Goal: Task Accomplishment & Management: Complete application form

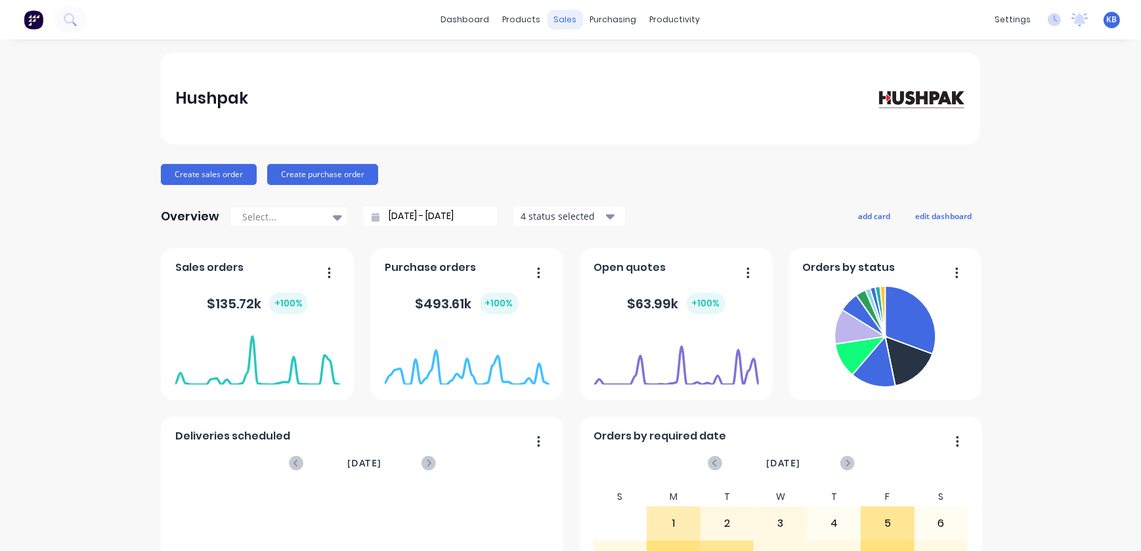
click at [548, 18] on div "sales" at bounding box center [565, 20] width 36 height 20
click at [559, 61] on icon at bounding box center [565, 63] width 12 height 12
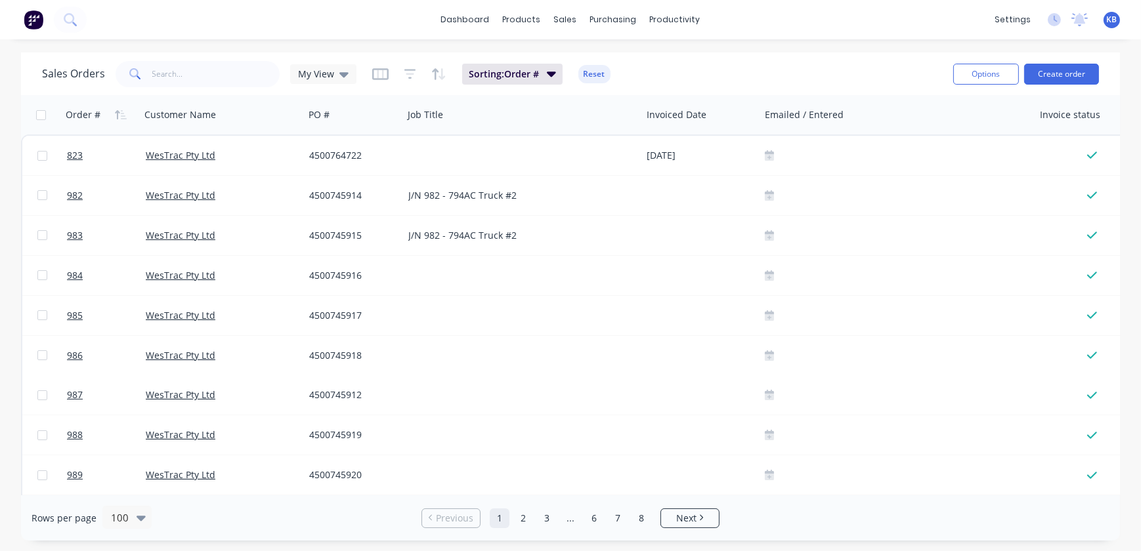
click at [143, 71] on span at bounding box center [134, 74] width 37 height 26
click at [154, 71] on input "text" at bounding box center [216, 74] width 128 height 26
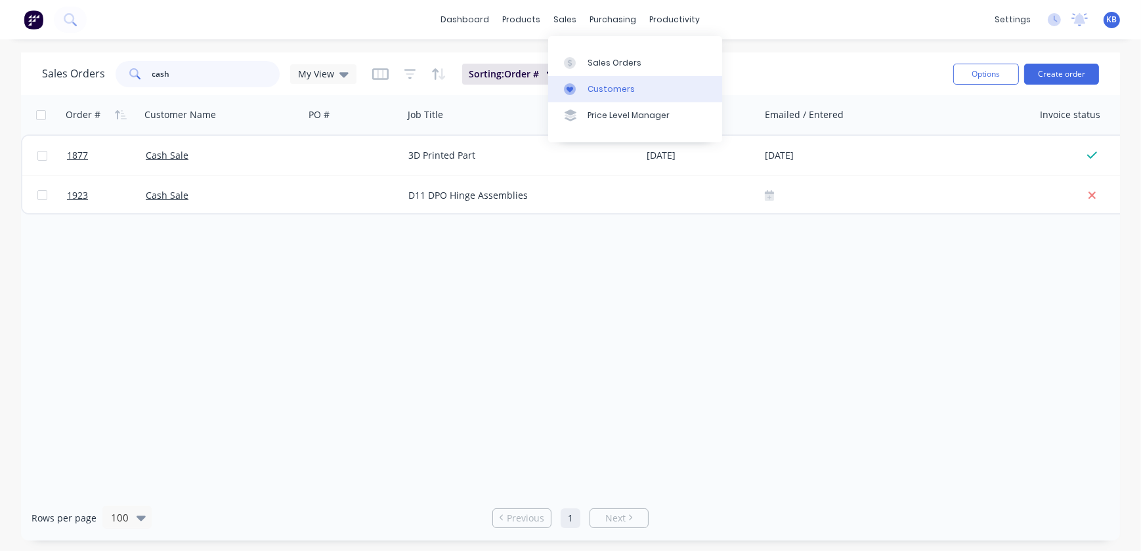
type input "cash"
click at [583, 92] on link "Customers" at bounding box center [635, 89] width 174 height 26
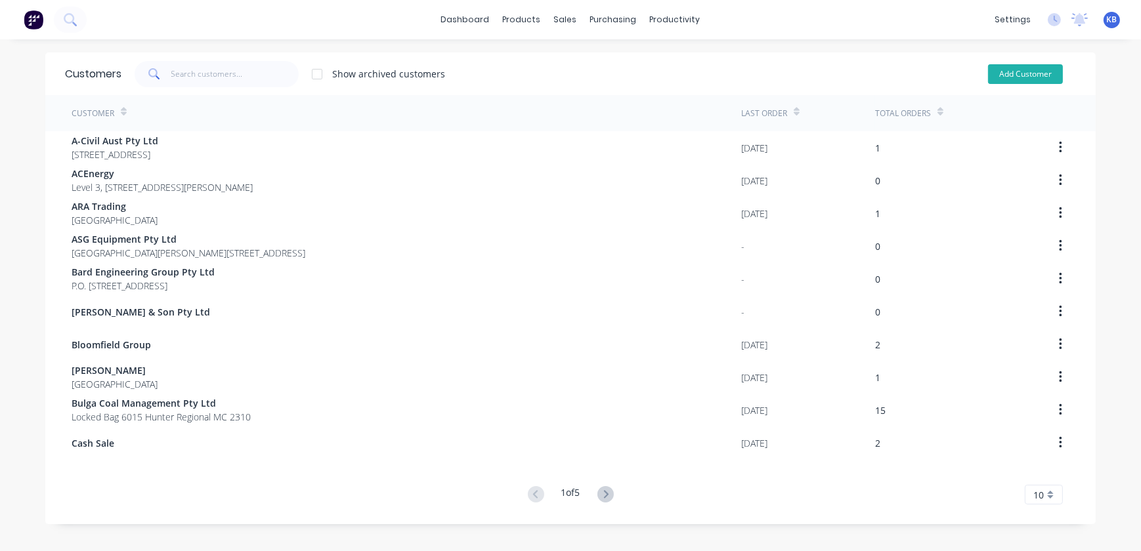
click at [1019, 77] on button "Add Customer" at bounding box center [1025, 74] width 75 height 20
select select "AU"
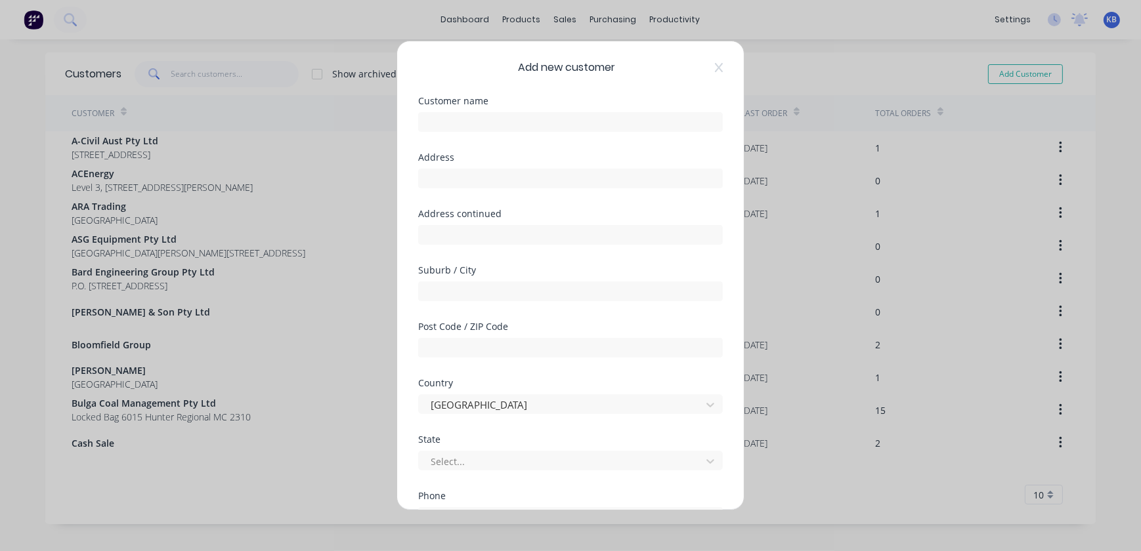
click at [486, 135] on div "Customer name" at bounding box center [570, 124] width 305 height 56
click at [493, 119] on input "text" at bounding box center [570, 122] width 305 height 20
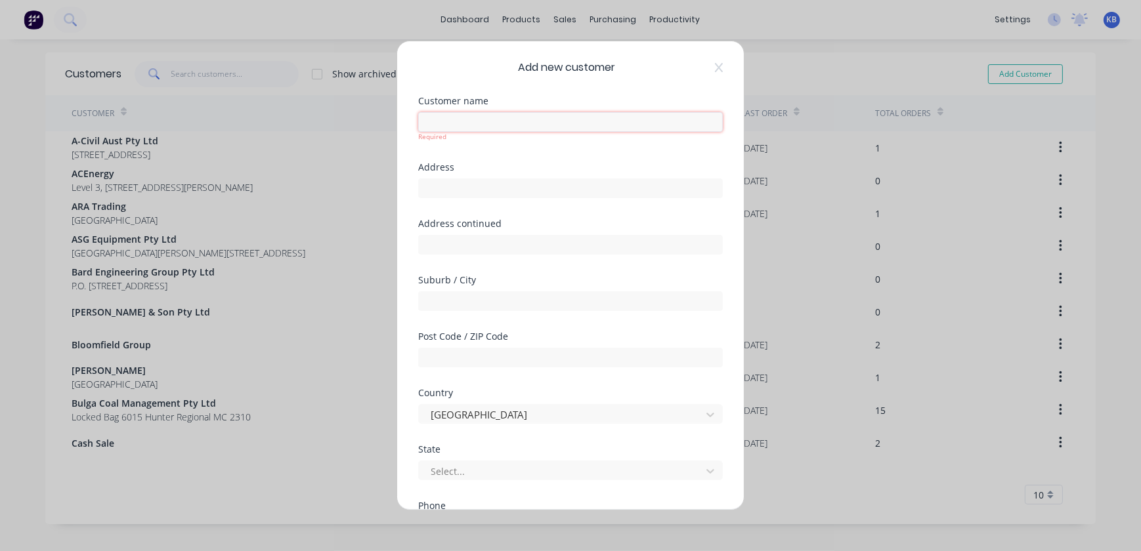
click at [455, 123] on input "text" at bounding box center [570, 122] width 305 height 20
paste input "Robson Civil Projects Pty Ltd"
type input "Robson Civil Projects Pty Ltd"
click at [484, 183] on input "text" at bounding box center [570, 189] width 305 height 20
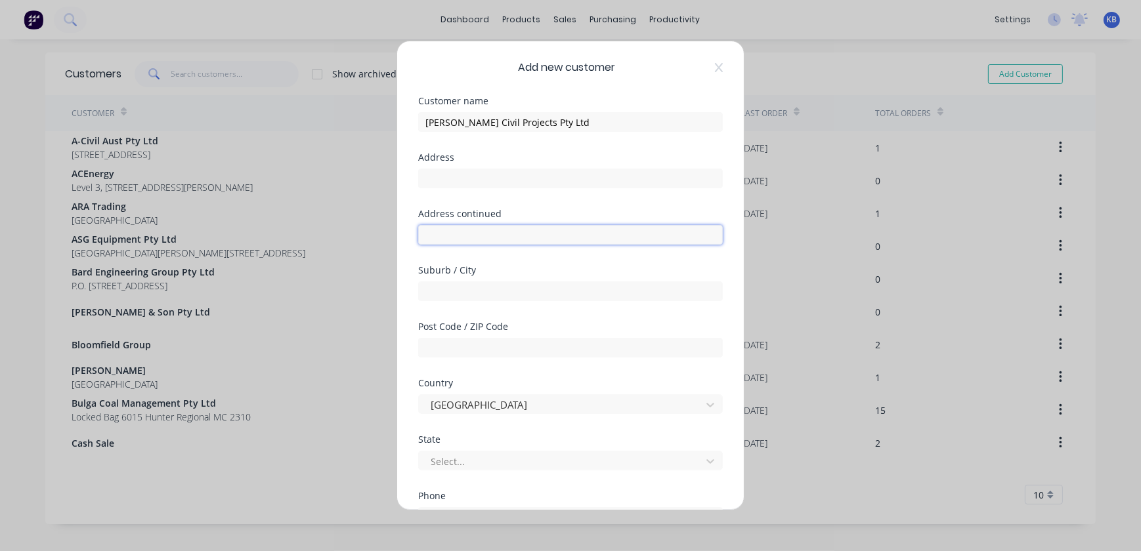
click at [421, 234] on input "text" at bounding box center [570, 235] width 305 height 20
click at [452, 162] on div "Address" at bounding box center [570, 157] width 305 height 9
click at [455, 181] on input "text" at bounding box center [570, 179] width 305 height 20
click at [425, 242] on input "text" at bounding box center [570, 235] width 305 height 20
drag, startPoint x: 429, startPoint y: 356, endPoint x: 435, endPoint y: 365, distance: 10.9
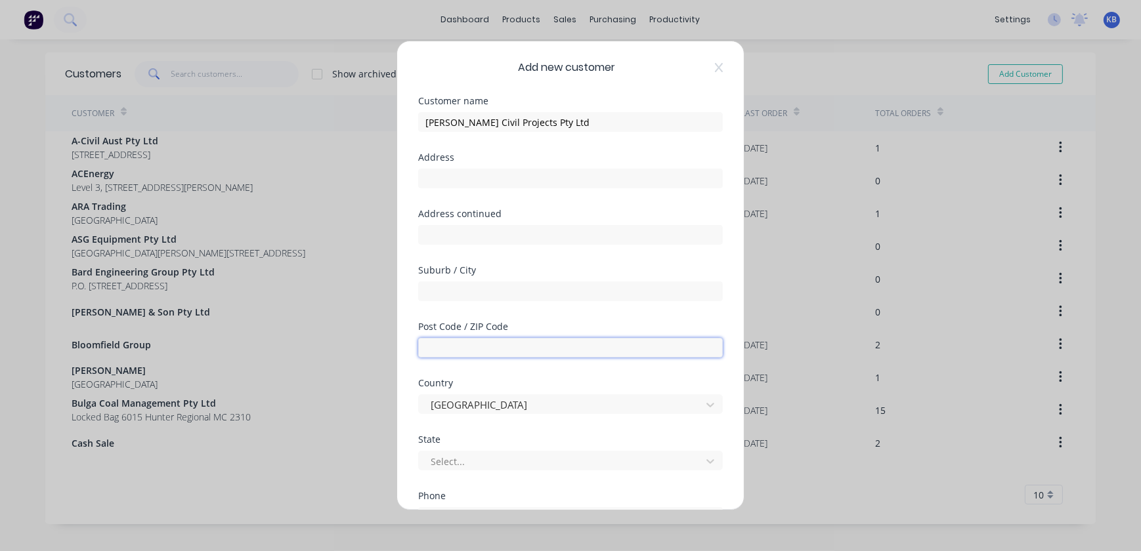
click at [429, 356] on input "text" at bounding box center [570, 348] width 305 height 20
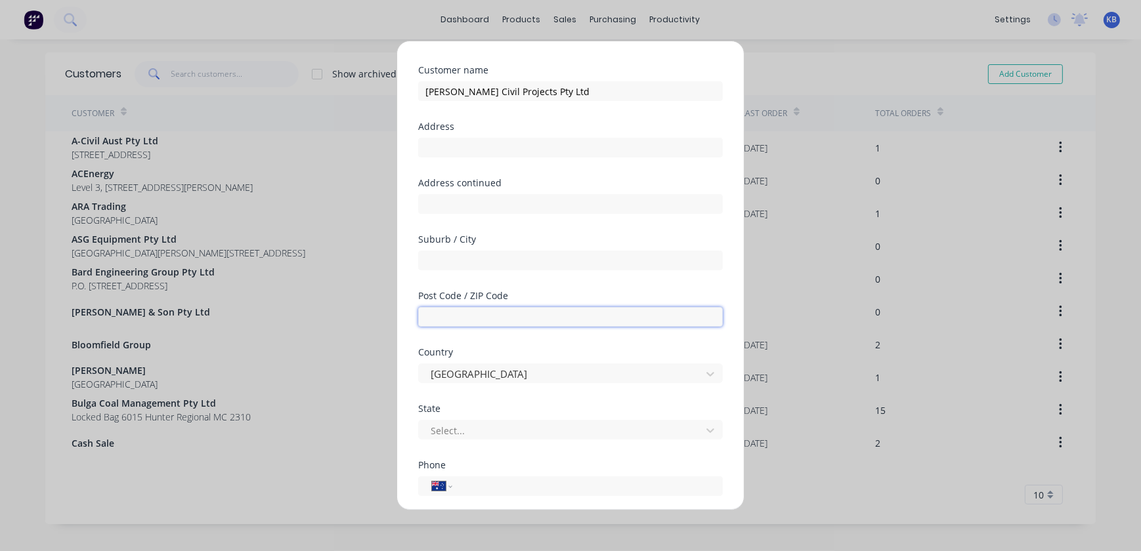
scroll to position [59, 0]
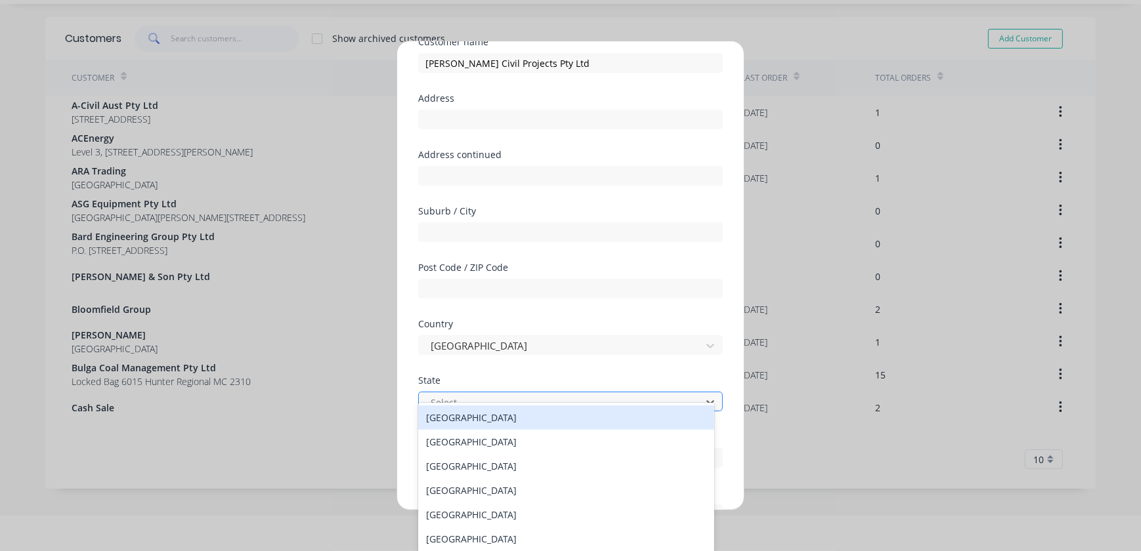
click at [420, 404] on div "Select..." at bounding box center [570, 402] width 305 height 20
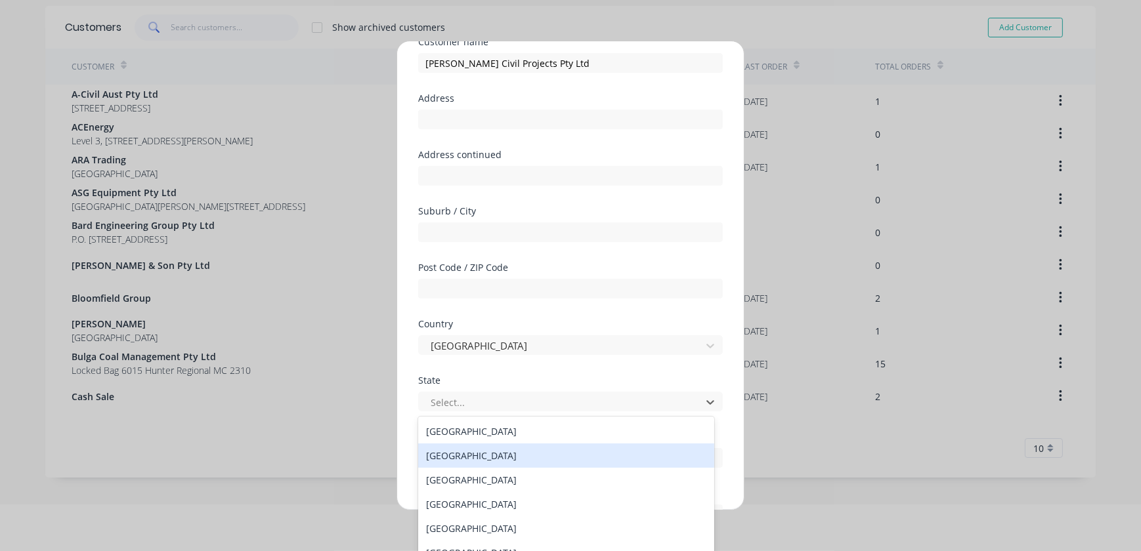
click at [452, 459] on div "New South Wales" at bounding box center [566, 456] width 296 height 24
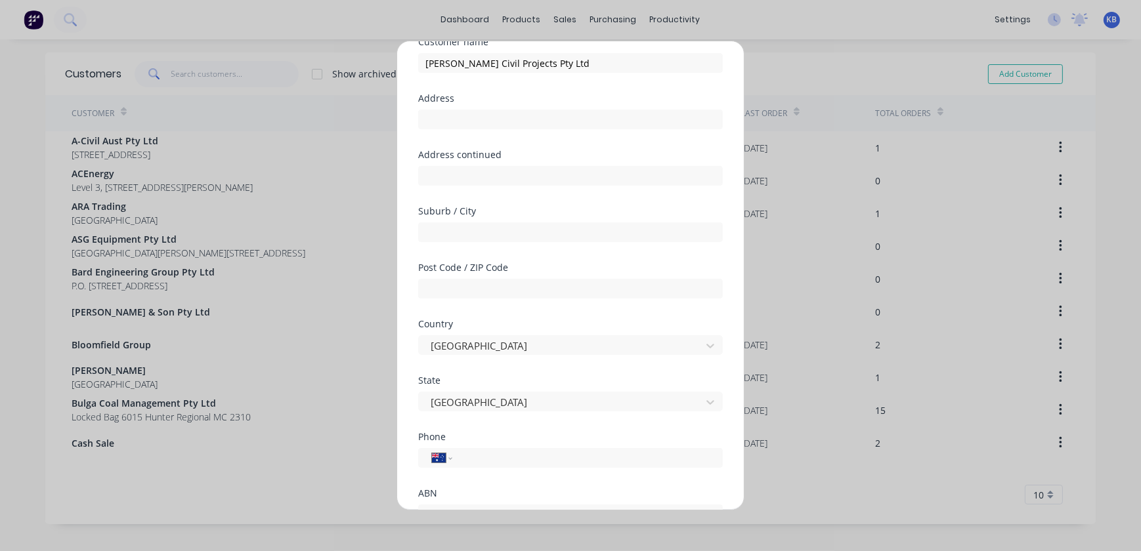
scroll to position [0, 0]
click at [450, 455] on select "International Afghanistan Åland Islands Albania Algeria American Samoa Andorra …" at bounding box center [442, 458] width 20 height 18
click at [432, 449] on select "International Afghanistan Åland Islands Albania Algeria American Samoa Andorra …" at bounding box center [442, 458] width 20 height 18
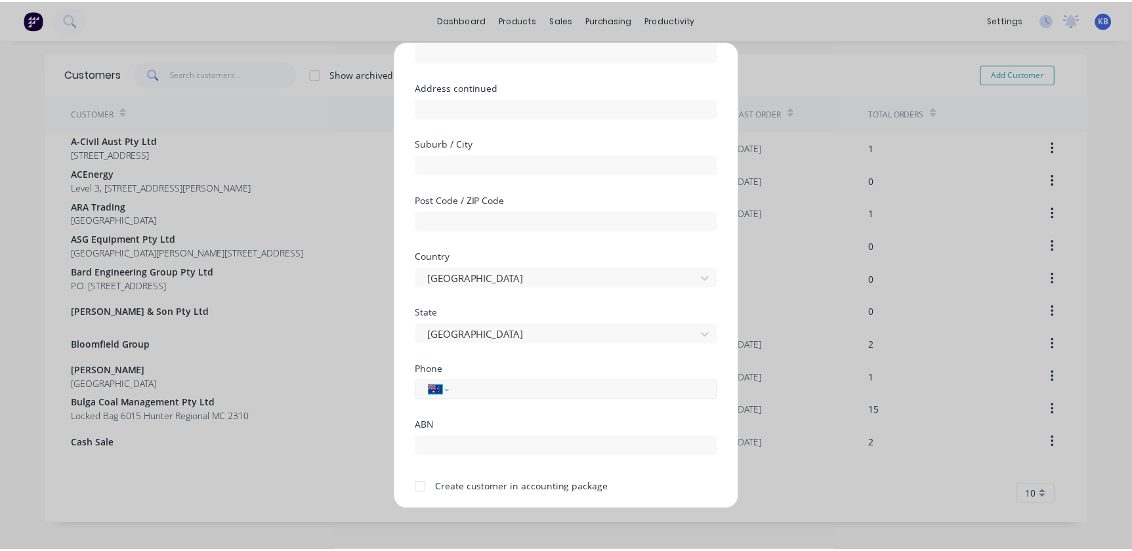
scroll to position [171, 0]
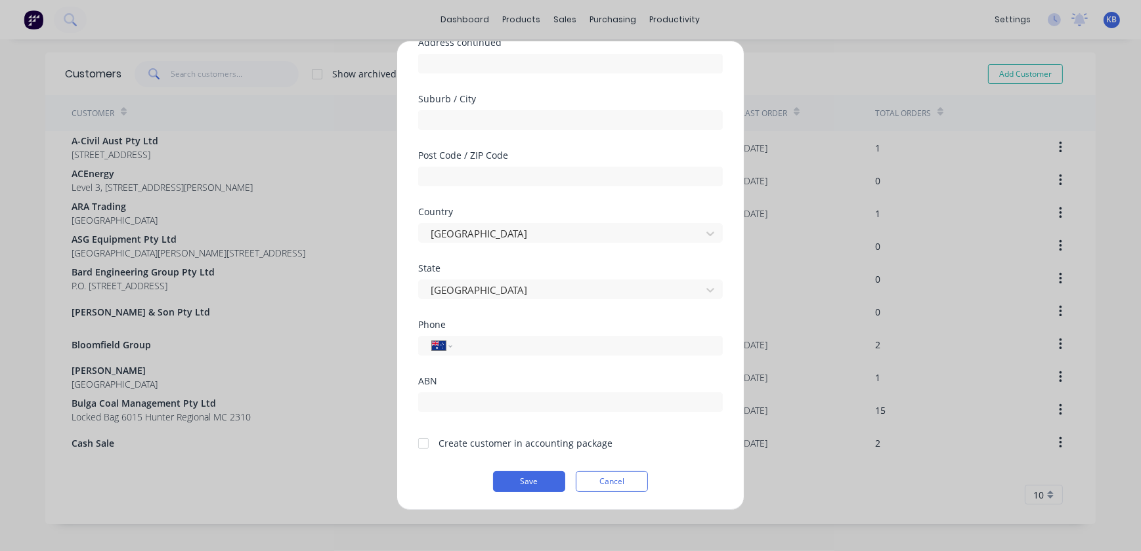
click at [476, 333] on div "International Afghanistan Åland Islands Albania Algeria American Samoa Andorra …" at bounding box center [570, 344] width 305 height 23
click at [473, 342] on input "tel" at bounding box center [584, 346] width 247 height 15
drag, startPoint x: 437, startPoint y: 383, endPoint x: 440, endPoint y: 392, distance: 8.9
click at [437, 383] on div "ABN" at bounding box center [570, 381] width 305 height 9
click at [423, 440] on div at bounding box center [423, 444] width 26 height 26
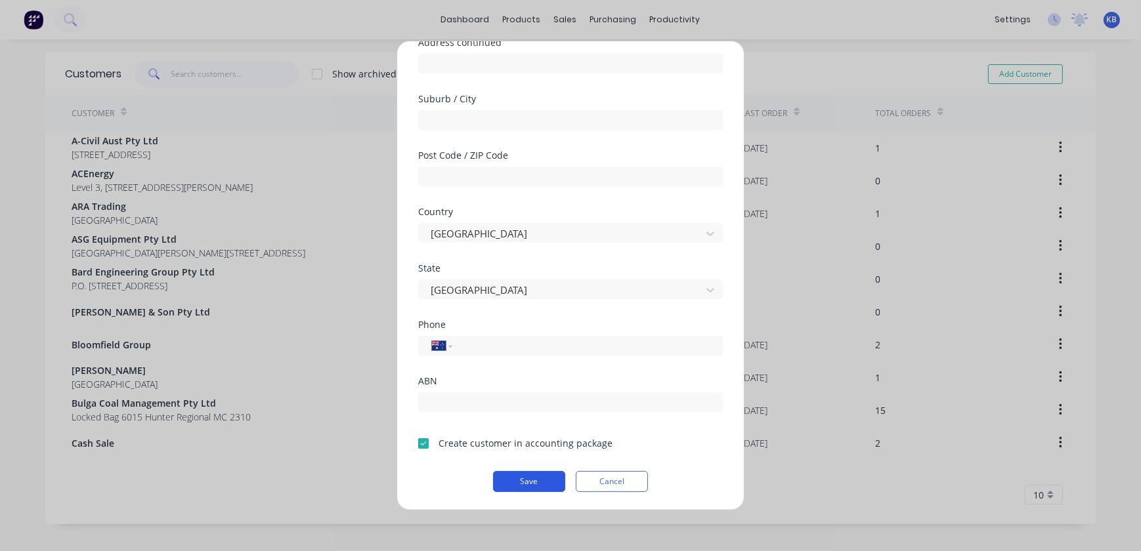
click at [538, 476] on button "Save" at bounding box center [529, 481] width 72 height 21
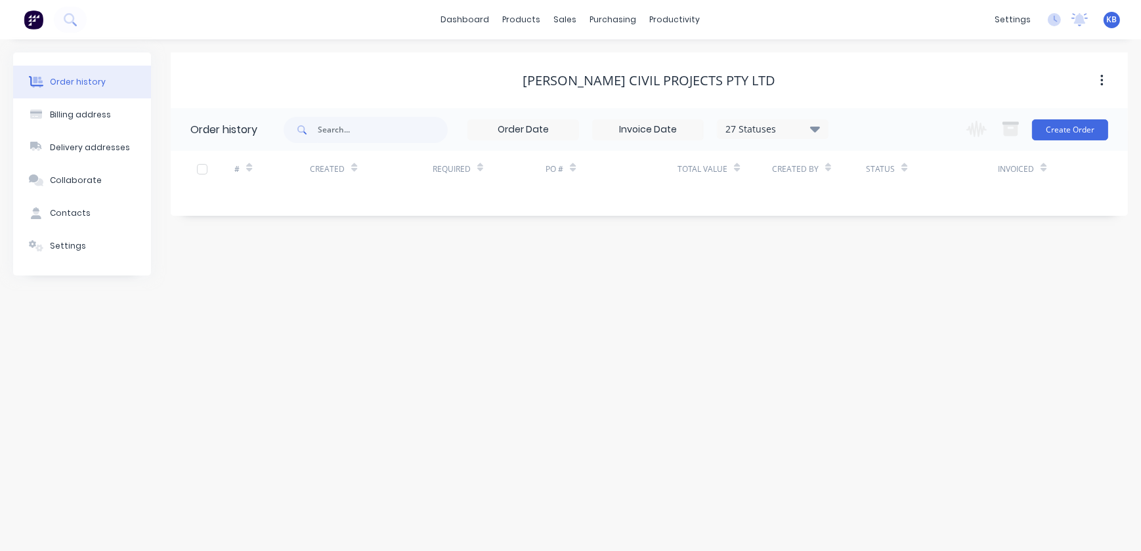
click at [573, 351] on div "Order history Billing address Delivery addresses Collaborate Contacts Settings …" at bounding box center [570, 295] width 1141 height 512
click at [567, 20] on div "sales" at bounding box center [565, 20] width 36 height 20
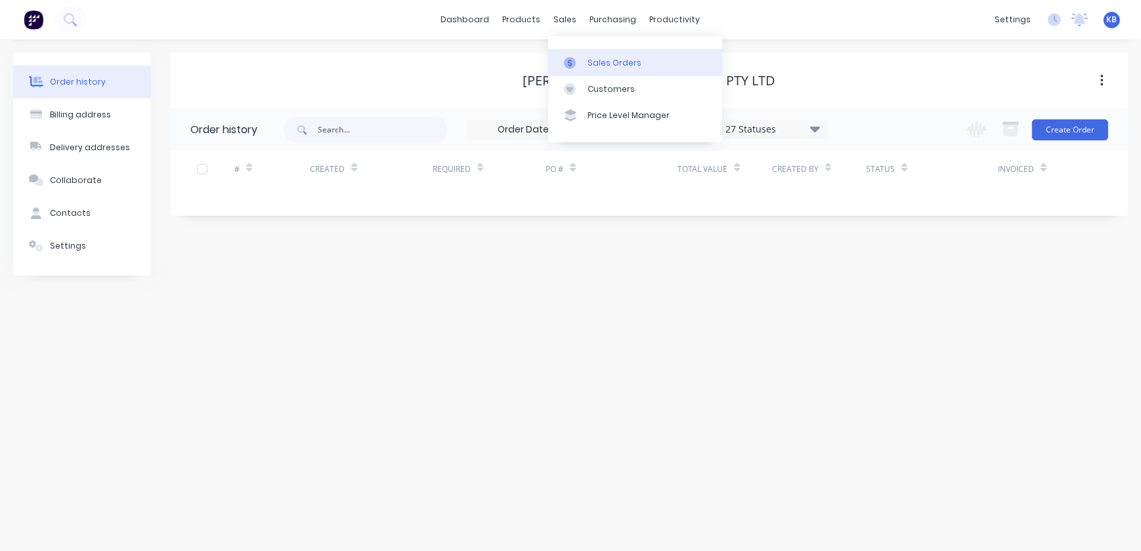
click at [578, 59] on div at bounding box center [574, 63] width 20 height 12
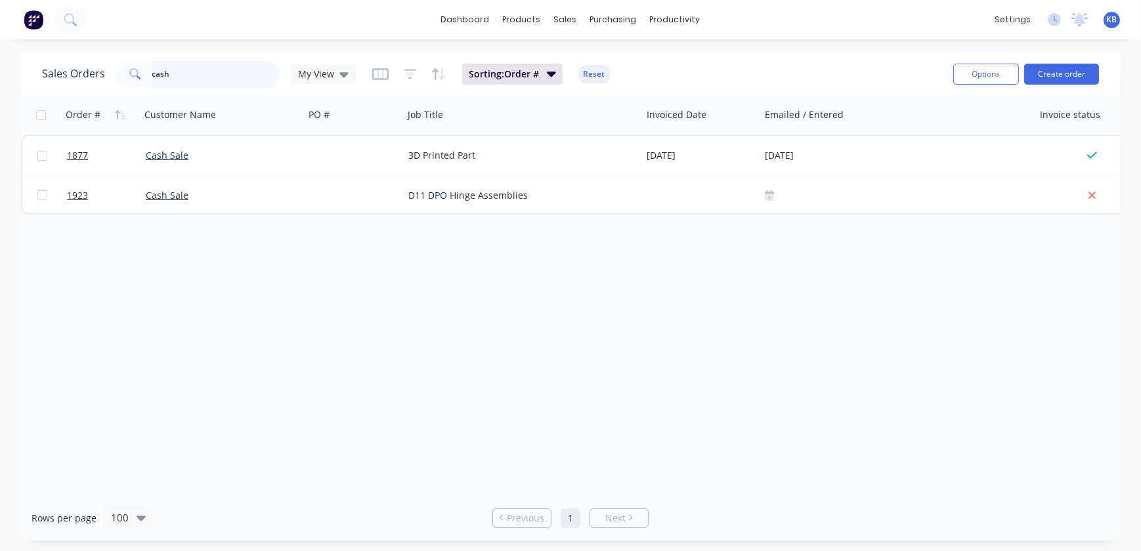
click at [176, 76] on input "cash" at bounding box center [216, 74] width 128 height 26
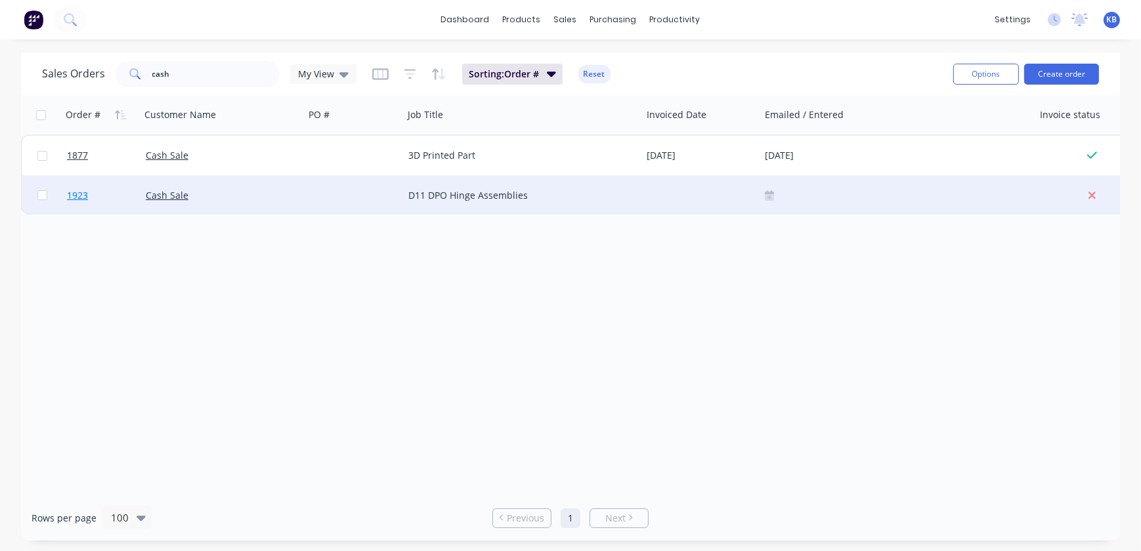
click at [67, 190] on span "1923" at bounding box center [77, 195] width 21 height 13
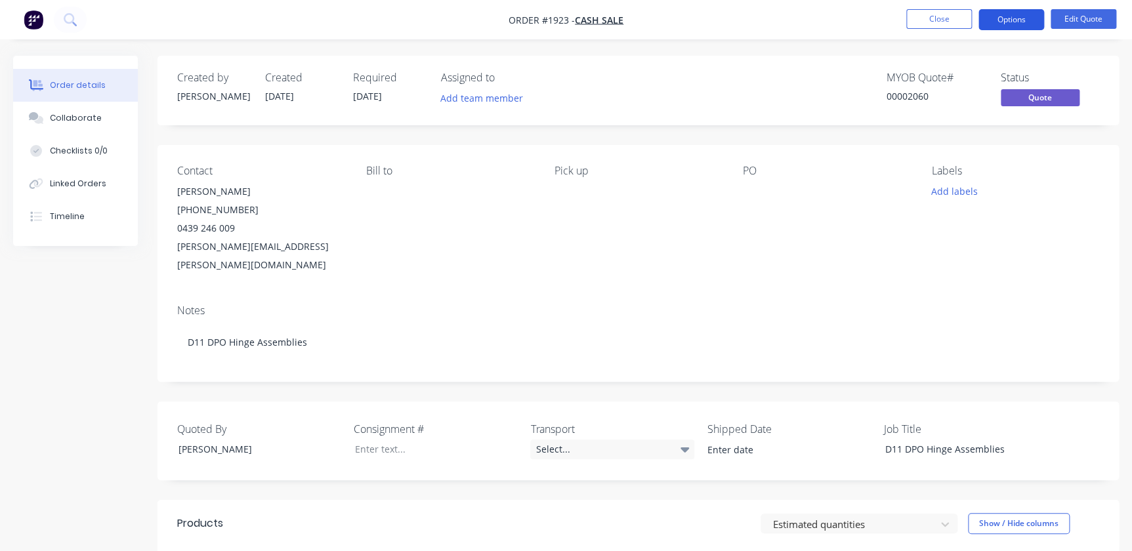
click at [1020, 9] on button "Options" at bounding box center [1012, 19] width 66 height 21
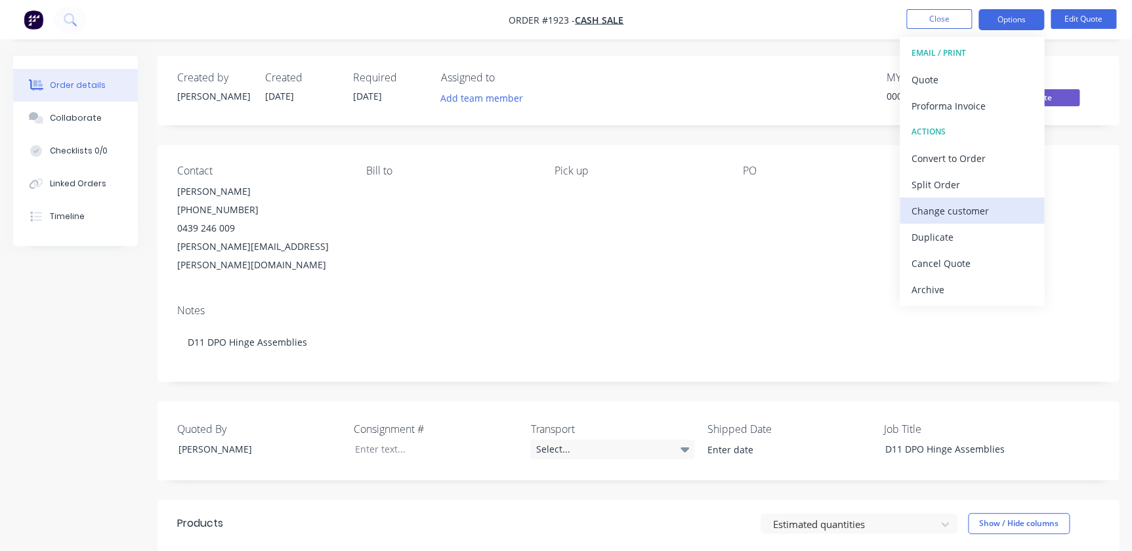
click at [972, 210] on div "Change customer" at bounding box center [972, 210] width 121 height 19
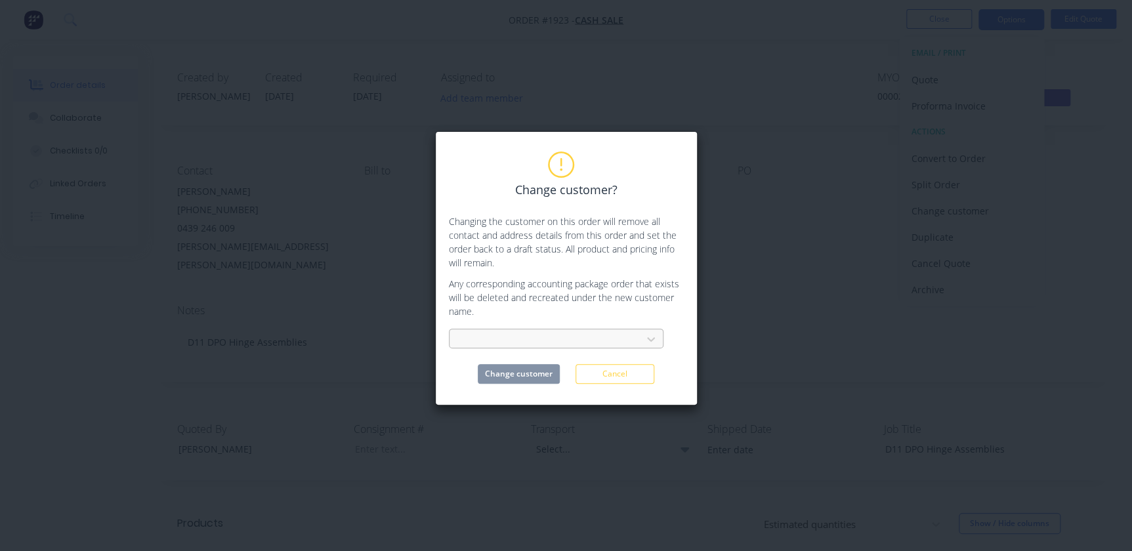
click at [609, 352] on div "Change customer? Changing the customer on this order will remove all contact an…" at bounding box center [566, 268] width 235 height 231
click at [618, 338] on div at bounding box center [547, 339] width 175 height 16
type input "robson"
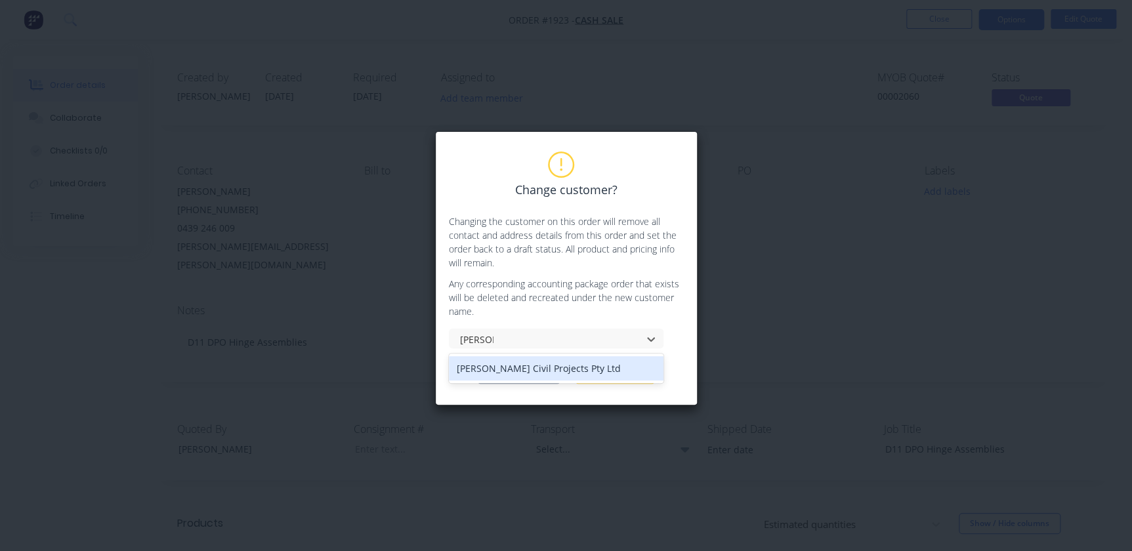
click at [503, 368] on div "Robson Civil Projects Pty Ltd" at bounding box center [556, 368] width 215 height 24
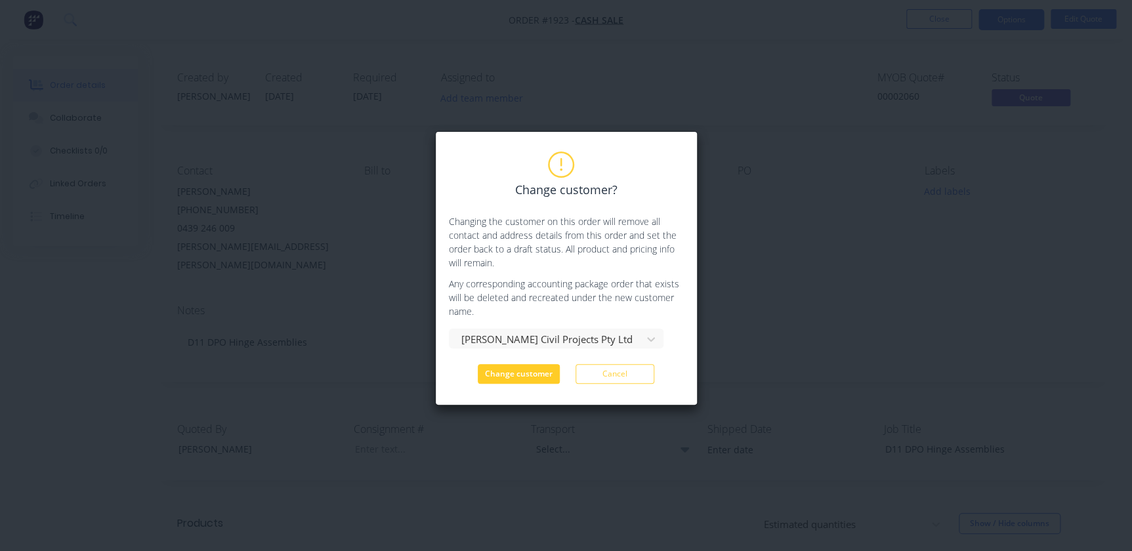
click at [522, 380] on button "Change customer" at bounding box center [519, 374] width 82 height 20
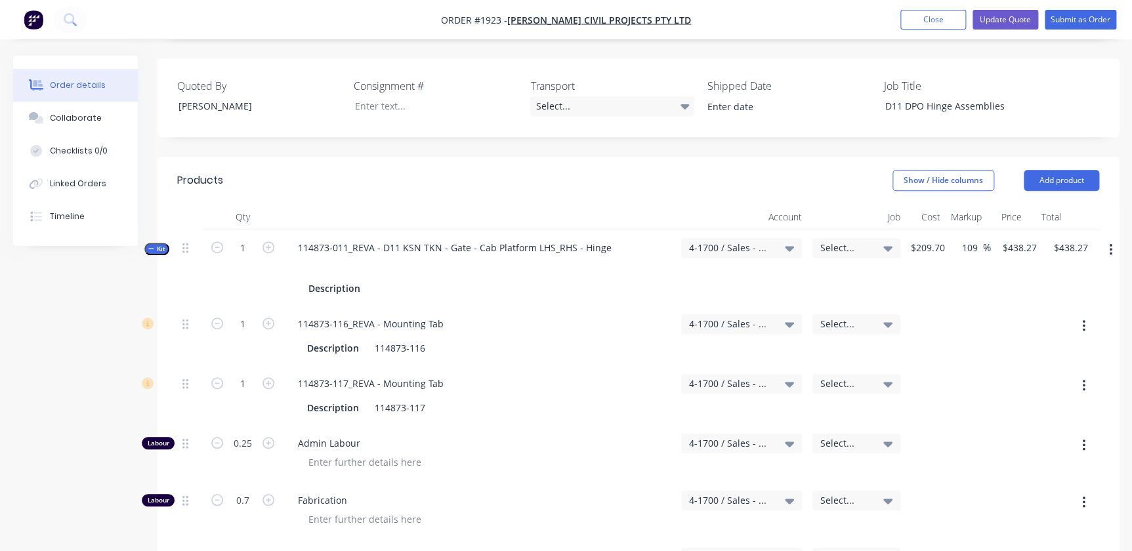
scroll to position [298, 0]
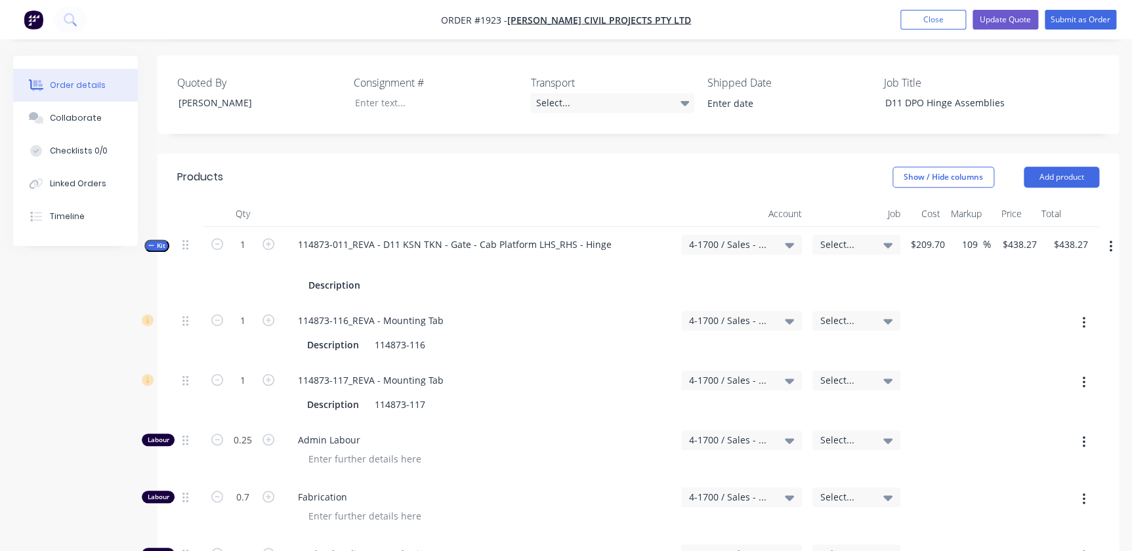
click at [156, 247] on span "Kit" at bounding box center [156, 246] width 17 height 10
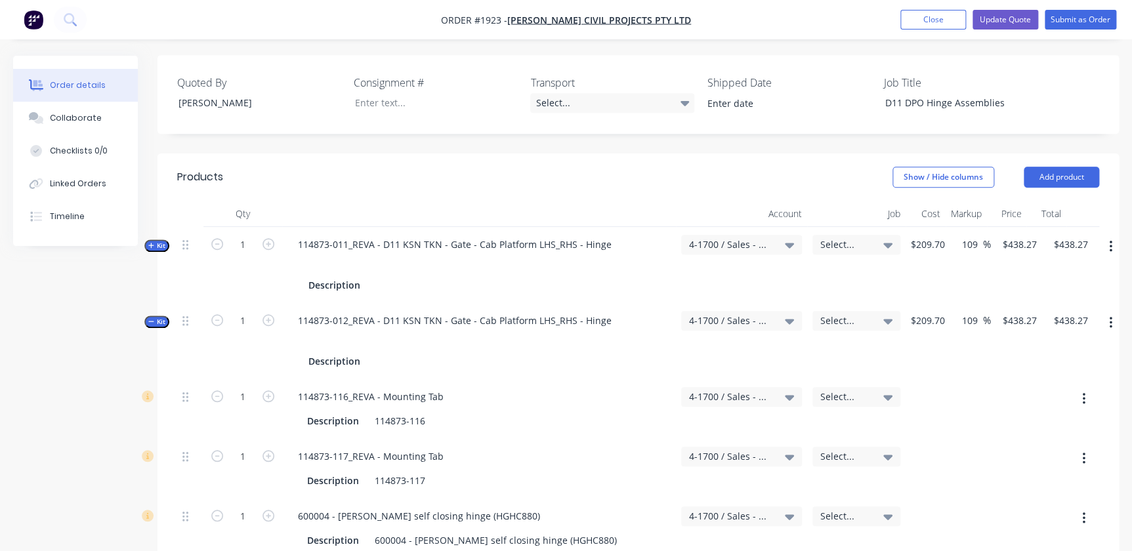
click at [154, 334] on div "Created by Greg Created 25/09/25 Required 25/09/25 Assigned to Add team member …" at bounding box center [566, 529] width 1106 height 1543
click at [154, 326] on span "Kit" at bounding box center [156, 322] width 17 height 10
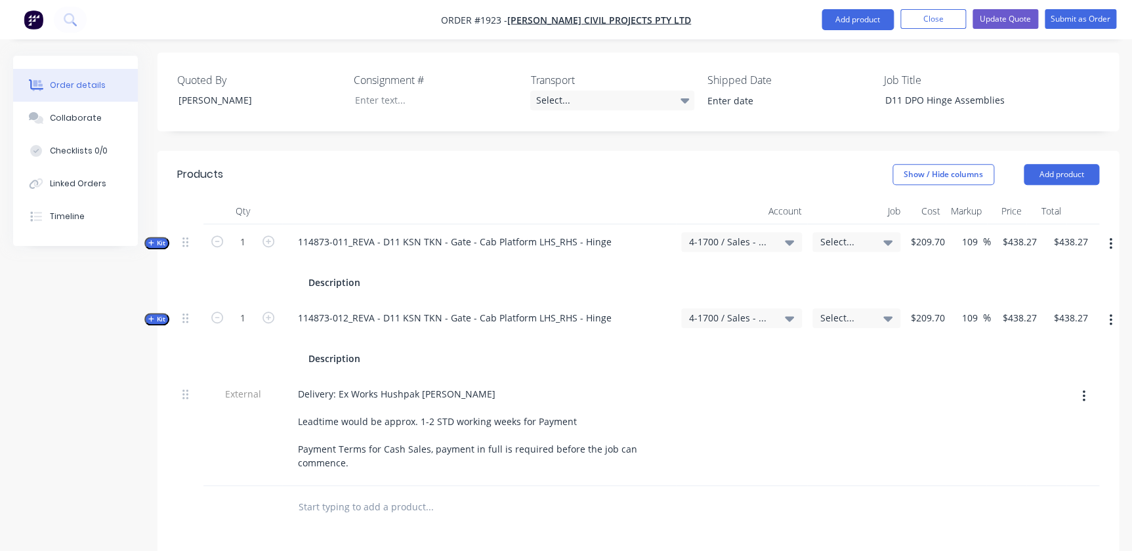
scroll to position [0, 0]
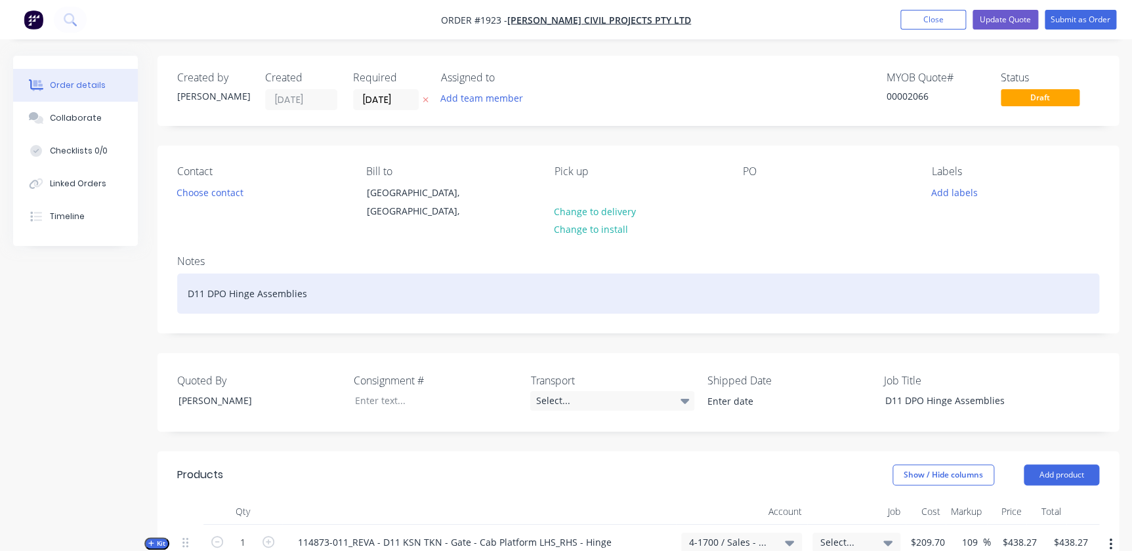
click at [180, 296] on div "D11 DPO Hinge Assemblies" at bounding box center [638, 294] width 922 height 40
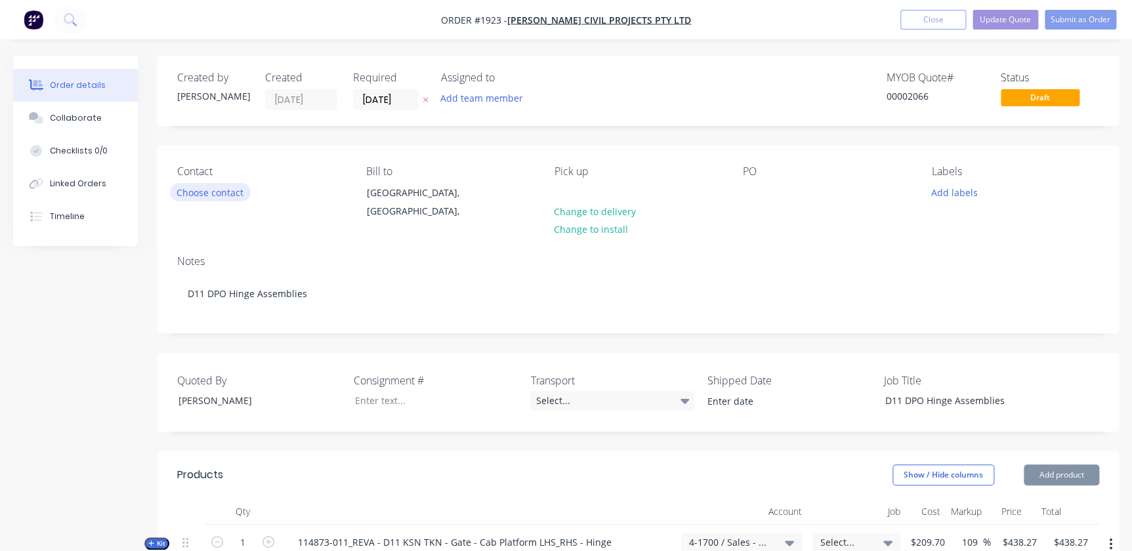
click at [218, 198] on button "Choose contact" at bounding box center [210, 192] width 81 height 18
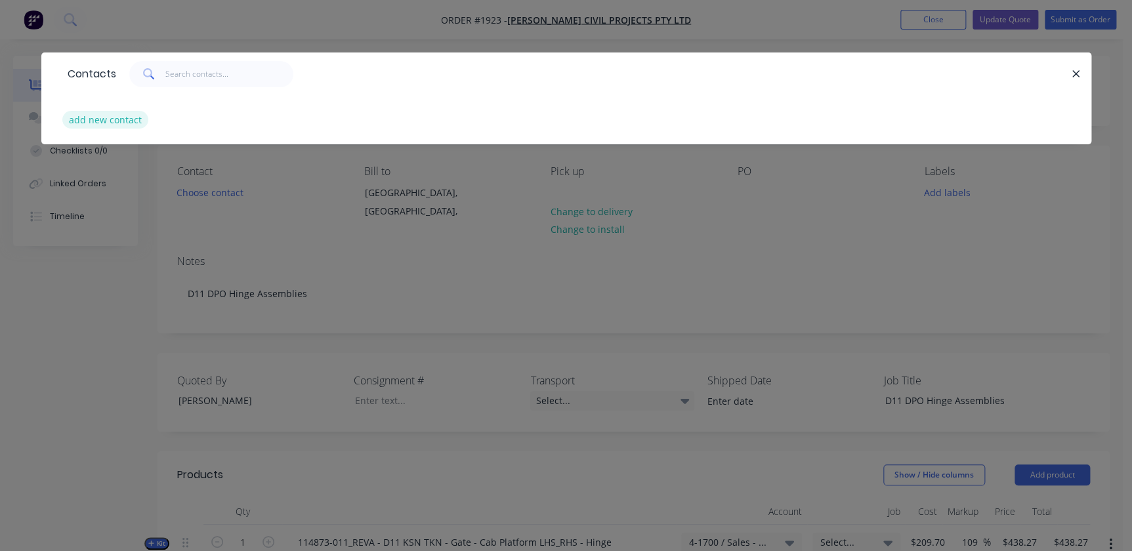
click at [124, 117] on button "add new contact" at bounding box center [105, 120] width 87 height 18
select select "AU"
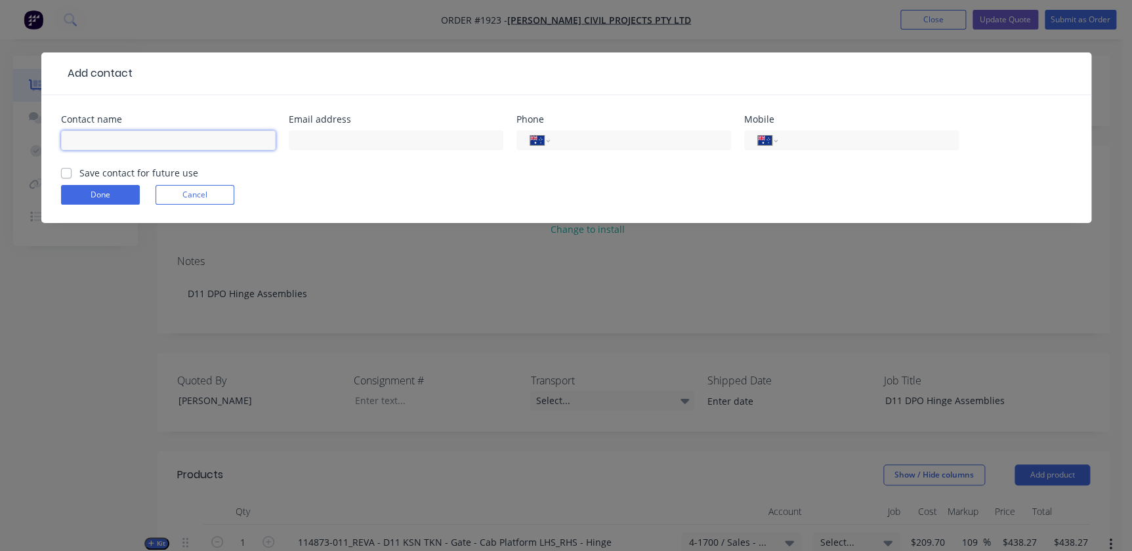
click at [170, 131] on input "text" at bounding box center [168, 141] width 215 height 20
type input "Stephanie Weldon"
click at [317, 144] on input "text" at bounding box center [396, 141] width 215 height 20
paste input "Stephanie Weldon <Stephanie.Weldon@robsoncivil.com.au>"
drag, startPoint x: 326, startPoint y: 143, endPoint x: 181, endPoint y: 136, distance: 144.6
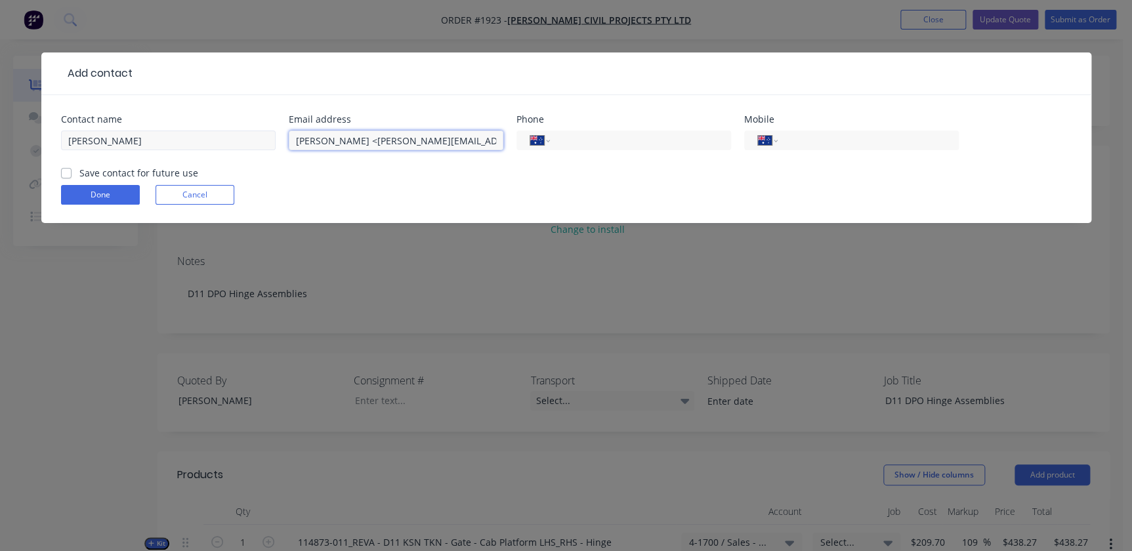
click at [188, 131] on div "Contact name Stephanie Weldon Email address Stephanie Weldon <Stephanie.Weldon@…" at bounding box center [566, 140] width 1011 height 51
click at [500, 135] on input "Stephanie.Weldon@robsoncivil.com.au>" at bounding box center [396, 141] width 215 height 20
type input "Stephanie.Weldon@robsoncivil.com.au"
click at [566, 136] on input "tel" at bounding box center [638, 140] width 158 height 15
click at [603, 138] on input "tel" at bounding box center [638, 140] width 158 height 15
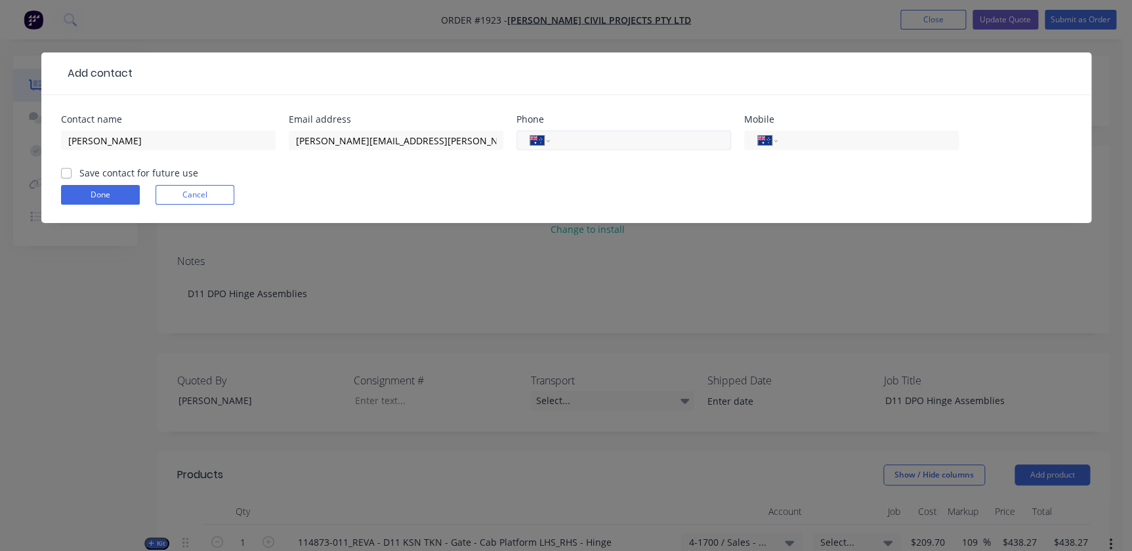
click at [649, 146] on input "tel" at bounding box center [638, 140] width 158 height 15
paste input "(02) 4343 6120"
type input "(02) 4343 6120"
click at [79, 176] on label "Save contact for future use" at bounding box center [138, 173] width 119 height 14
click at [66, 176] on input "Save contact for future use" at bounding box center [66, 172] width 11 height 12
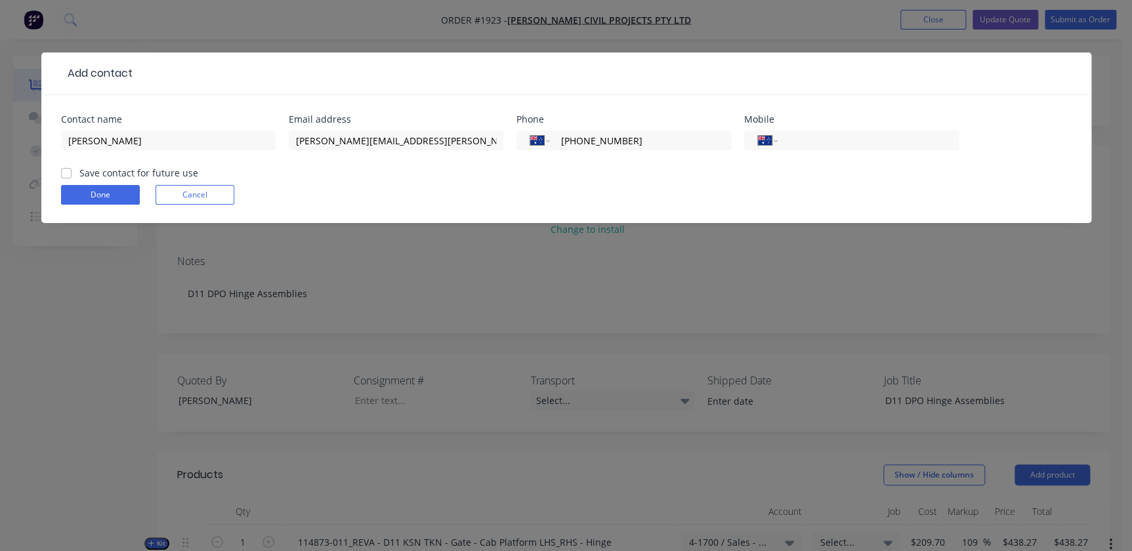
checkbox input "true"
click at [78, 186] on button "Done" at bounding box center [100, 195] width 79 height 20
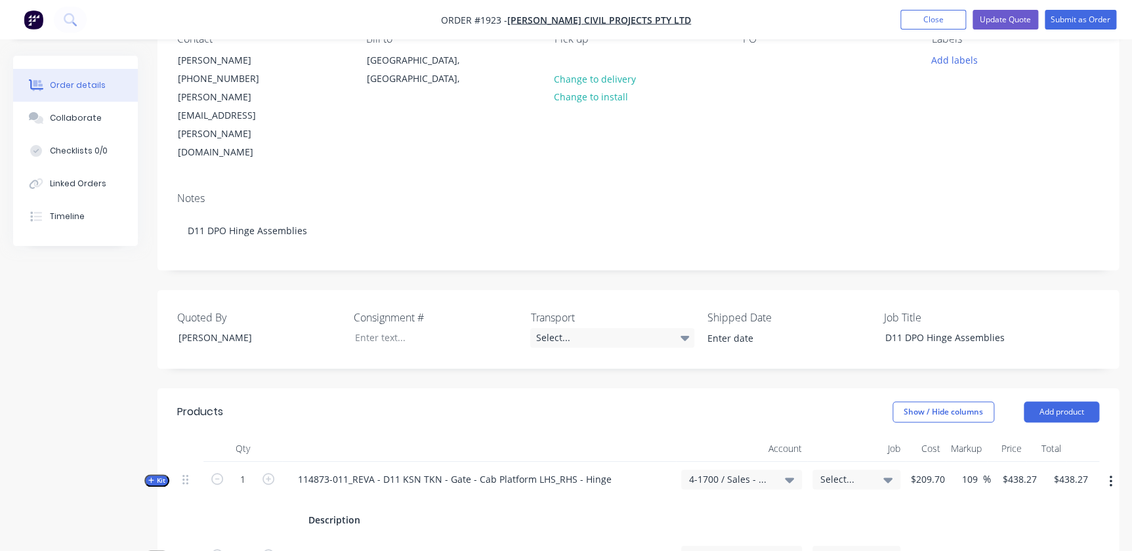
scroll to position [298, 0]
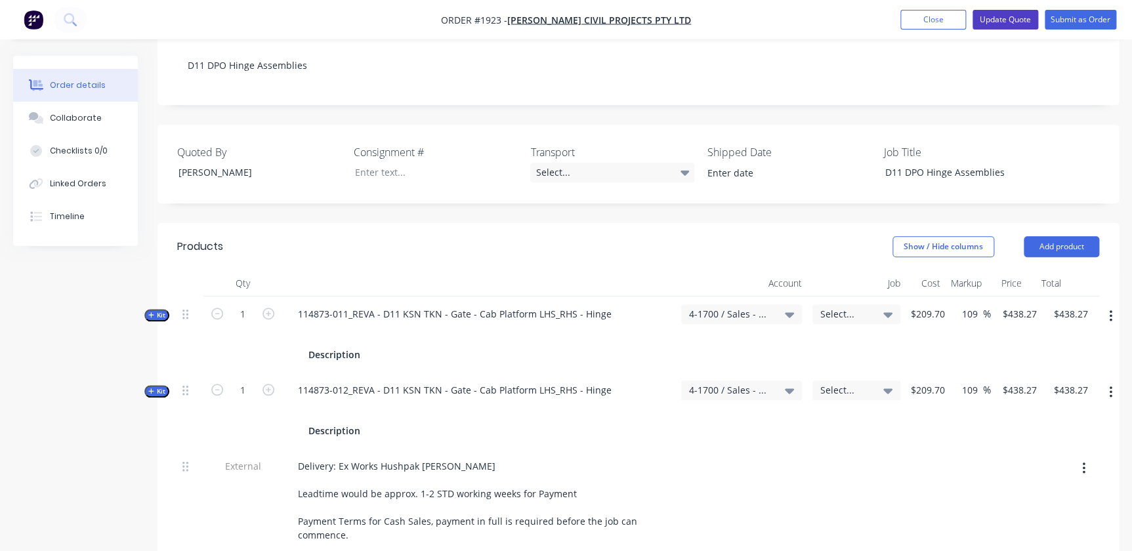
click at [1014, 21] on button "Update Quote" at bounding box center [1006, 20] width 66 height 20
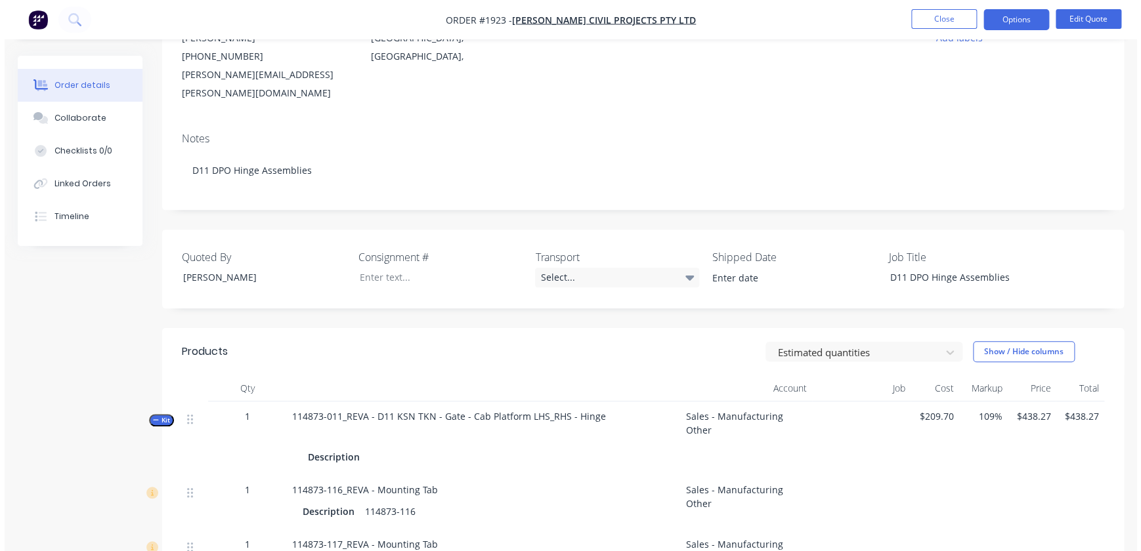
scroll to position [0, 0]
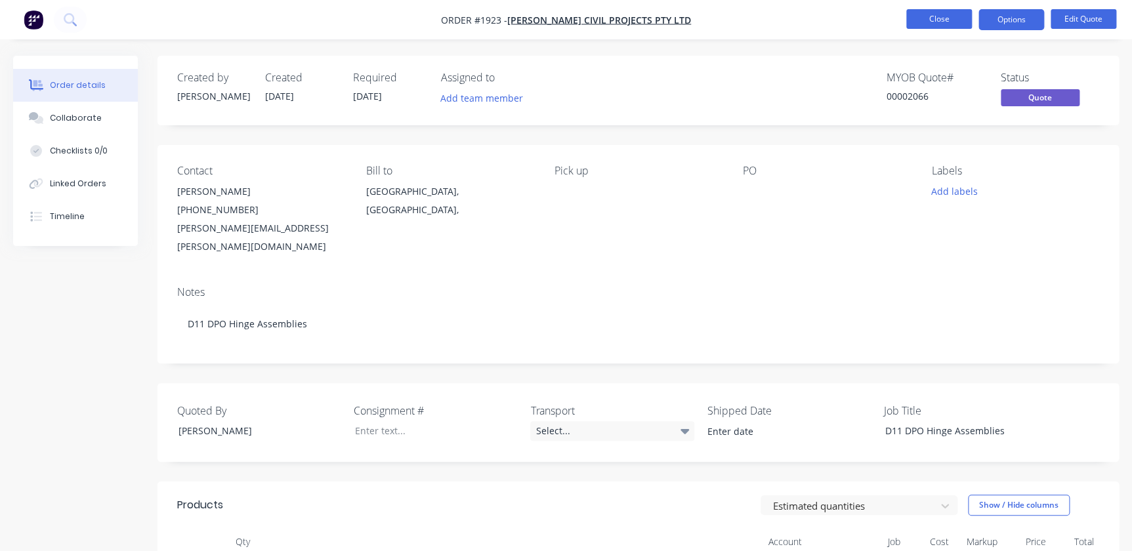
click at [919, 14] on button "Close" at bounding box center [939, 19] width 66 height 20
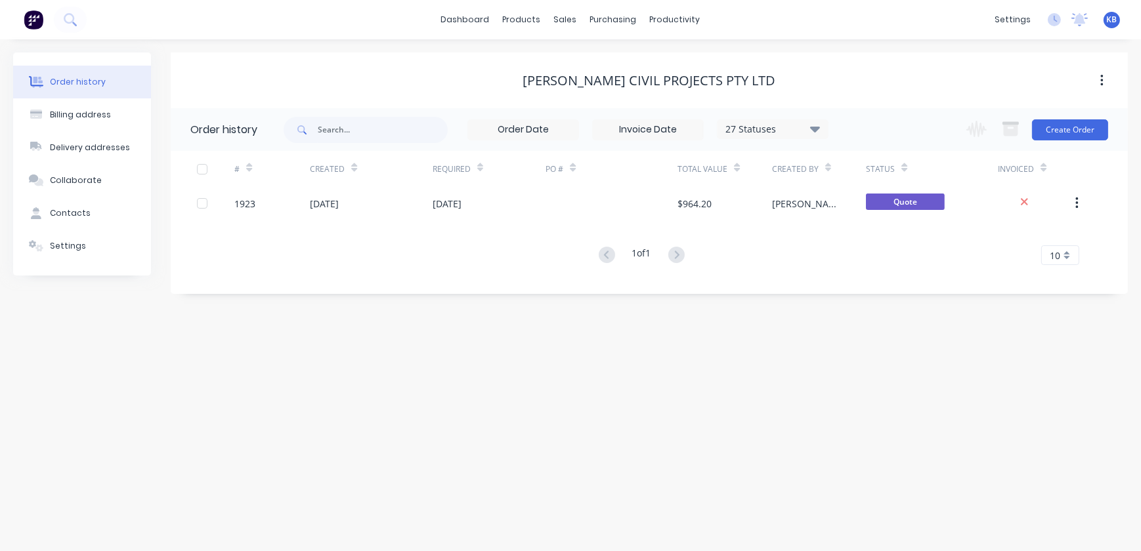
click at [453, 351] on div "Order history Billing address Delivery addresses Collaborate Contacts Settings …" at bounding box center [570, 295] width 1141 height 512
drag, startPoint x: 563, startPoint y: 18, endPoint x: 567, endPoint y: 30, distance: 11.8
click at [563, 18] on div "sales" at bounding box center [565, 20] width 36 height 20
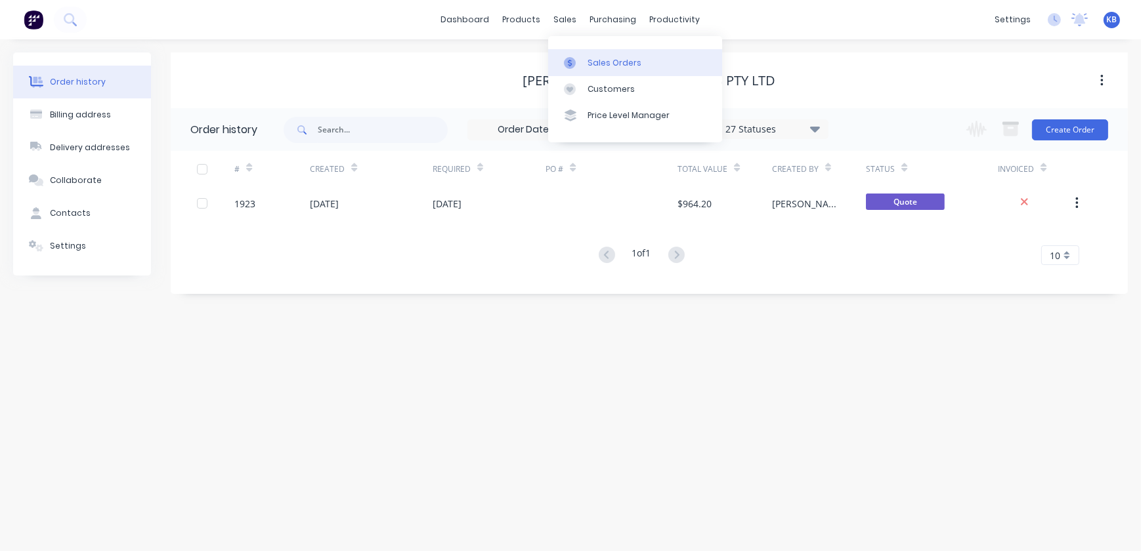
click at [575, 63] on icon at bounding box center [570, 63] width 12 height 12
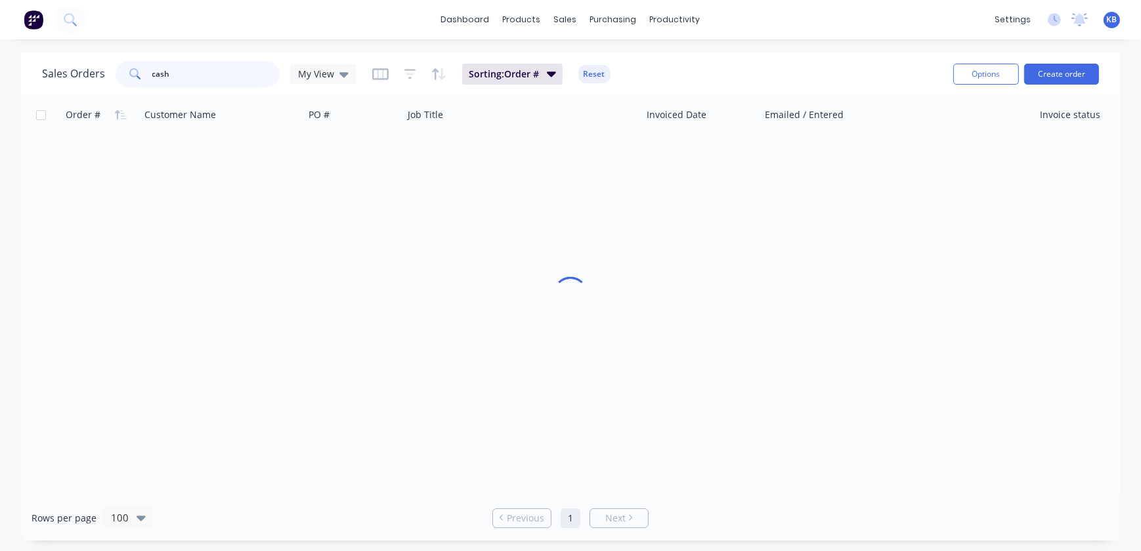
drag, startPoint x: 182, startPoint y: 72, endPoint x: 96, endPoint y: 57, distance: 87.8
click at [103, 58] on div "Sales Orders cash My View Sorting: Order # Reset" at bounding box center [492, 74] width 900 height 32
drag, startPoint x: 187, startPoint y: 77, endPoint x: 72, endPoint y: 56, distance: 116.8
click at [72, 56] on div "Sales Orders 1569 My View Sorting: Order # Reset Options Create order" at bounding box center [570, 74] width 1099 height 43
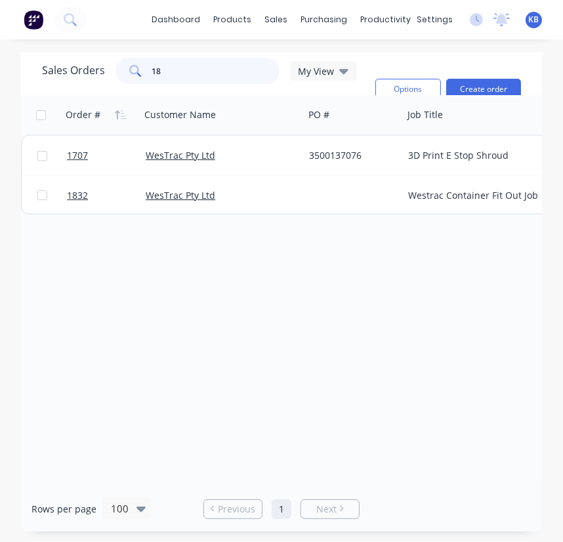
type input "1"
drag, startPoint x: 184, startPoint y: 68, endPoint x: 92, endPoint y: 68, distance: 91.9
click at [95, 68] on div "Sales Orders 1569 My View" at bounding box center [199, 71] width 314 height 26
type input "1569"
drag, startPoint x: 152, startPoint y: 478, endPoint x: 253, endPoint y: 478, distance: 101.1
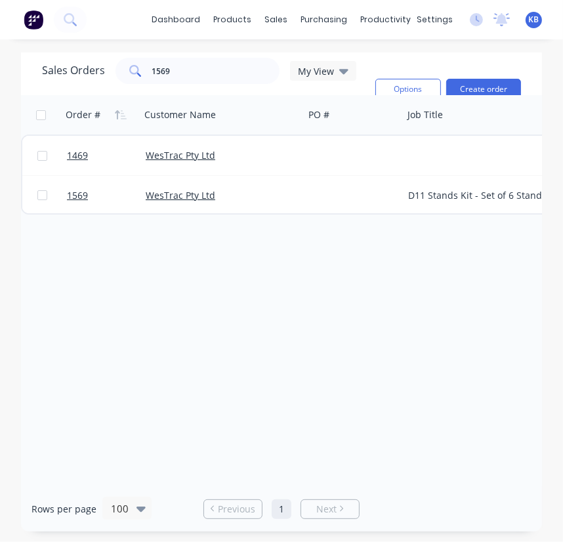
click at [253, 478] on div "Order # Customer Name PO # Job Title Invoiced Date Emailed / Entered Invoice st…" at bounding box center [281, 290] width 521 height 391
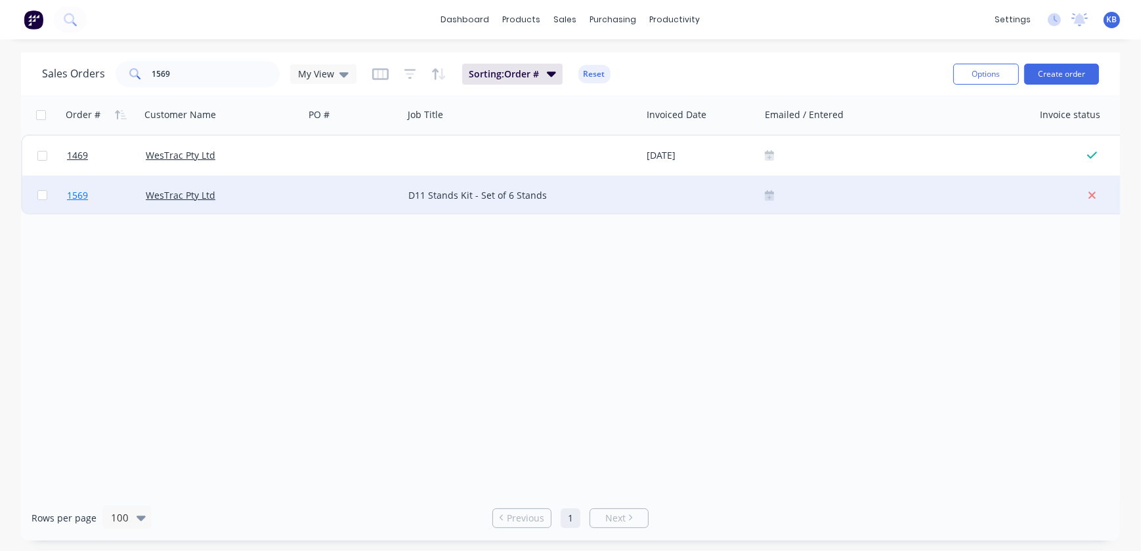
click at [77, 197] on span "1569" at bounding box center [77, 195] width 21 height 13
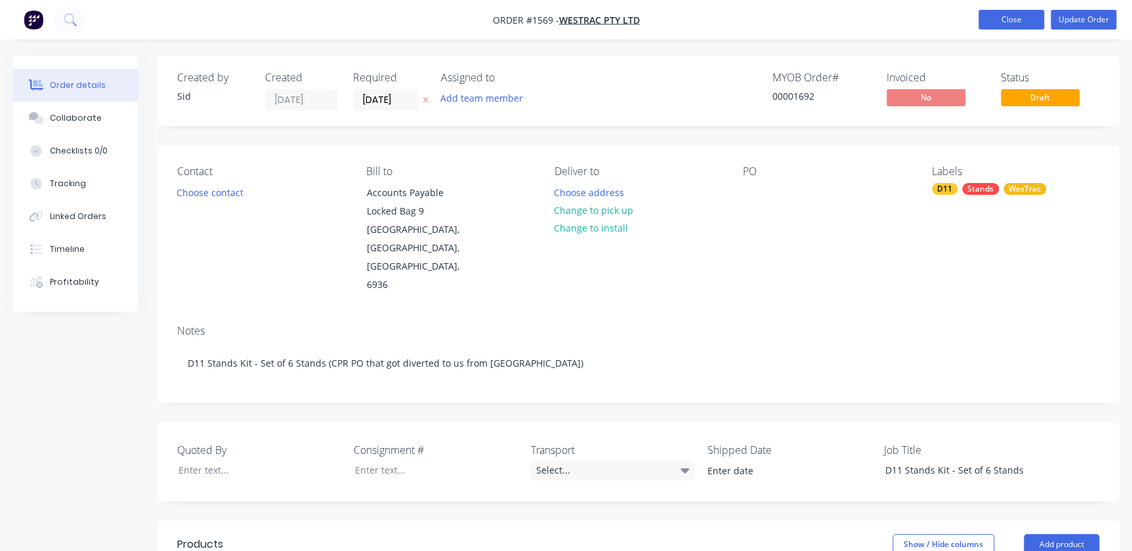
click at [998, 12] on button "Close" at bounding box center [1012, 20] width 66 height 20
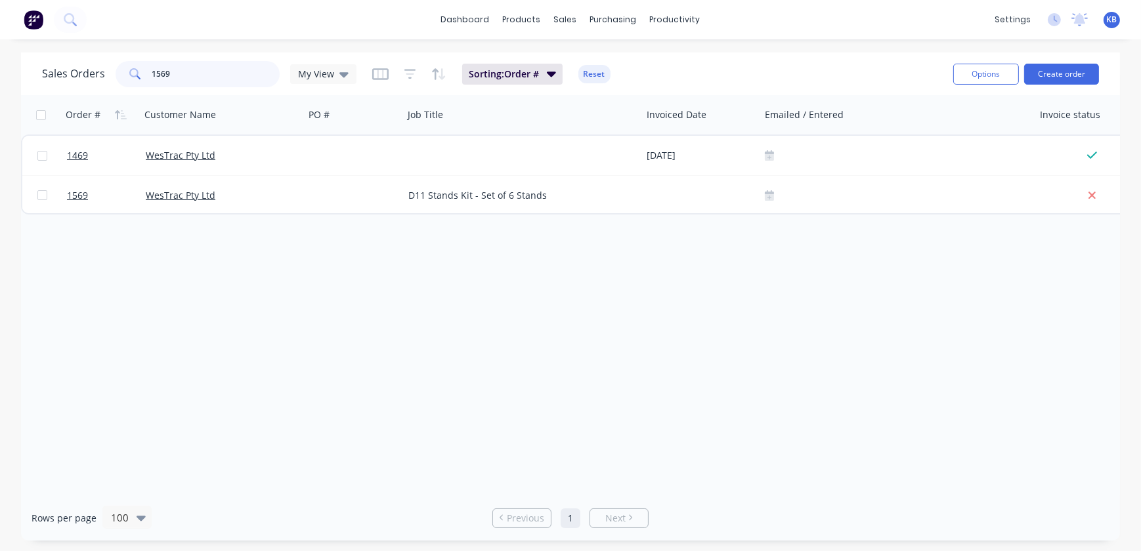
click at [165, 72] on input "1569" at bounding box center [216, 74] width 128 height 26
drag, startPoint x: 174, startPoint y: 72, endPoint x: 79, endPoint y: 75, distance: 95.2
click at [104, 73] on div "Sales Orders 1569 My View" at bounding box center [199, 74] width 314 height 26
type input "d"
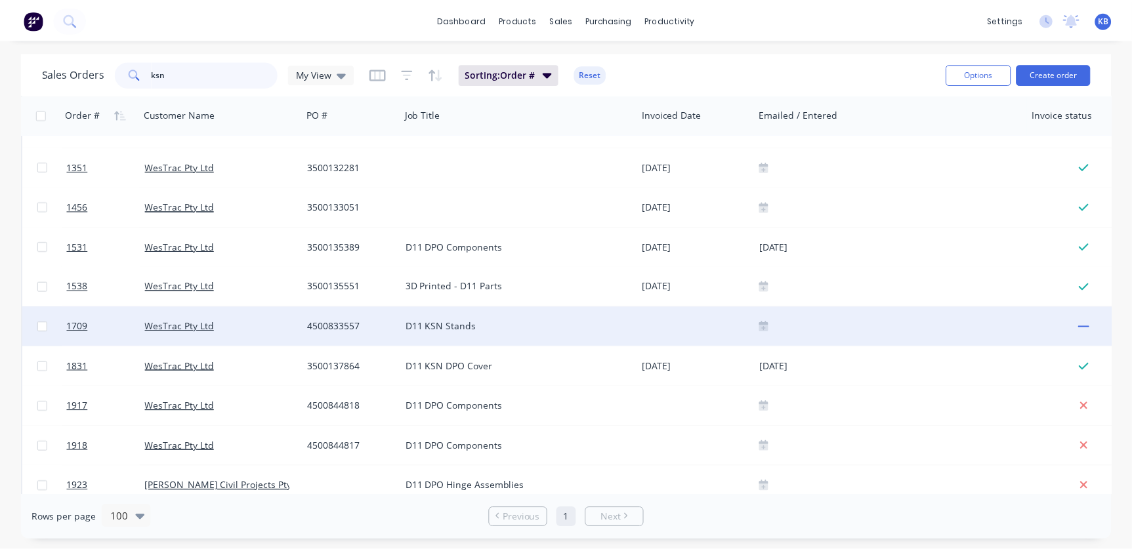
scroll to position [125, 0]
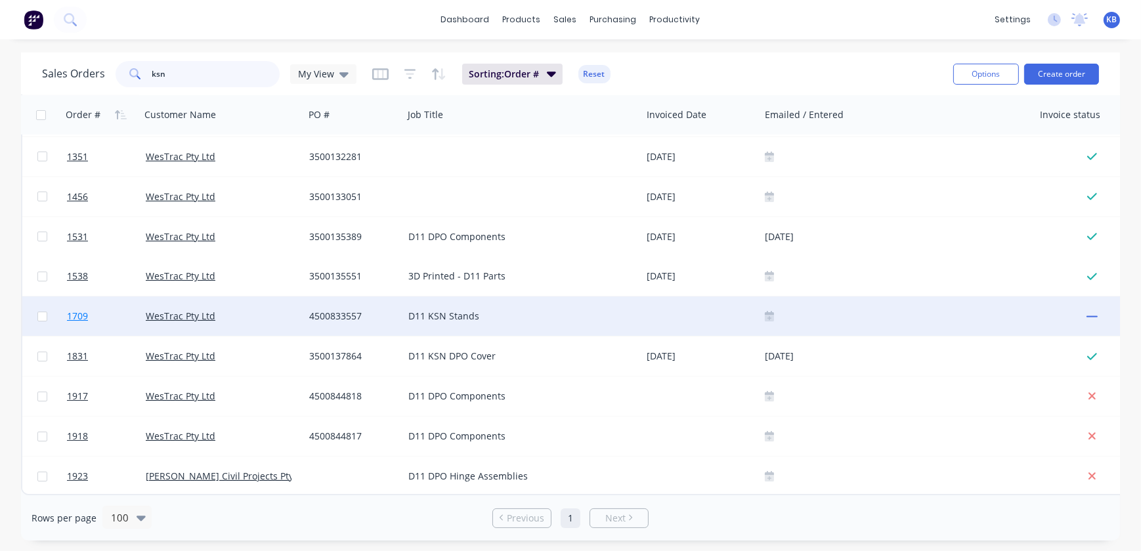
type input "ksn"
click at [72, 310] on span "1709" at bounding box center [77, 316] width 21 height 13
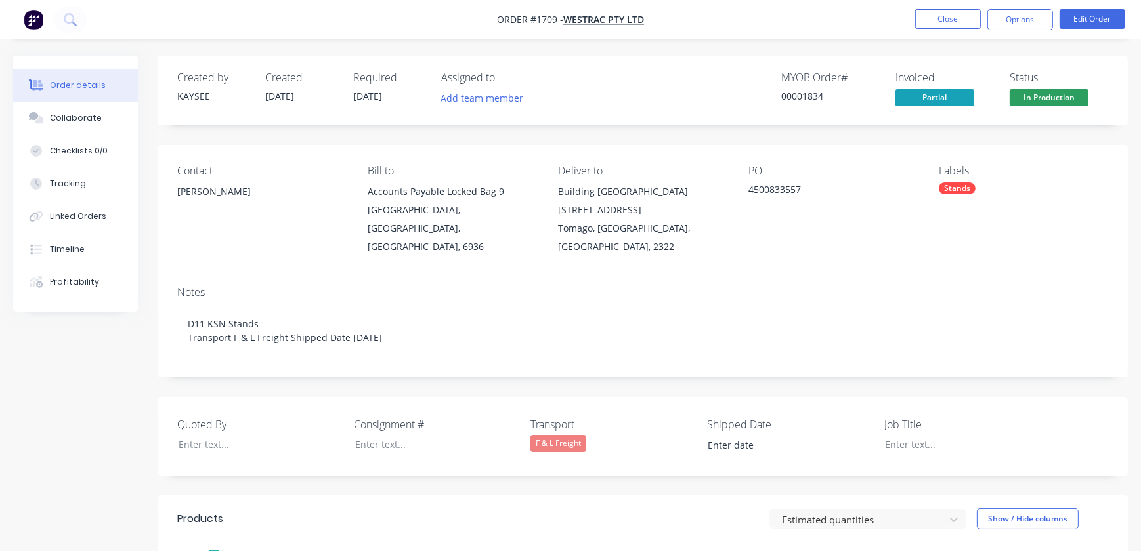
type input "19/09/2025"
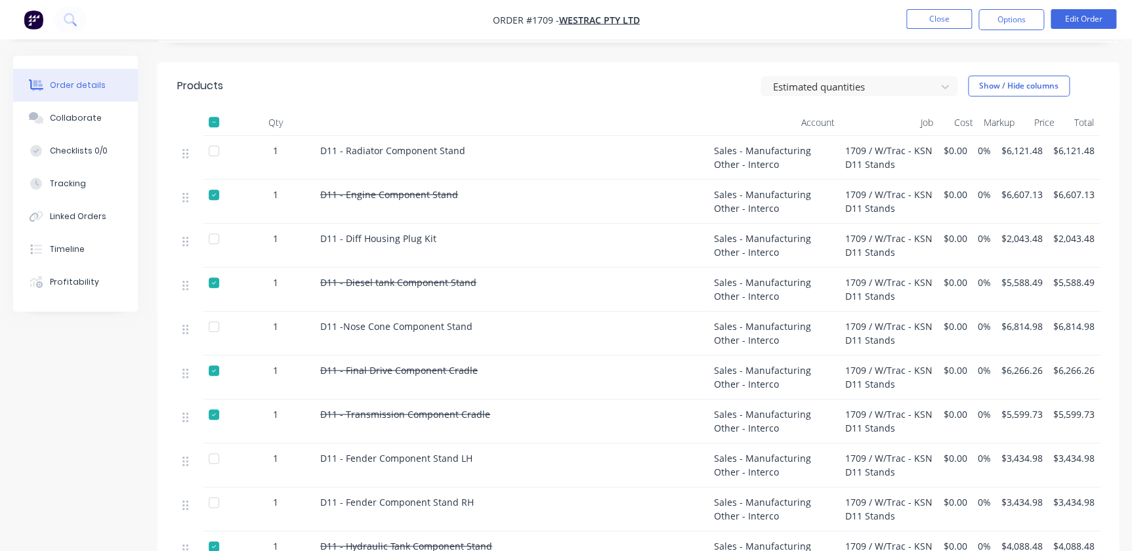
scroll to position [135, 0]
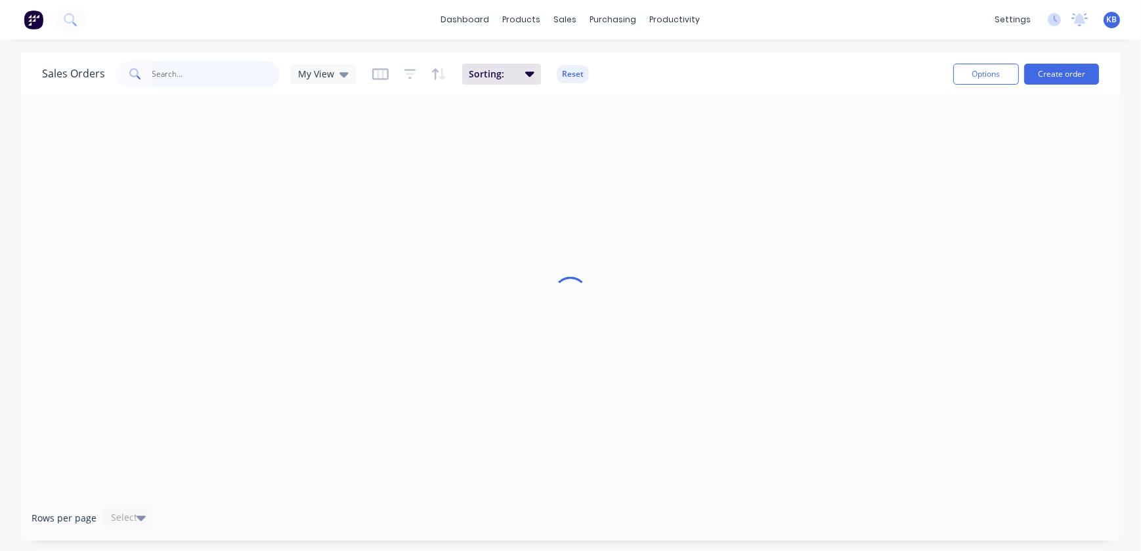
click at [263, 80] on input "text" at bounding box center [216, 74] width 128 height 26
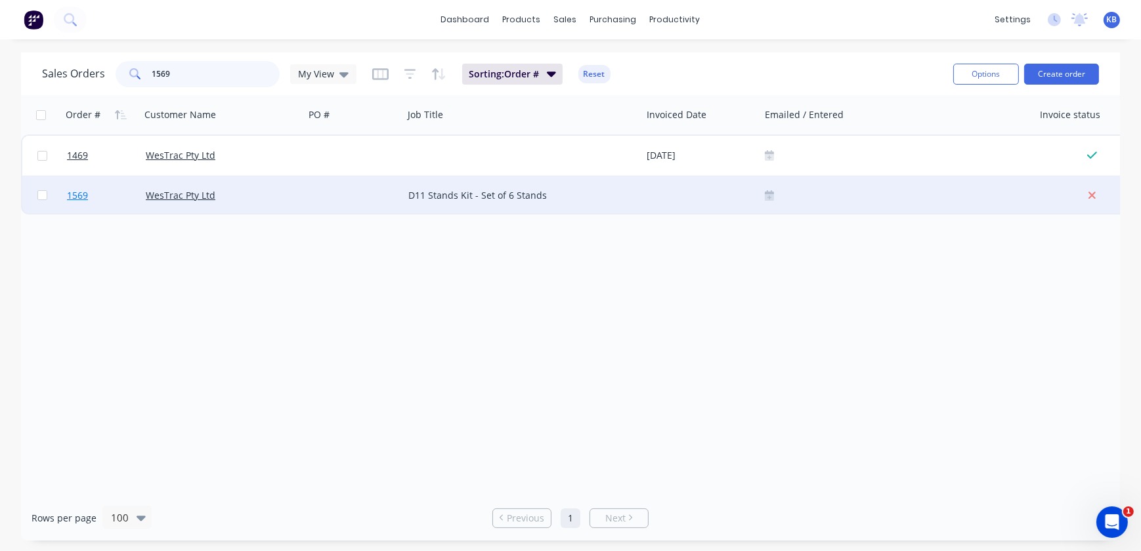
type input "1569"
click at [83, 196] on span "1569" at bounding box center [77, 195] width 21 height 13
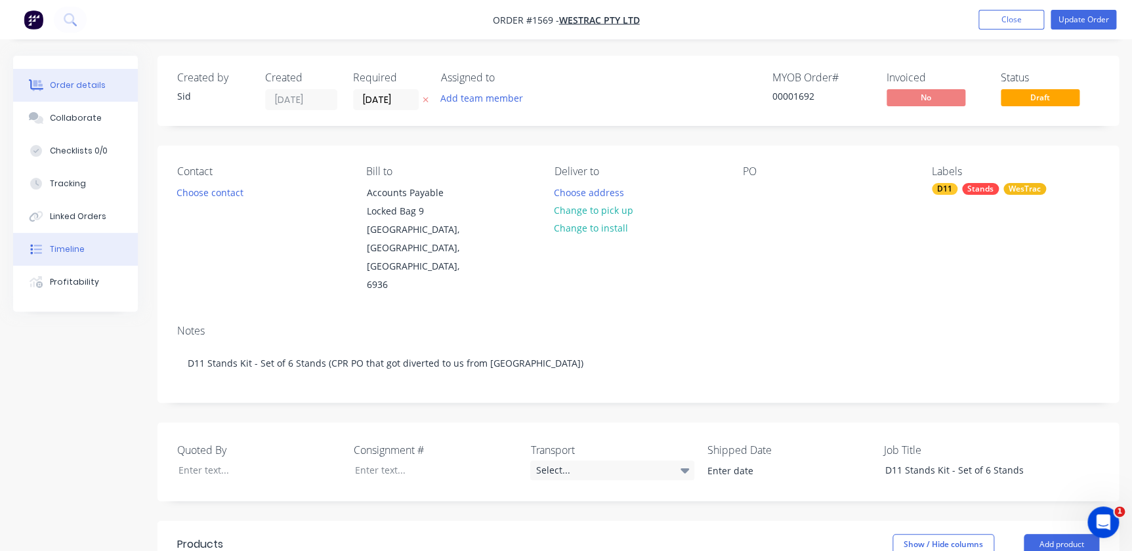
click at [78, 250] on div "Timeline" at bounding box center [67, 249] width 35 height 12
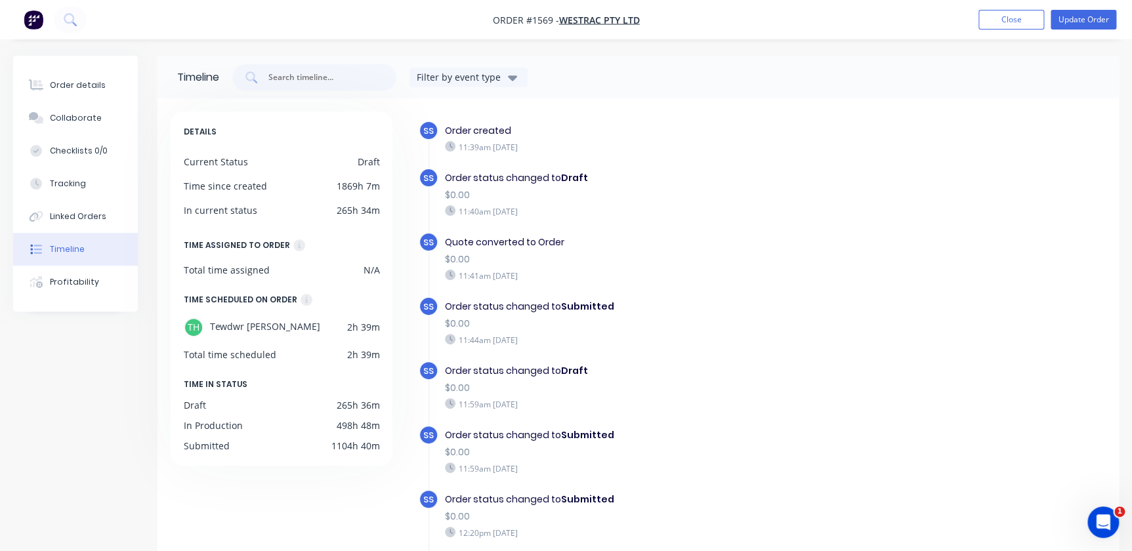
click at [990, 3] on nav "Order #1569 - WesTrac Pty Ltd Add product Close Update Order" at bounding box center [566, 19] width 1132 height 39
click at [988, 12] on button "Close" at bounding box center [1012, 20] width 66 height 20
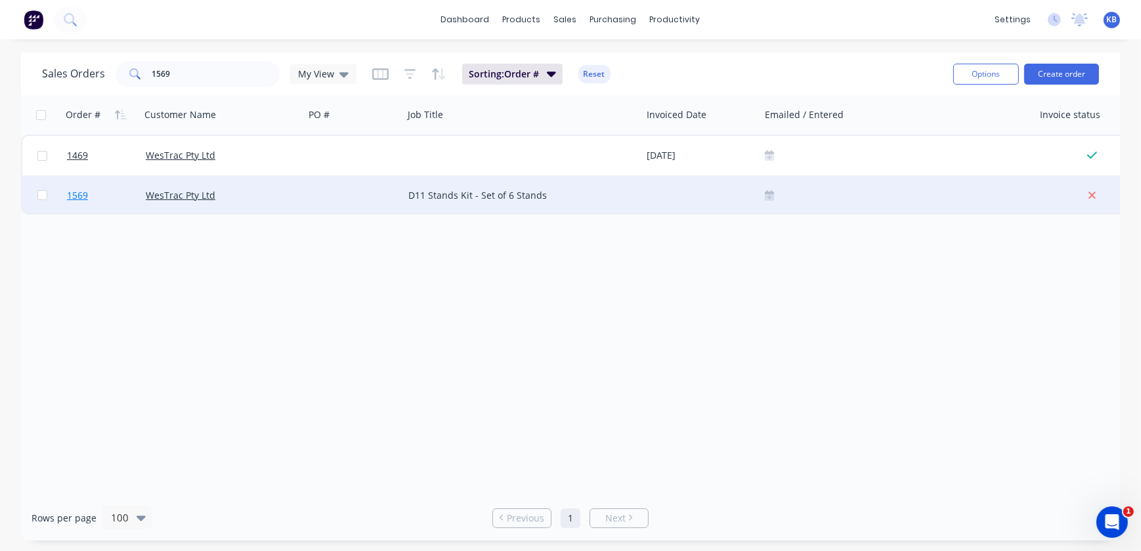
click at [85, 197] on span "1569" at bounding box center [77, 195] width 21 height 13
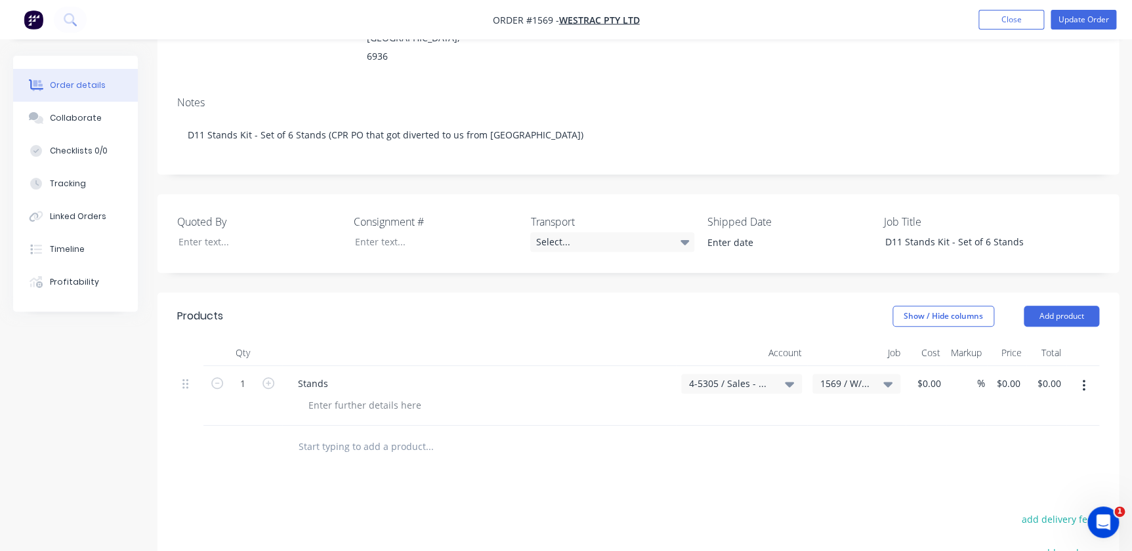
scroll to position [238, 0]
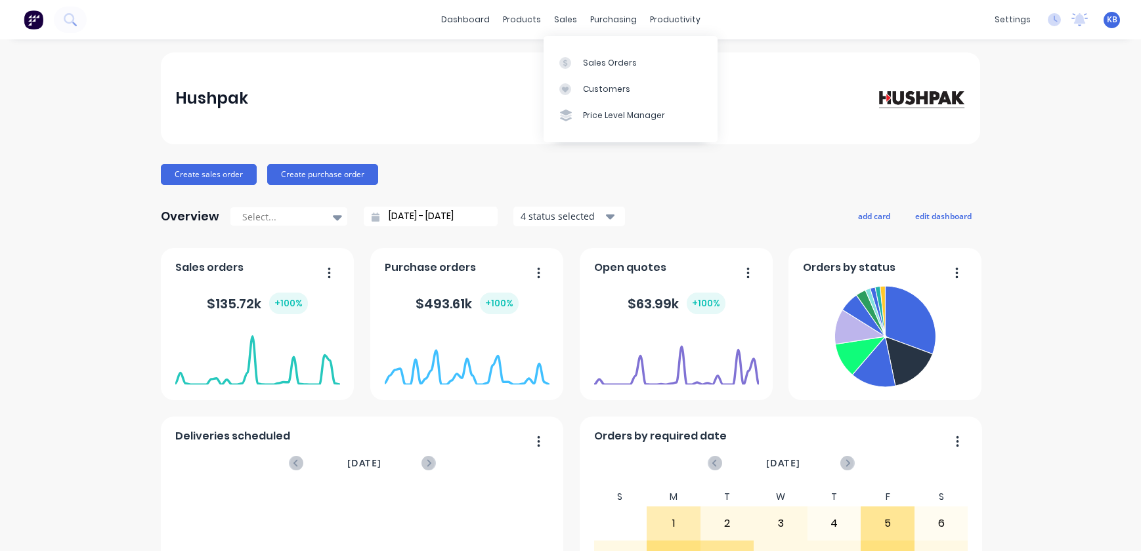
click at [556, 20] on div "sales" at bounding box center [565, 20] width 36 height 20
click at [577, 56] on link "Sales Orders" at bounding box center [630, 62] width 174 height 26
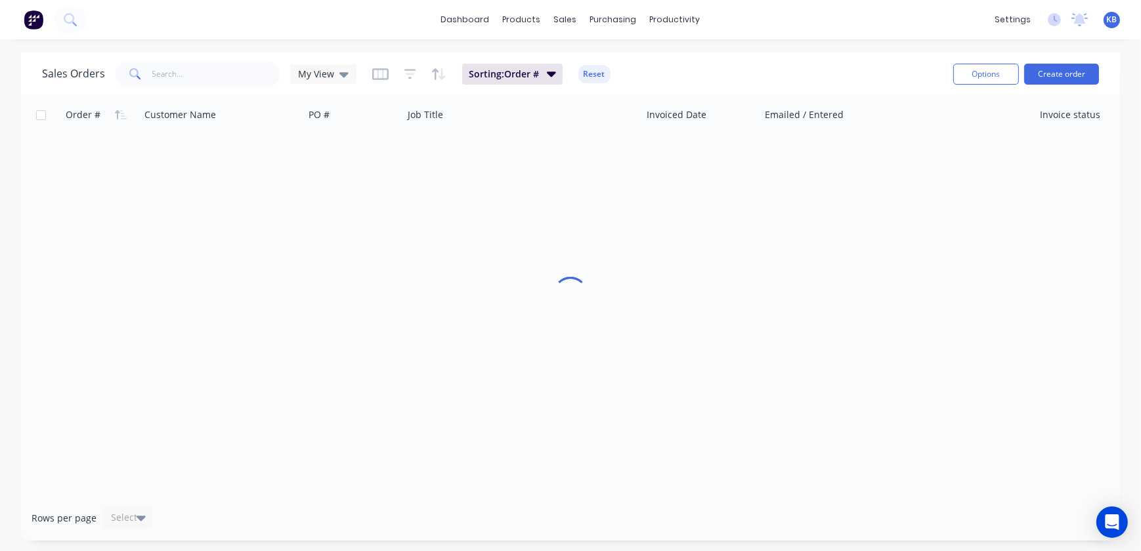
click at [221, 92] on div "Sales Orders My View Sorting: Order # Reset Options Create order" at bounding box center [570, 74] width 1099 height 43
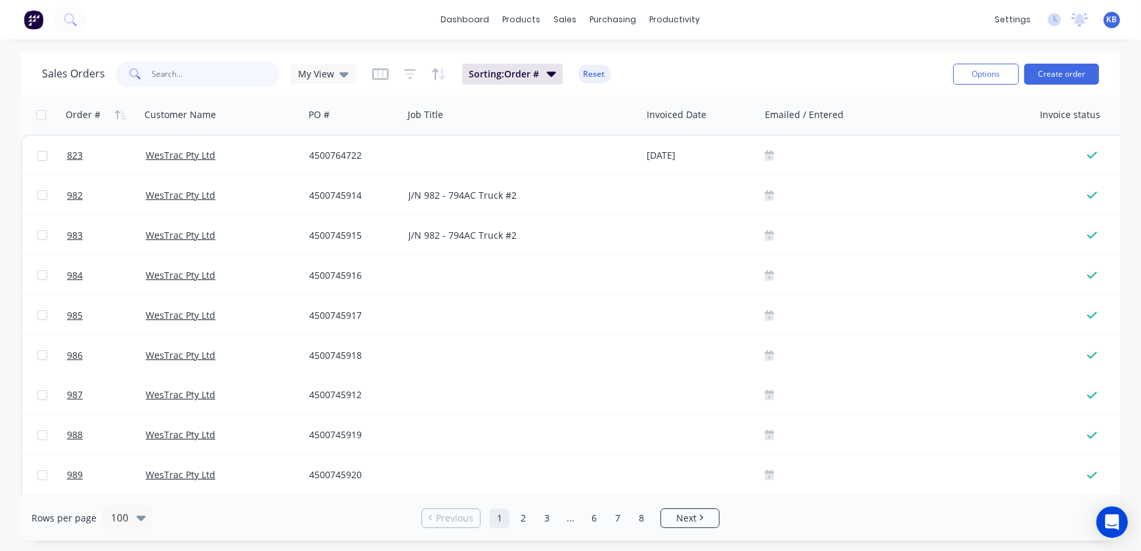
click at [223, 79] on input "text" at bounding box center [216, 74] width 128 height 26
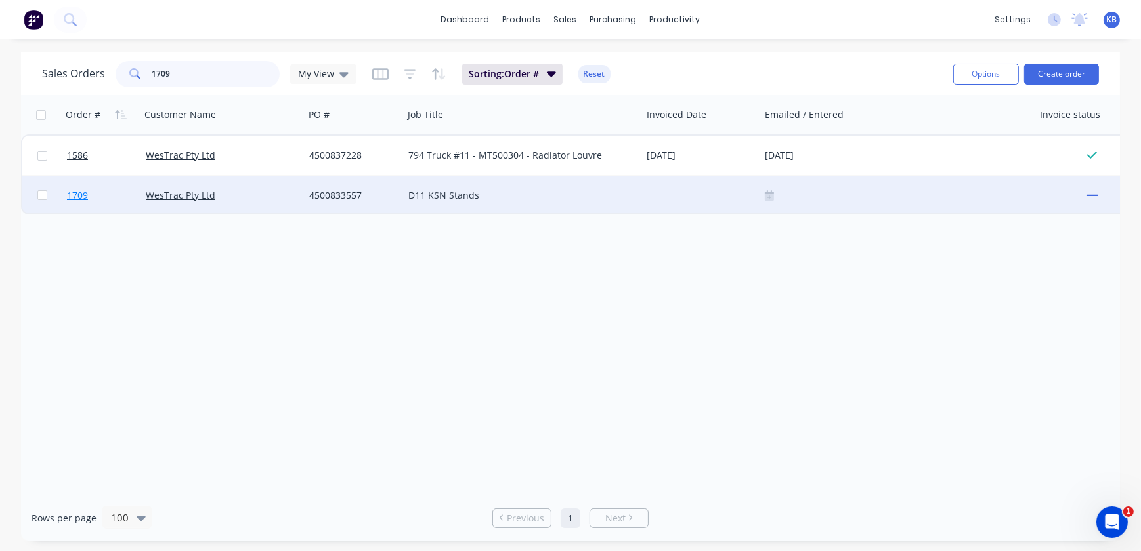
type input "1709"
click at [74, 190] on span "1709" at bounding box center [77, 195] width 21 height 13
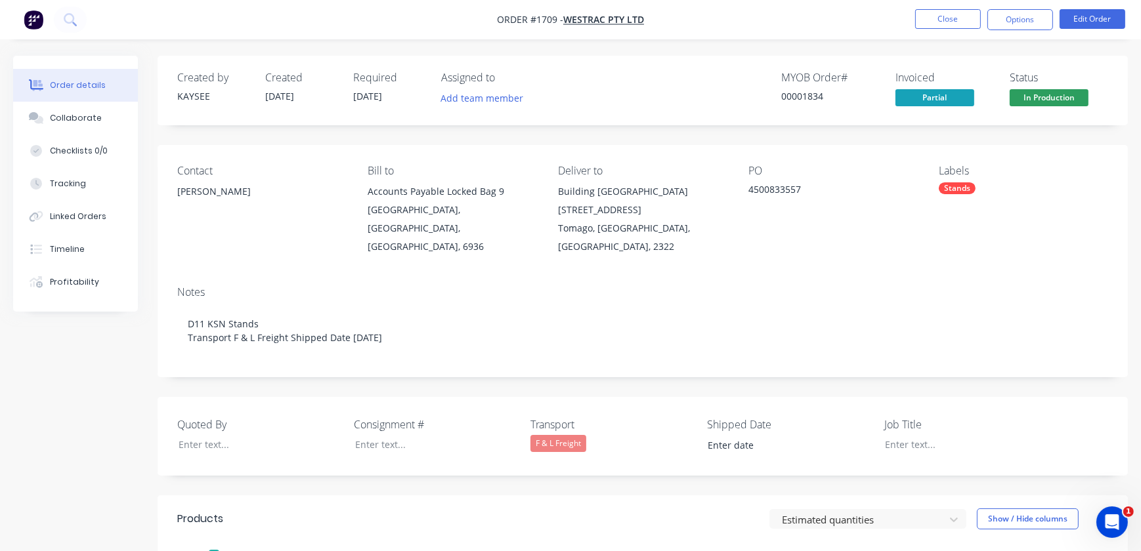
type input "19/09/2025"
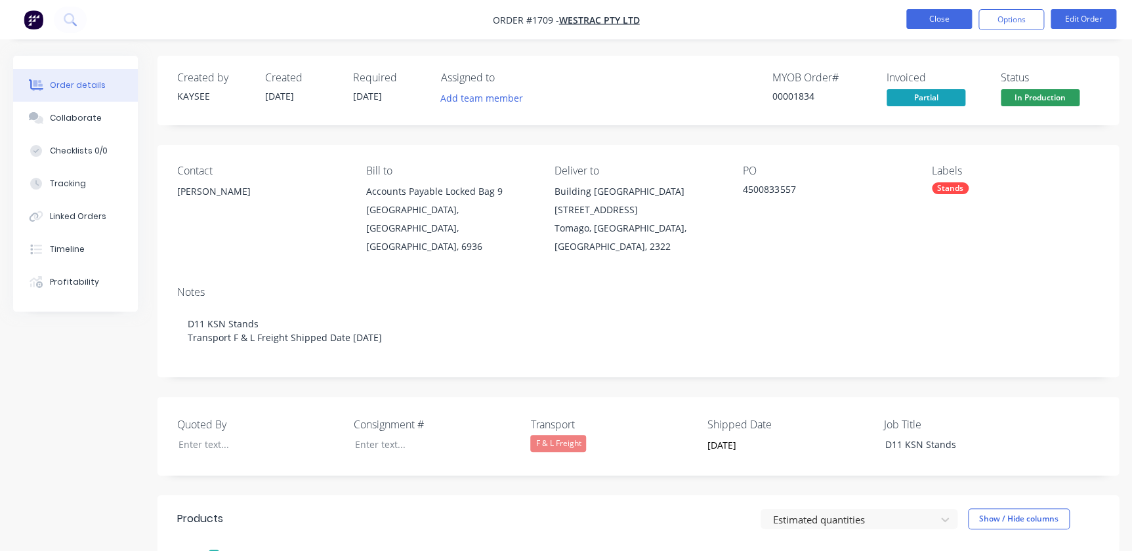
click at [945, 15] on button "Close" at bounding box center [939, 19] width 66 height 20
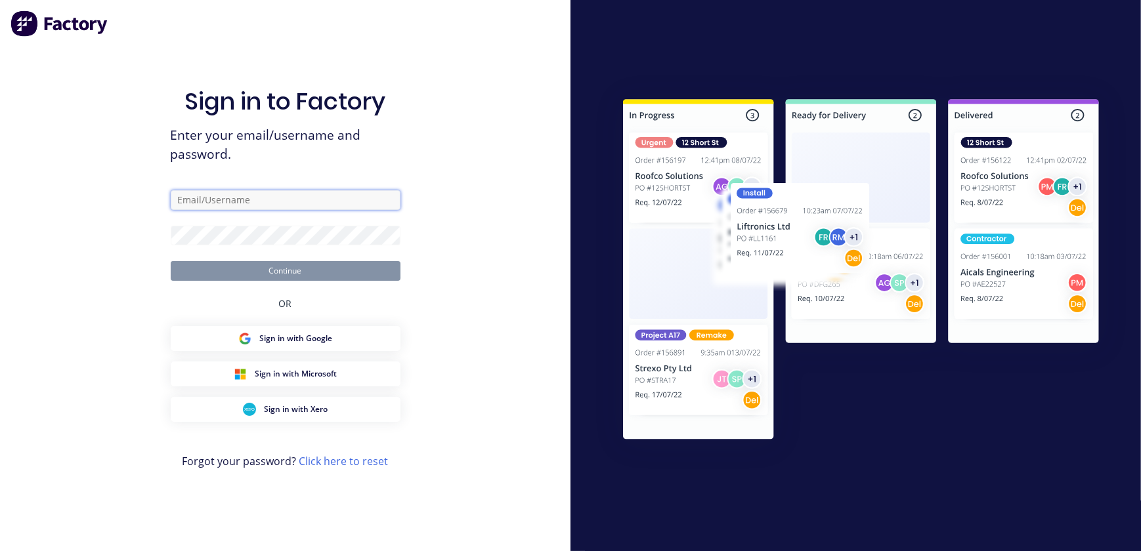
type input "[EMAIL_ADDRESS][PERSON_NAME][DOMAIN_NAME]"
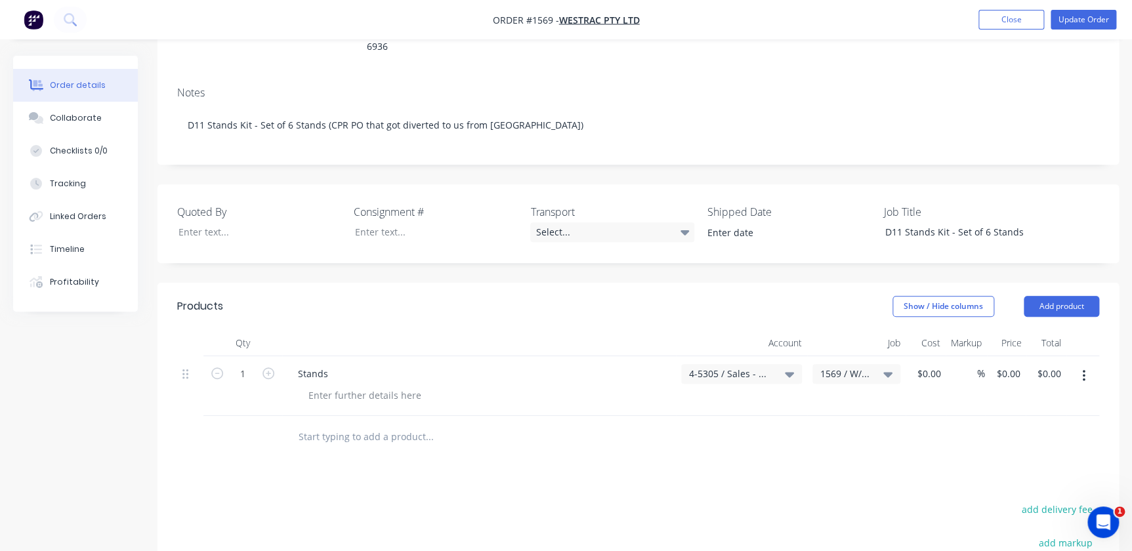
click at [984, 12] on button "Close" at bounding box center [1012, 20] width 66 height 20
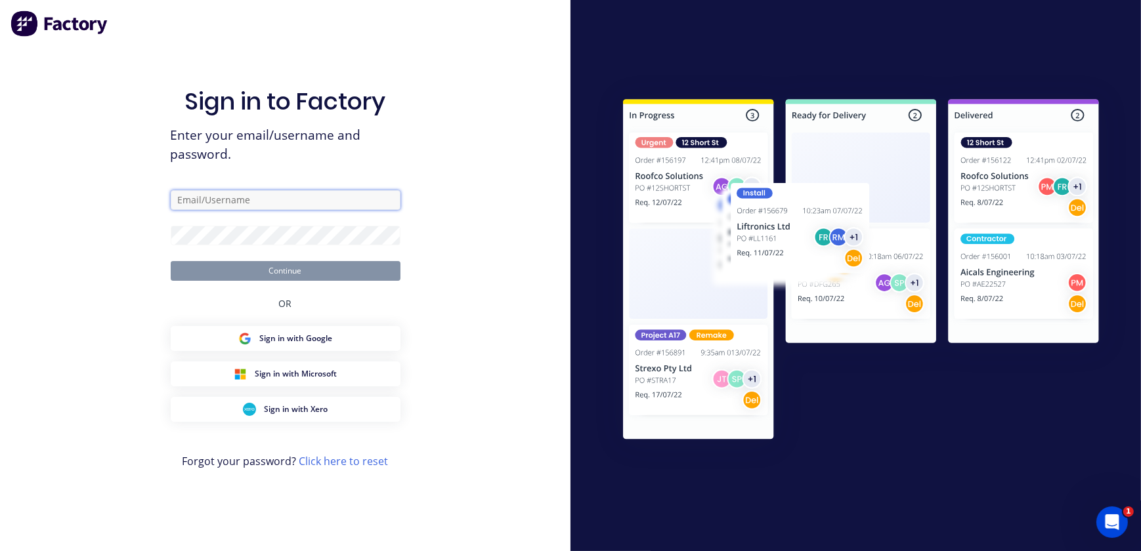
type input "[EMAIL_ADDRESS][PERSON_NAME][DOMAIN_NAME]"
click at [277, 269] on button "Continue" at bounding box center [286, 271] width 230 height 20
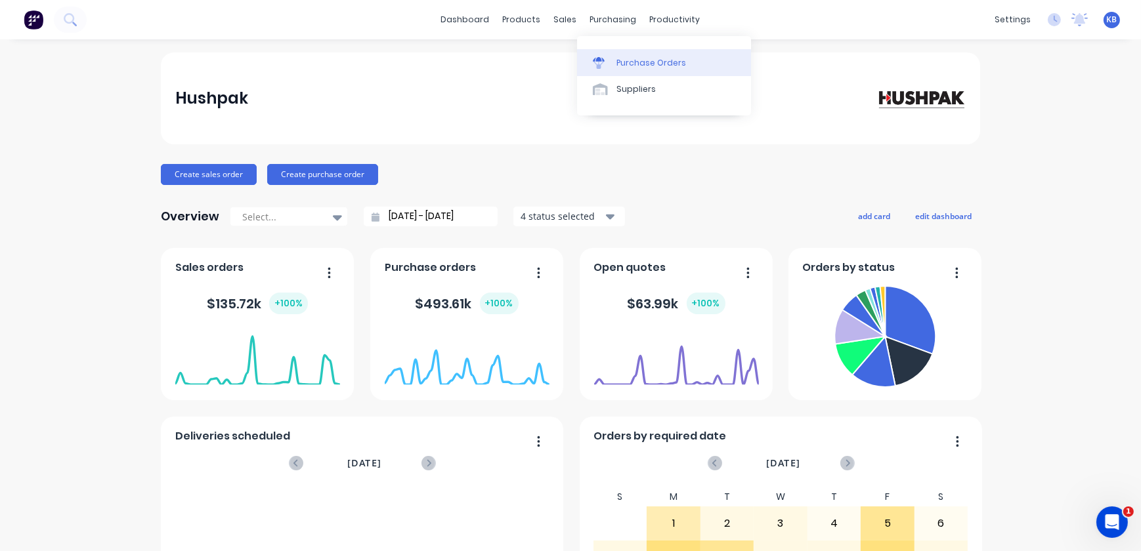
click at [608, 54] on link "Purchase Orders" at bounding box center [664, 62] width 174 height 26
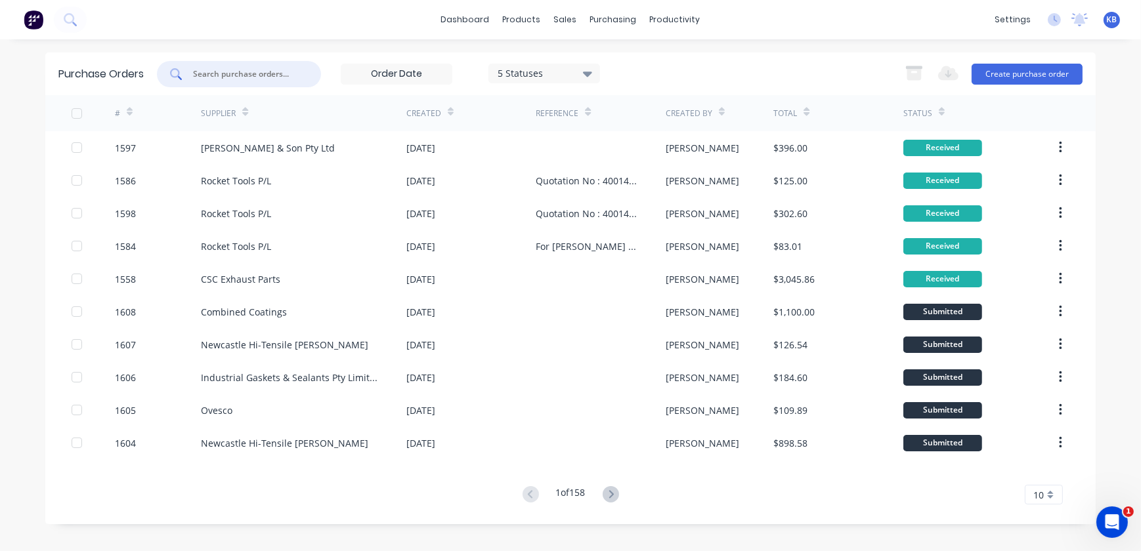
click at [274, 76] on input "text" at bounding box center [246, 74] width 109 height 13
type input "m"
drag, startPoint x: 1023, startPoint y: 41, endPoint x: 1021, endPoint y: 58, distance: 16.6
click at [1023, 46] on div "dashboard products sales purchasing productivity dashboard products Product Cat…" at bounding box center [570, 275] width 1141 height 551
click at [1017, 74] on button "Create purchase order" at bounding box center [1026, 74] width 111 height 21
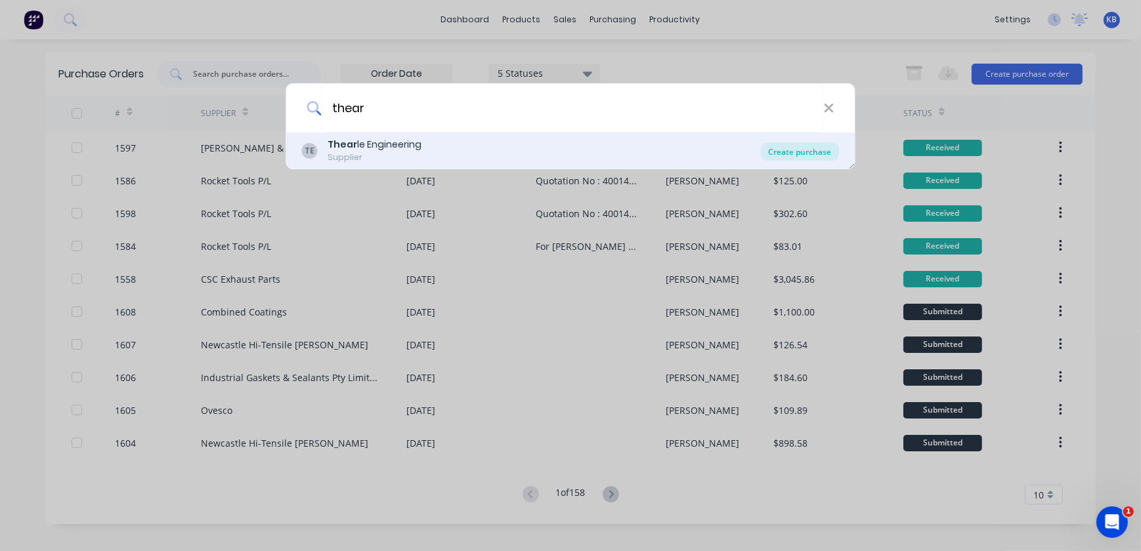
type input "thear"
click at [818, 154] on div "Create purchase" at bounding box center [800, 151] width 79 height 18
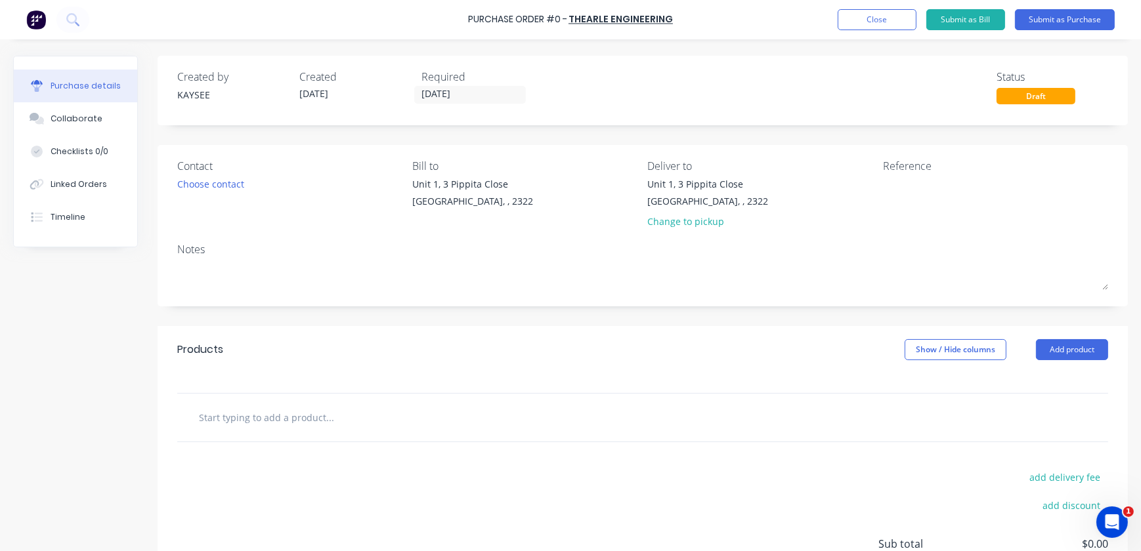
click at [274, 413] on input "text" at bounding box center [329, 417] width 263 height 26
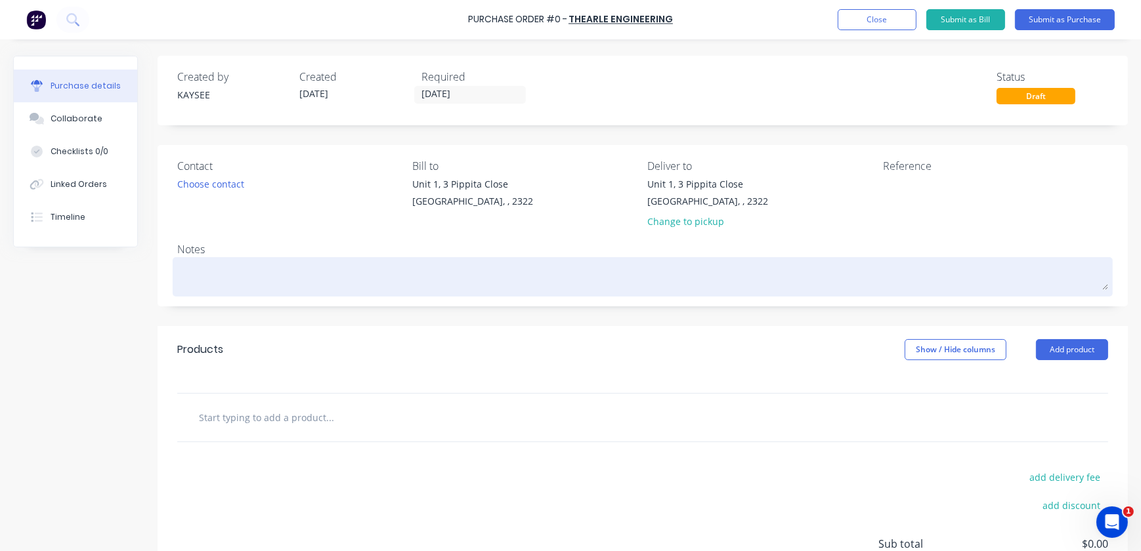
click at [182, 269] on textarea at bounding box center [642, 276] width 931 height 30
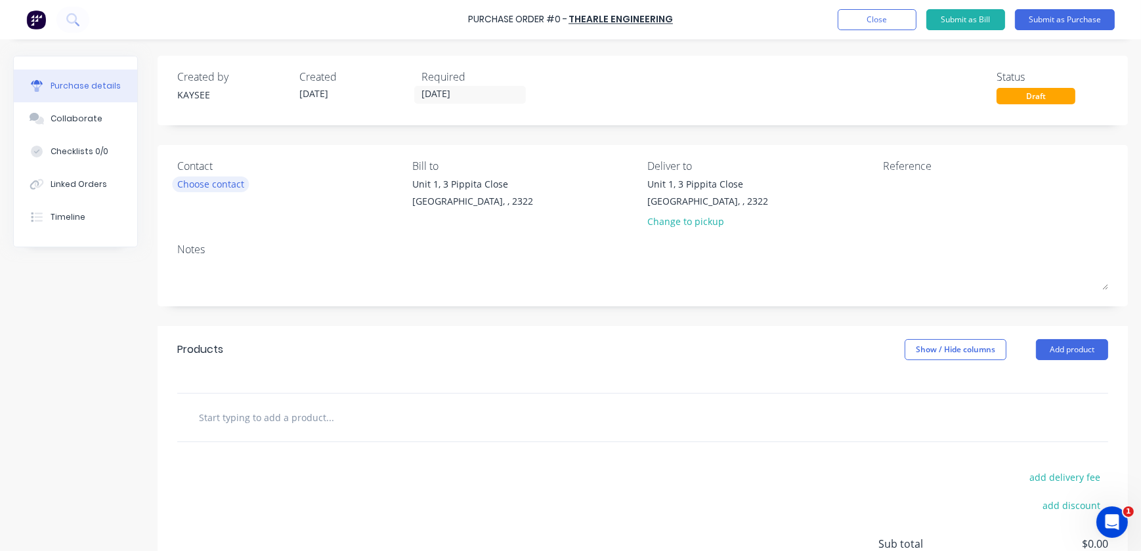
click at [222, 186] on div "Choose contact" at bounding box center [210, 184] width 67 height 14
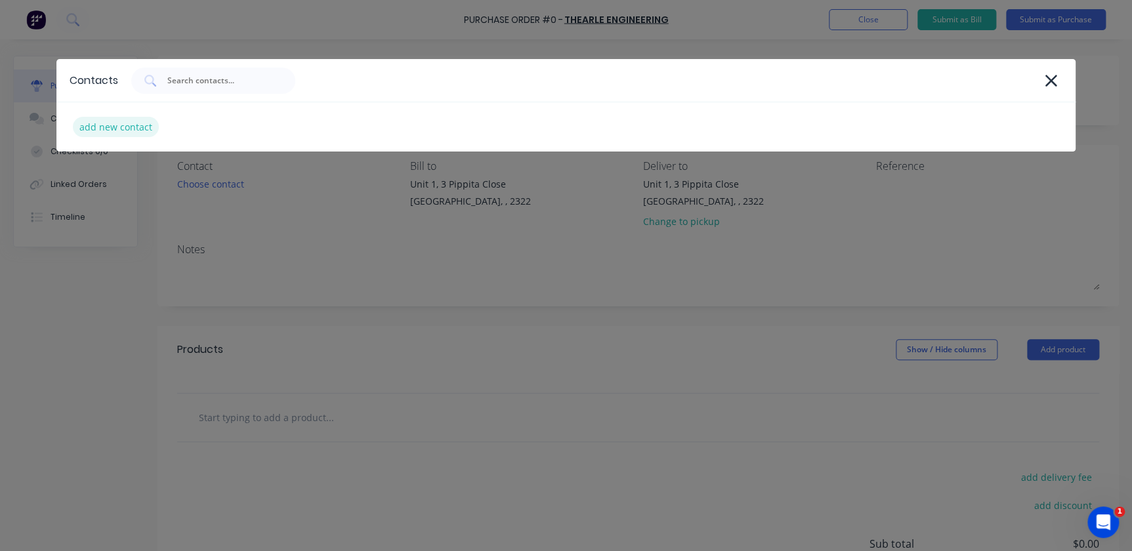
click at [134, 131] on div "add new contact" at bounding box center [116, 127] width 86 height 20
select select "AU"
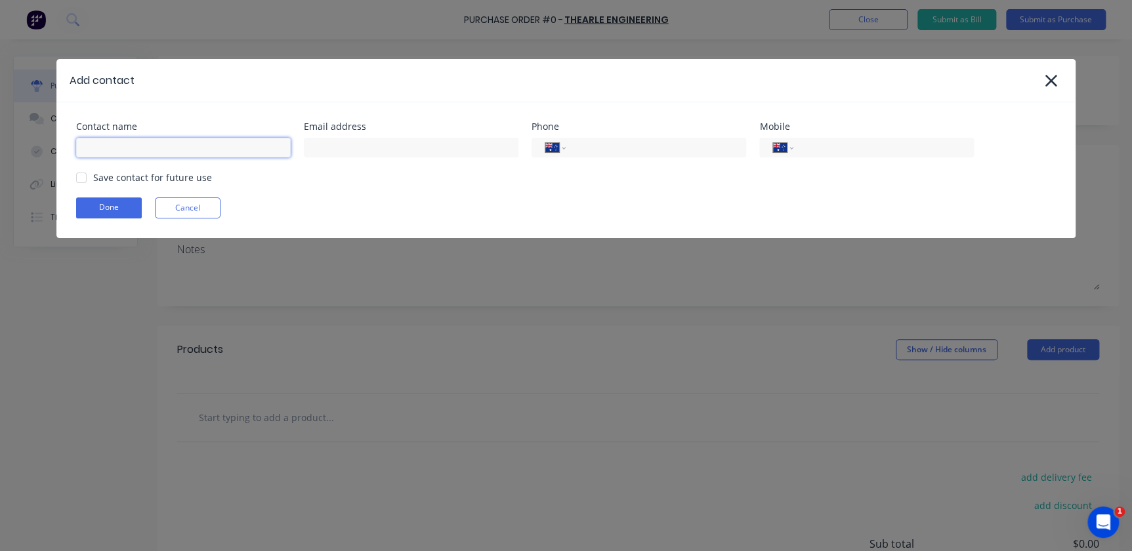
click at [188, 150] on input at bounding box center [183, 148] width 215 height 20
type input "[PERSON_NAME]"
click at [83, 181] on div at bounding box center [81, 178] width 26 height 26
click at [95, 200] on button "Done" at bounding box center [109, 208] width 66 height 21
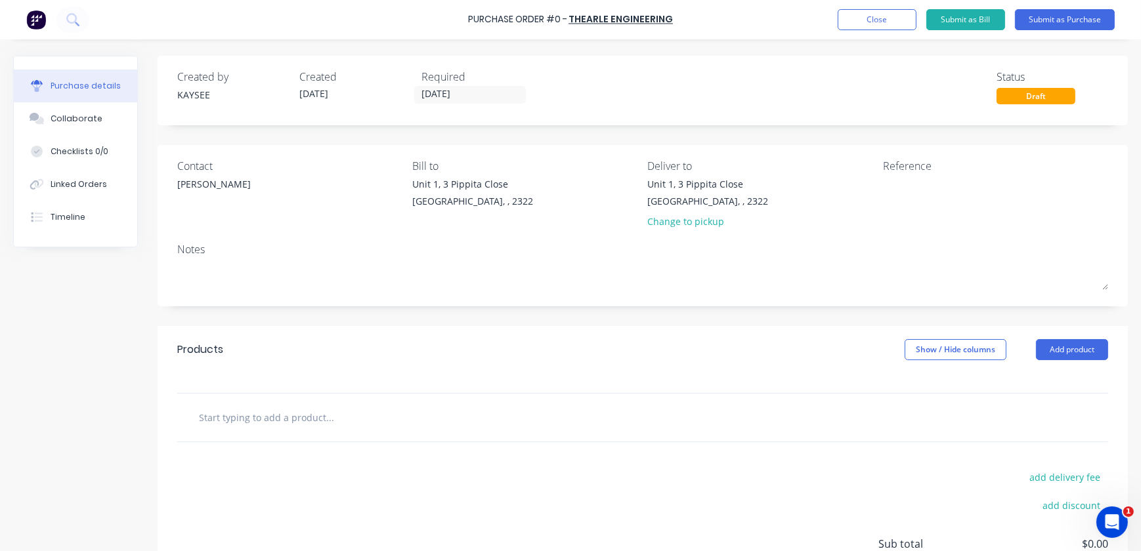
click at [230, 412] on input "text" at bounding box center [329, 417] width 263 height 26
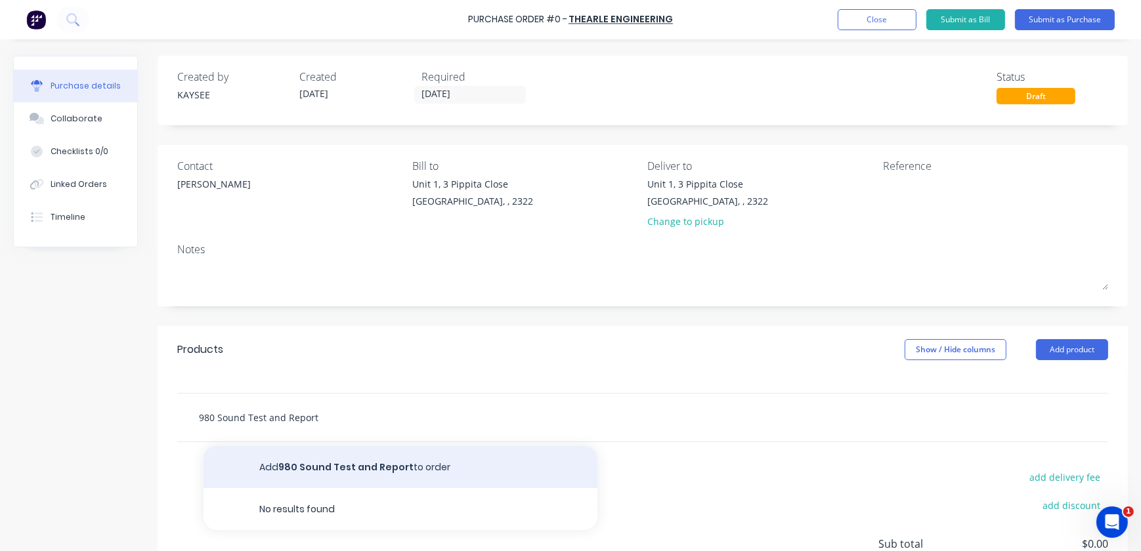
type input "980 Sound Test and Report"
click at [361, 474] on button "Add 980 Sound Test and Report to order" at bounding box center [400, 467] width 394 height 42
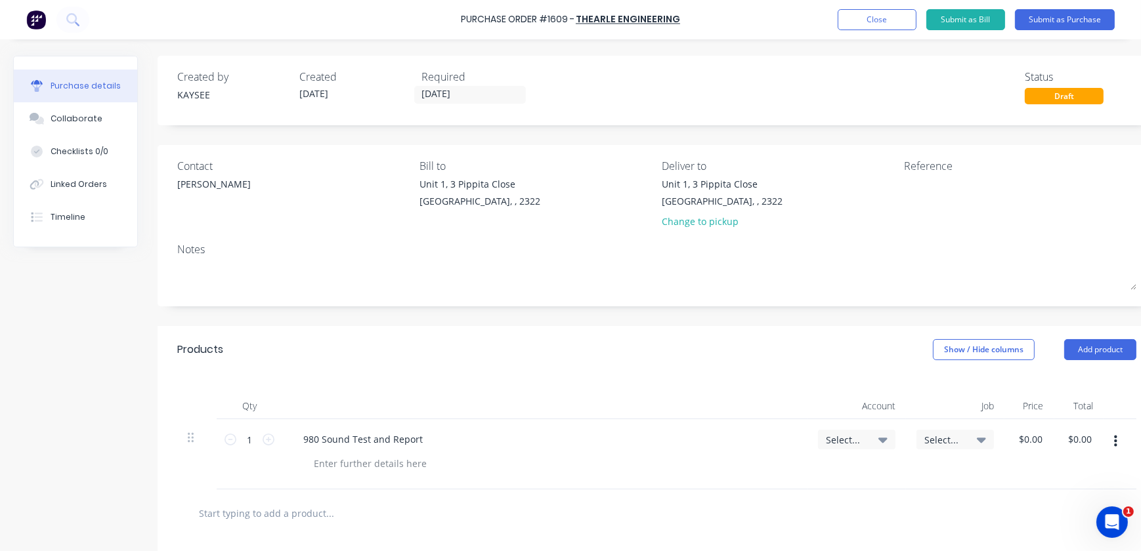
click at [854, 439] on span "Select..." at bounding box center [845, 440] width 39 height 14
click at [847, 478] on input at bounding box center [813, 479] width 135 height 26
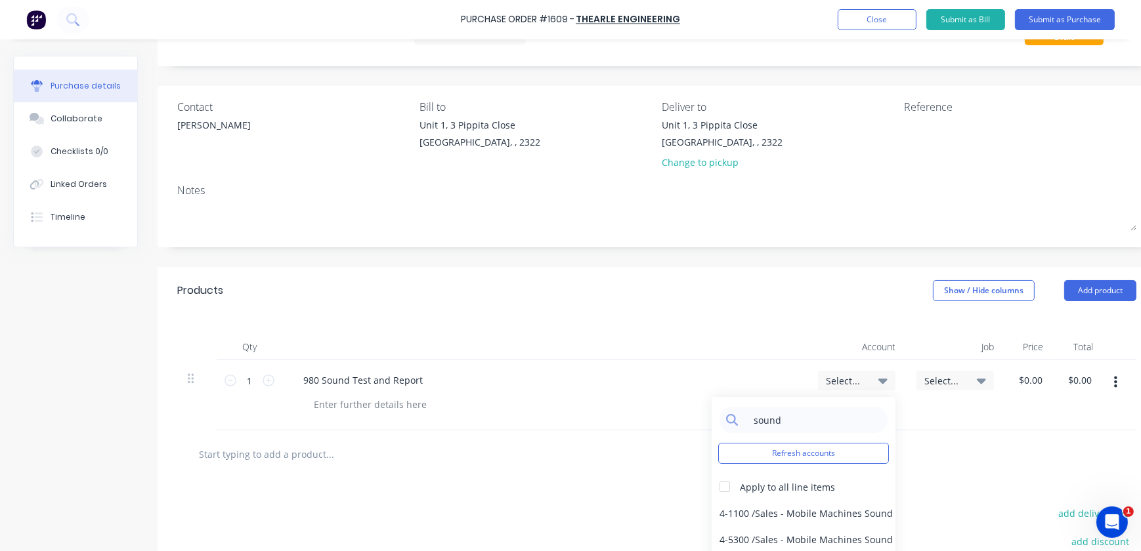
drag, startPoint x: 796, startPoint y: 419, endPoint x: 654, endPoint y: 408, distance: 142.2
click at [654, 408] on div "1 1 980 Sound Test and Report Select... sound Refresh accounts Apply to all lin…" at bounding box center [656, 395] width 959 height 70
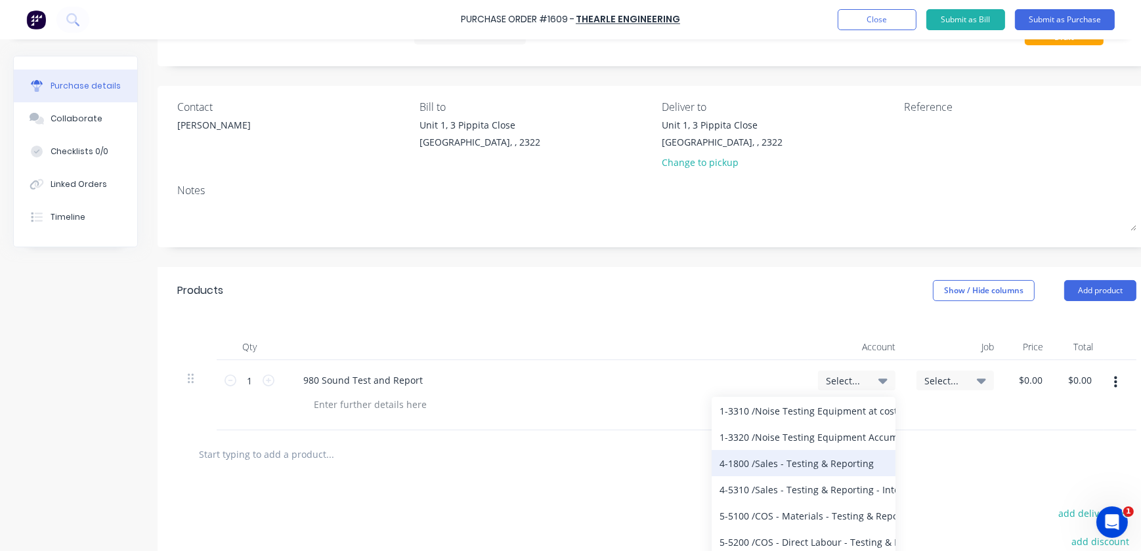
scroll to position [119, 0]
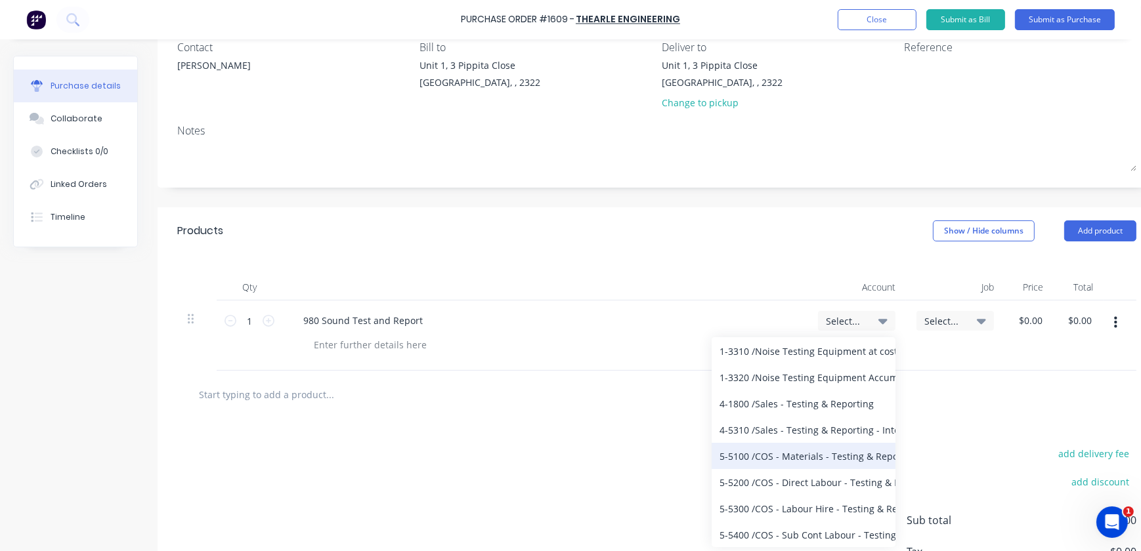
type input "testing"
click at [800, 465] on div "5-5100 / COS - Materials - Testing & Reporting" at bounding box center [803, 456] width 184 height 26
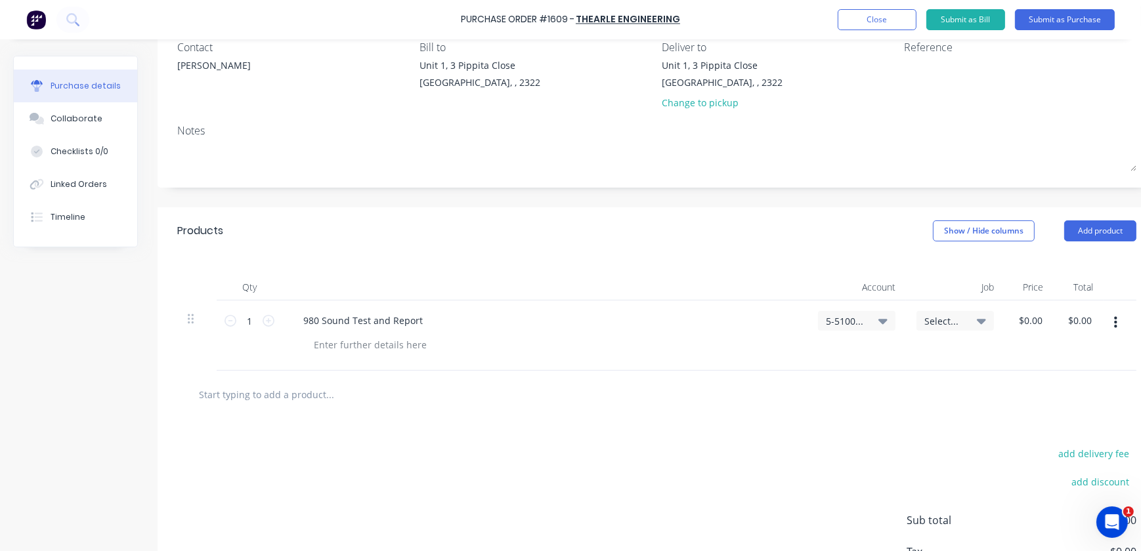
click at [935, 327] on div "Select..." at bounding box center [954, 321] width 77 height 20
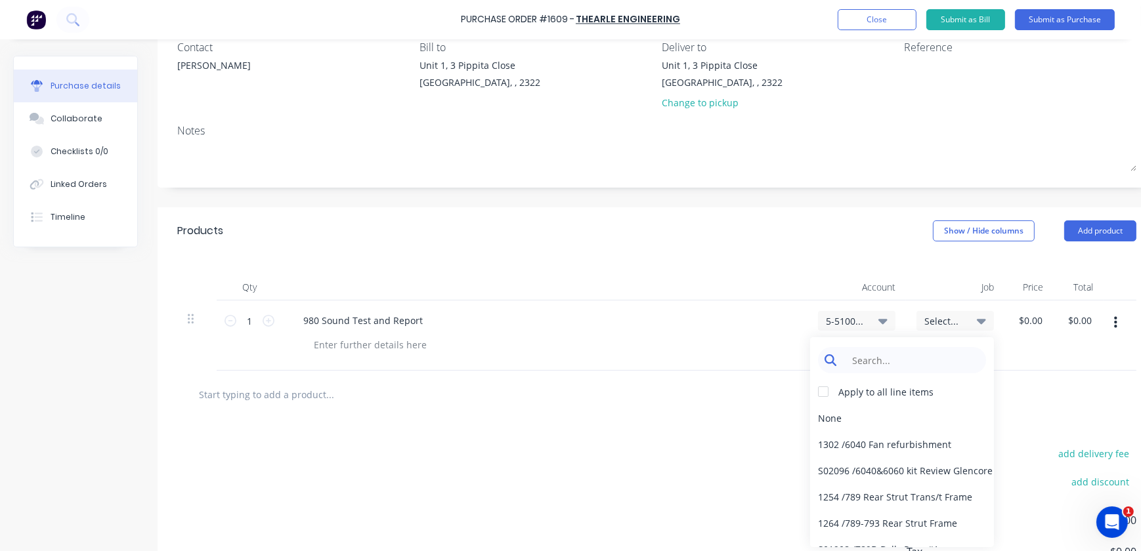
click at [906, 366] on input at bounding box center [912, 360] width 135 height 26
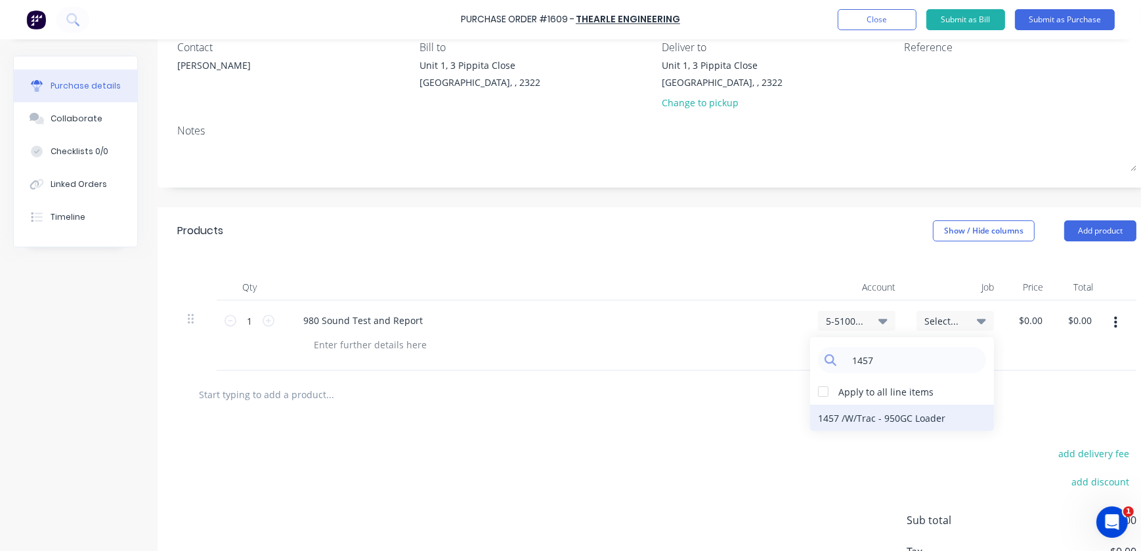
type input "1457"
click at [902, 421] on div "1457 / W/Trac - 950GC Loader" at bounding box center [902, 418] width 184 height 26
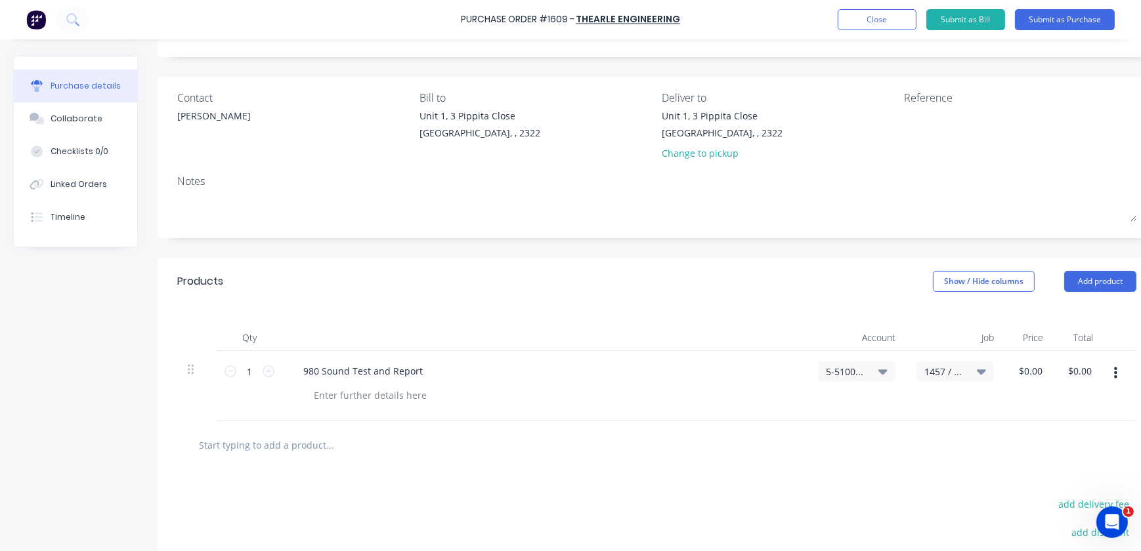
scroll to position [0, 0]
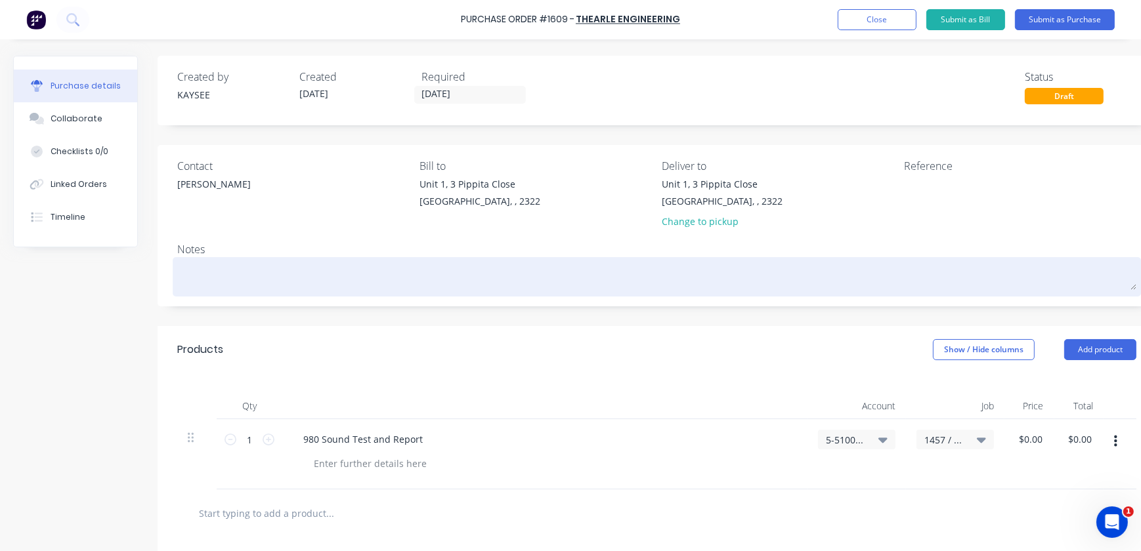
click at [258, 270] on textarea at bounding box center [656, 276] width 959 height 30
type textarea "x"
type textarea "S"
type textarea "x"
type textarea "So"
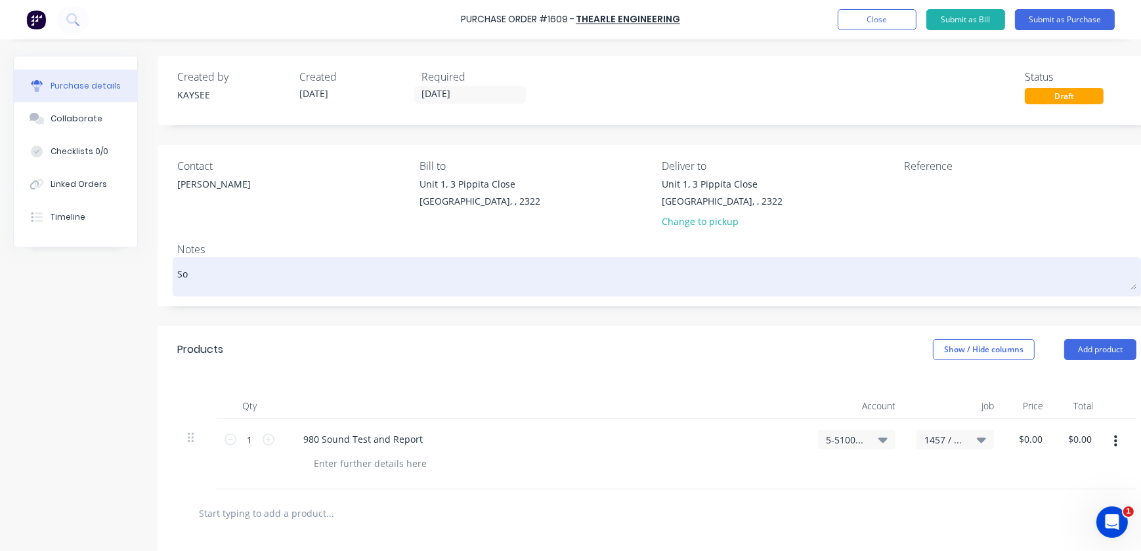
type textarea "x"
type textarea "Sou"
type textarea "x"
type textarea "Soun"
type textarea "x"
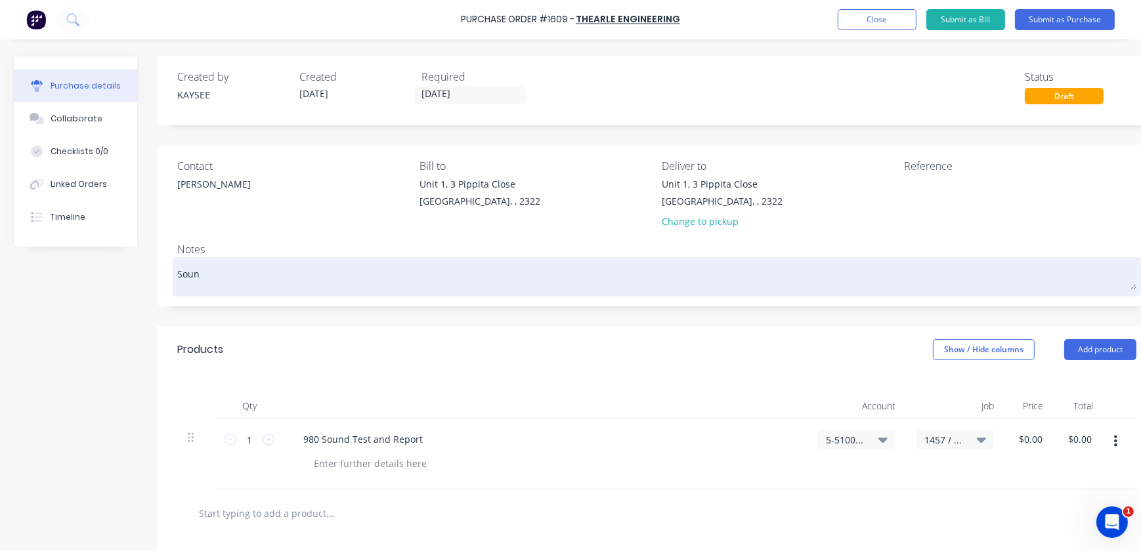
type textarea "Sound"
type textarea "x"
type textarea "Sound"
type textarea "x"
type textarea "Sound T"
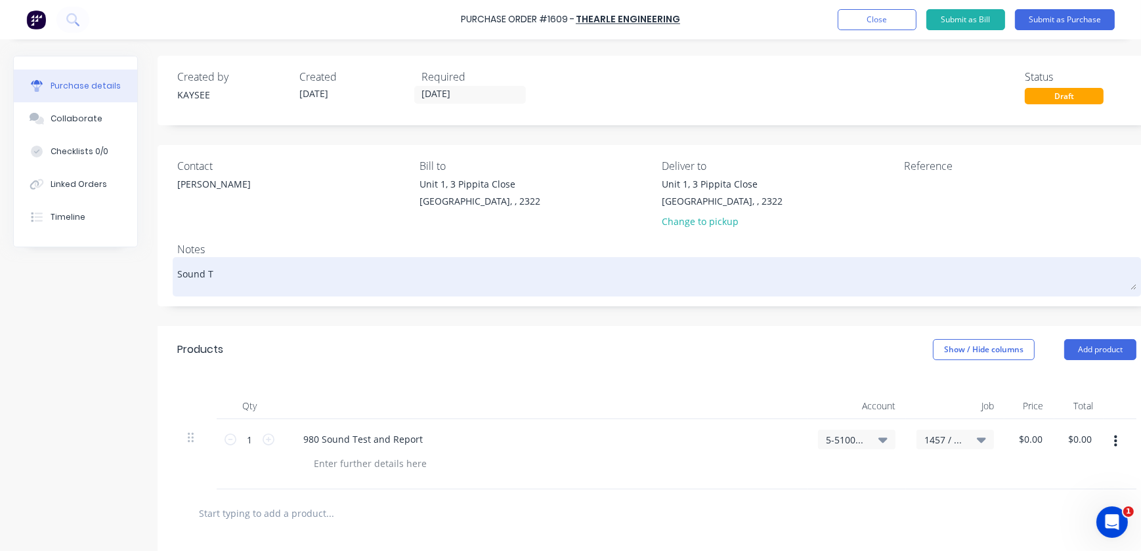
type textarea "x"
type textarea "Sound Te"
type textarea "x"
type textarea "Sound Tes"
type textarea "x"
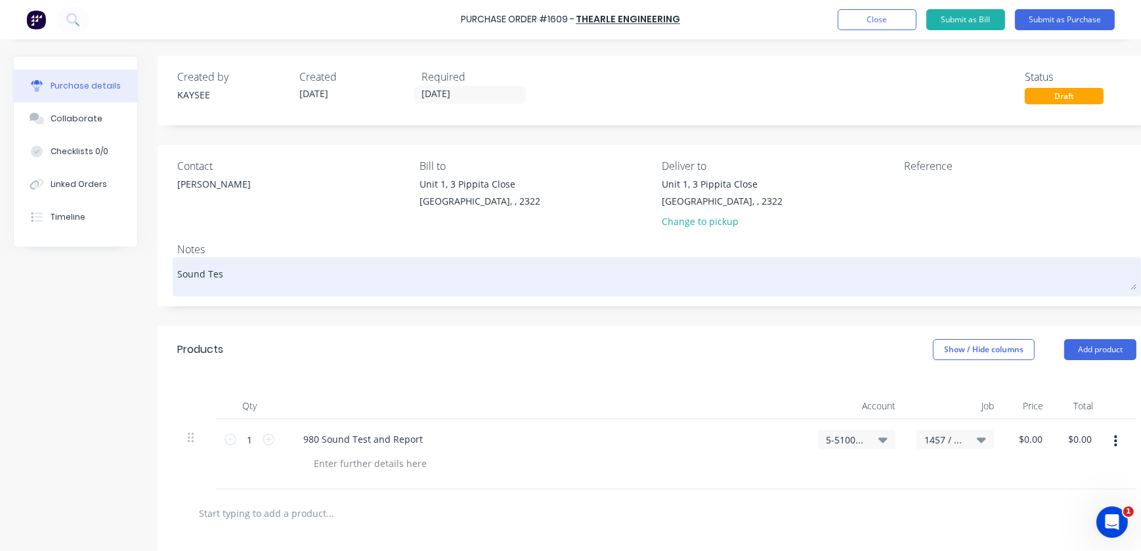
type textarea "Sound Test"
type textarea "x"
type textarea "Sound Testom"
type textarea "x"
type textarea "Sound Testomn"
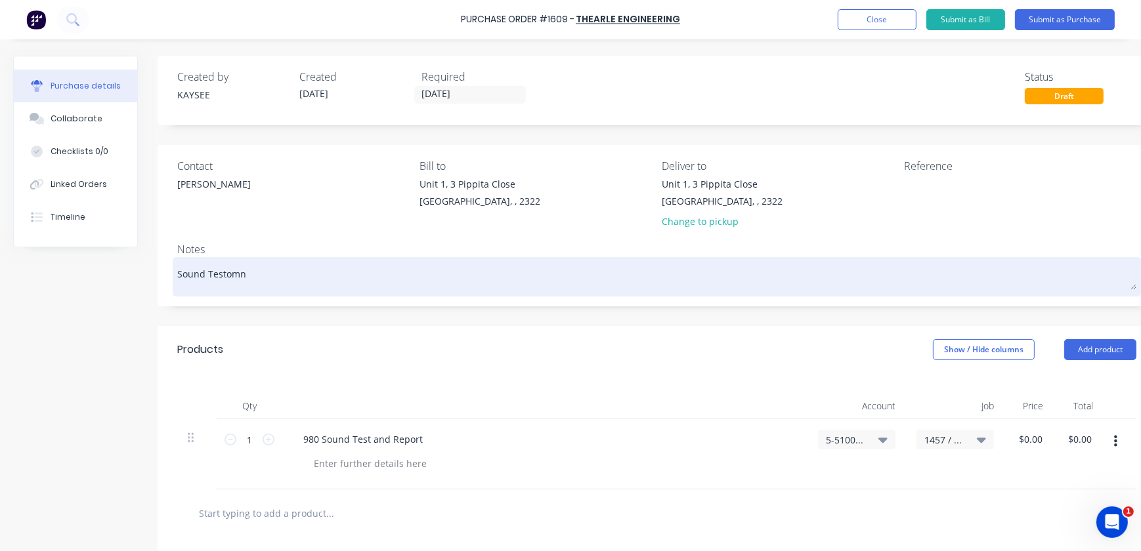
type textarea "x"
type textarea "Sound Testomng"
type textarea "x"
type textarea "Sound Testomn"
type textarea "x"
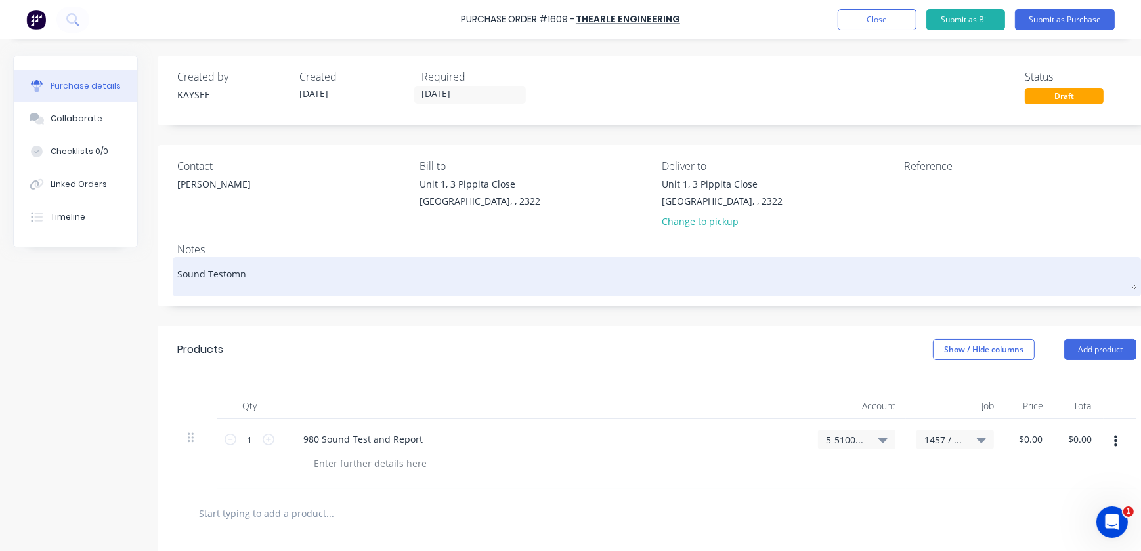
type textarea "Sound Testom"
type textarea "x"
type textarea "Sound Testo"
type textarea "x"
type textarea "Sound Test"
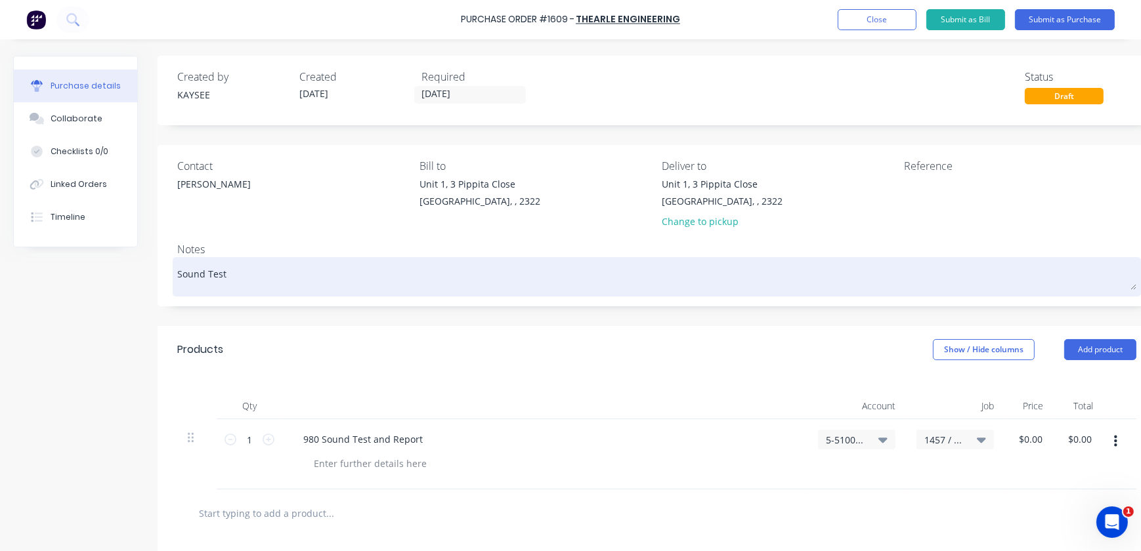
type textarea "x"
type textarea "Sound Testi"
type textarea "x"
type textarea "Sound Testing"
type textarea "x"
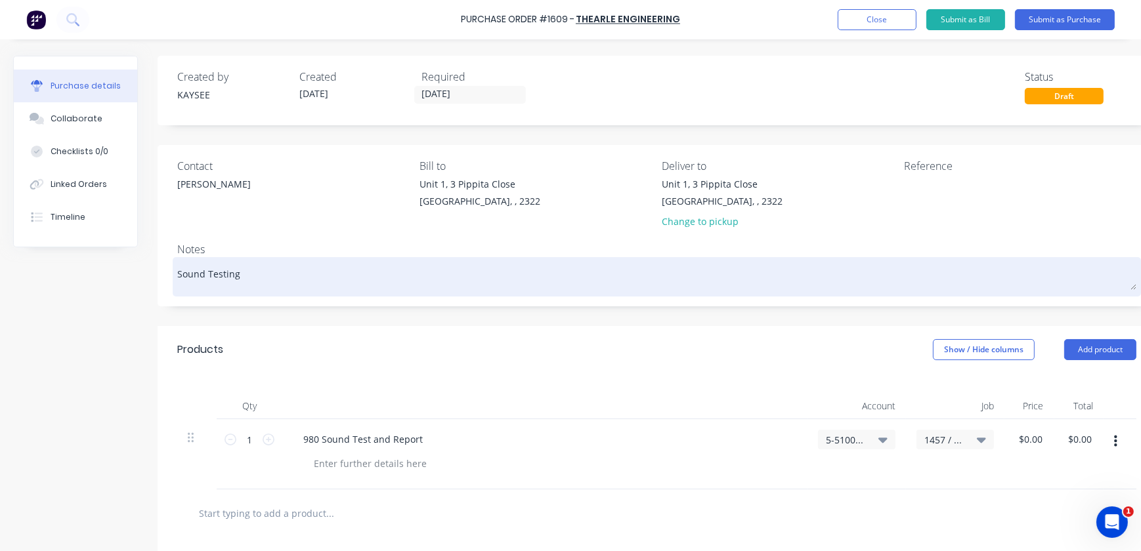
type textarea "Sound Testing"
type textarea "x"
type textarea "Sound Testing f"
type textarea "x"
type textarea "Sound Testing fo"
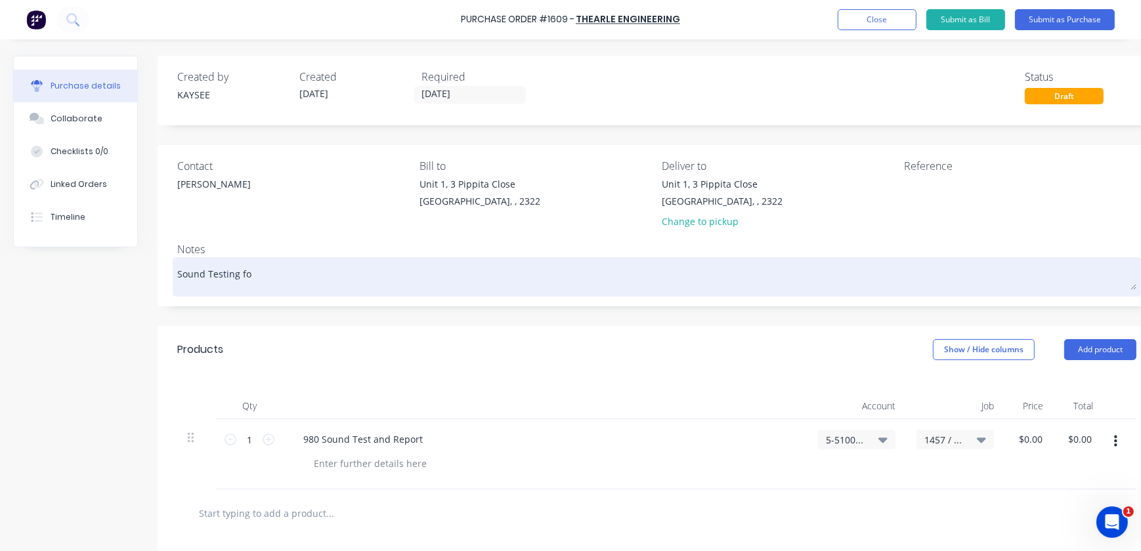
type textarea "x"
type textarea "Sound Testing for"
type textarea "x"
type textarea "Sound Testing for"
type textarea "x"
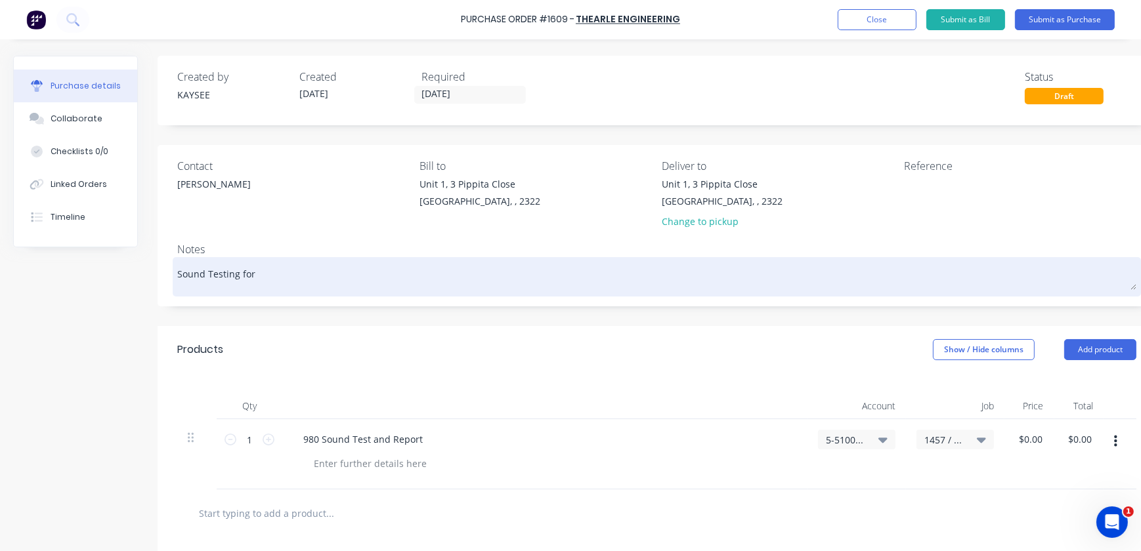
type textarea "Sound Testing for 9"
type textarea "x"
type textarea "Sound Testing for 95"
type textarea "x"
type textarea "Sound Testing for 950"
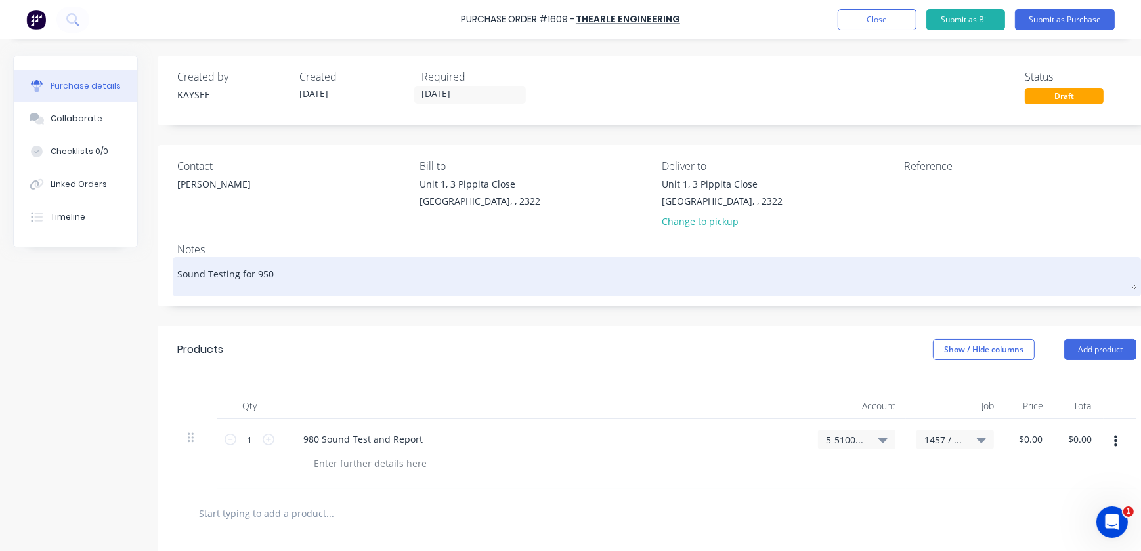
type textarea "x"
type textarea "Sound Testing for 950"
type textarea "x"
type textarea "Sound Testing for 950 G"
type textarea "x"
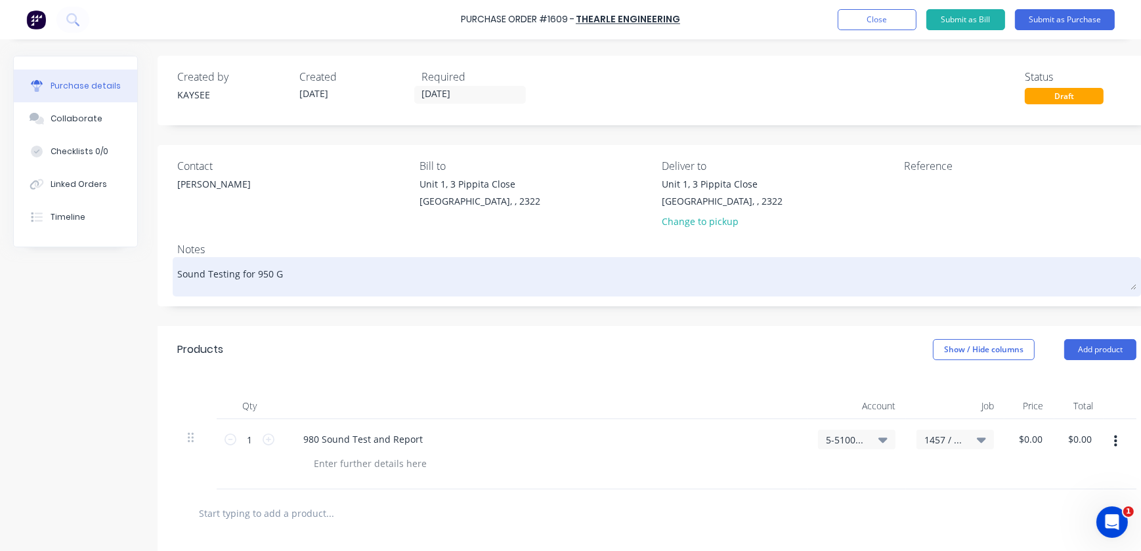
type textarea "Sound Testing for 950 GC"
type textarea "x"
type textarea "Sound Testing for 950 GC L"
type textarea "x"
type textarea "Sound Testing for 950 GC L:"
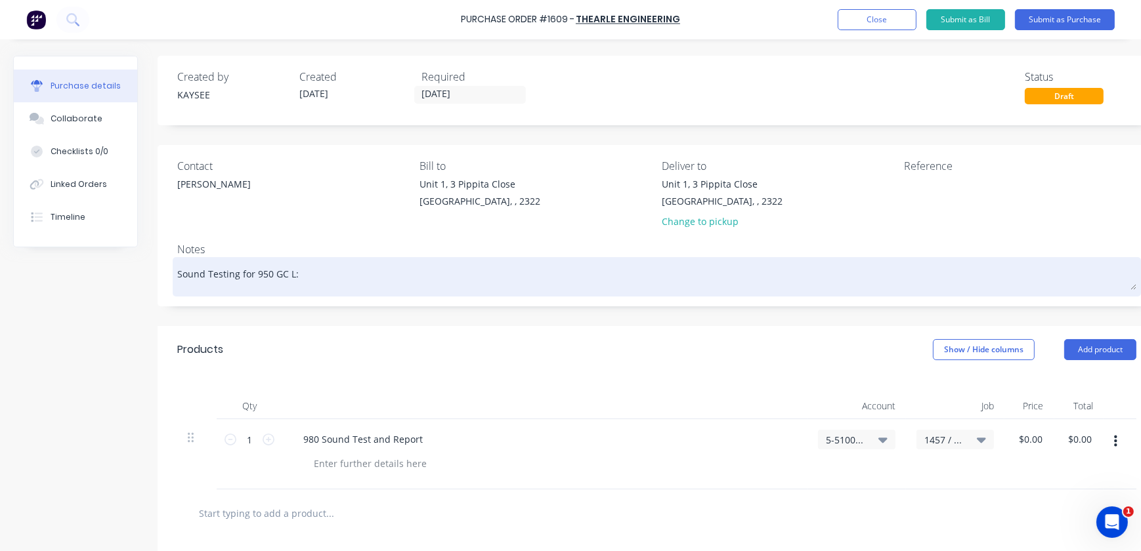
type textarea "x"
type textarea "Sound Testing for 950 GC L"
type textarea "x"
type textarea "Sound Testing for 950 GC"
type textarea "x"
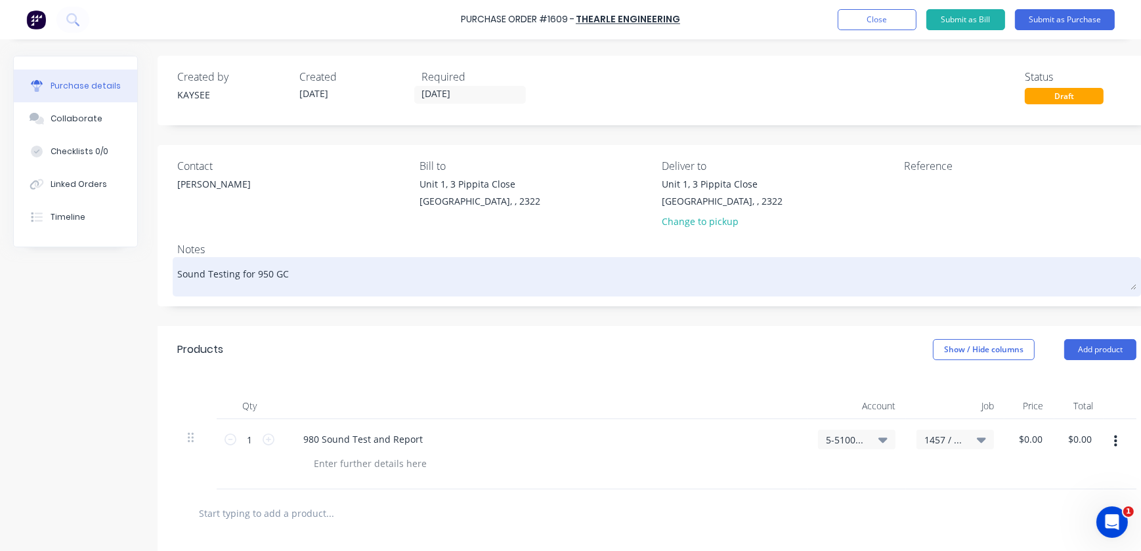
type textarea "Sound Testing for 950 GC l"
type textarea "x"
type textarea "Sound Testing for 950 GC"
type textarea "x"
type textarea "Sound Testing for 950 GC L"
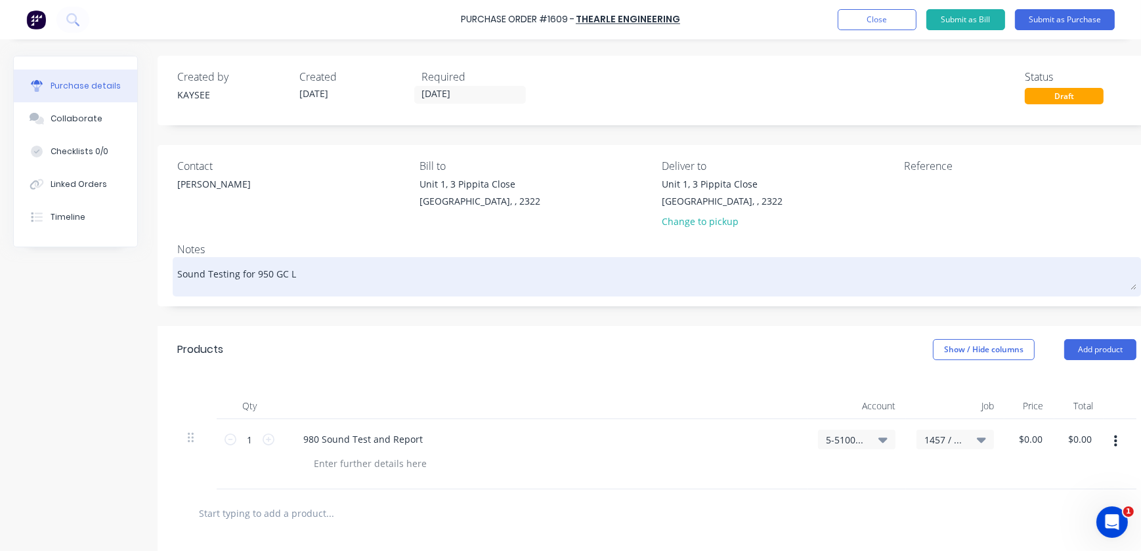
type textarea "x"
type textarea "Sound Testing for 950 GC Lo"
type textarea "x"
type textarea "Sound Testing for 950 GC Loa"
type textarea "x"
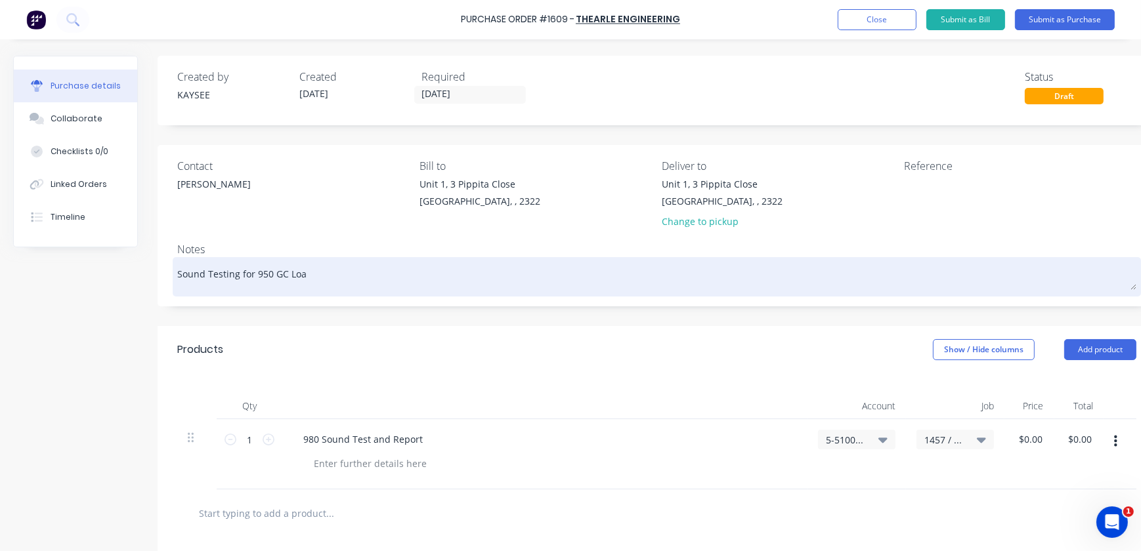
type textarea "Sound Testing for 950 GC Load"
type textarea "x"
type textarea "Sound Testing for 950 GC Loade"
type textarea "x"
type textarea "Sound Testing for 950 GC Loader"
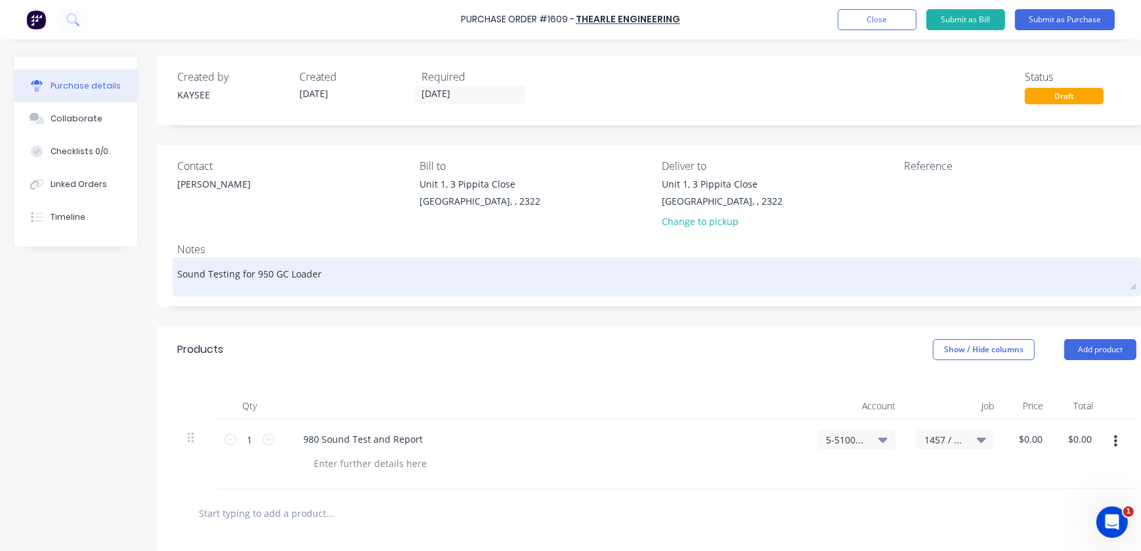
type textarea "x"
type textarea "Sound Testing for 950 GC Loader"
type textarea "x"
type textarea "Sound Testing for 950 GC Loader j"
type textarea "x"
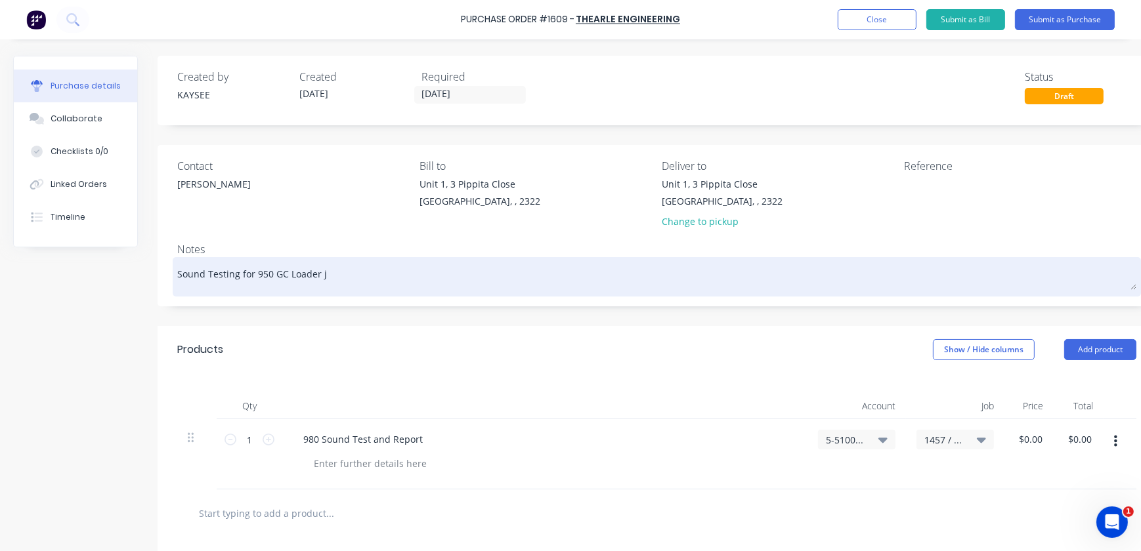
type textarea "Sound Testing for 950 GC Loader j?"
type textarea "x"
type textarea "Sound Testing for 950 GC Loader j?n"
type textarea "x"
type textarea "Sound Testing for 950 GC Loader j?"
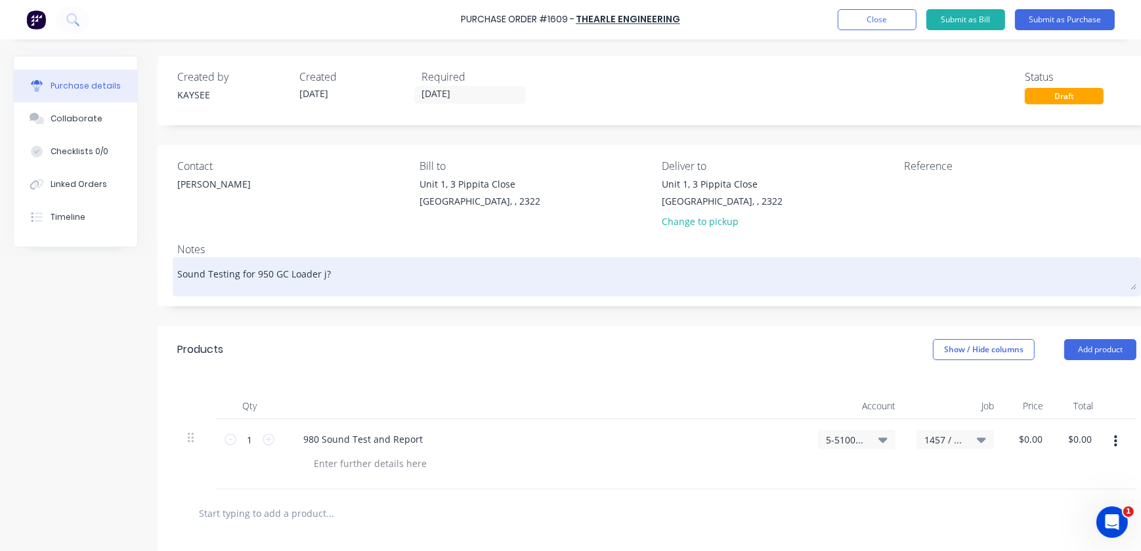
type textarea "x"
type textarea "Sound Testing for 950 GC Loader j"
type textarea "x"
type textarea "Sound Testing for 950 GC Loader"
type textarea "x"
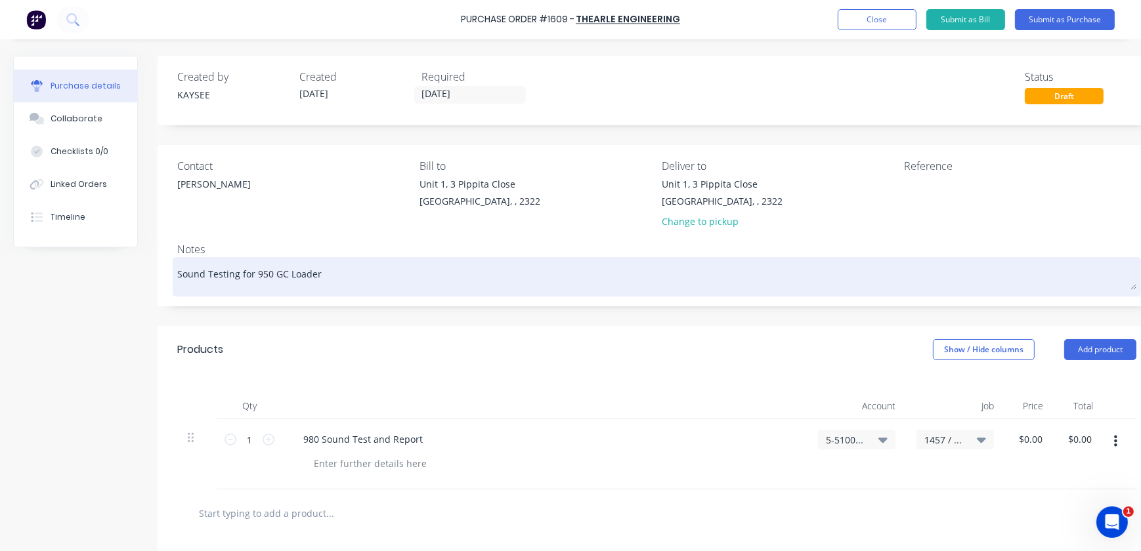
type textarea "Sound Testing for 950 GC Loader"
type textarea "x"
type textarea "Sound Testing for 950 GC Loader j"
type textarea "x"
type textarea "Sound Testing for 950 GC Loader"
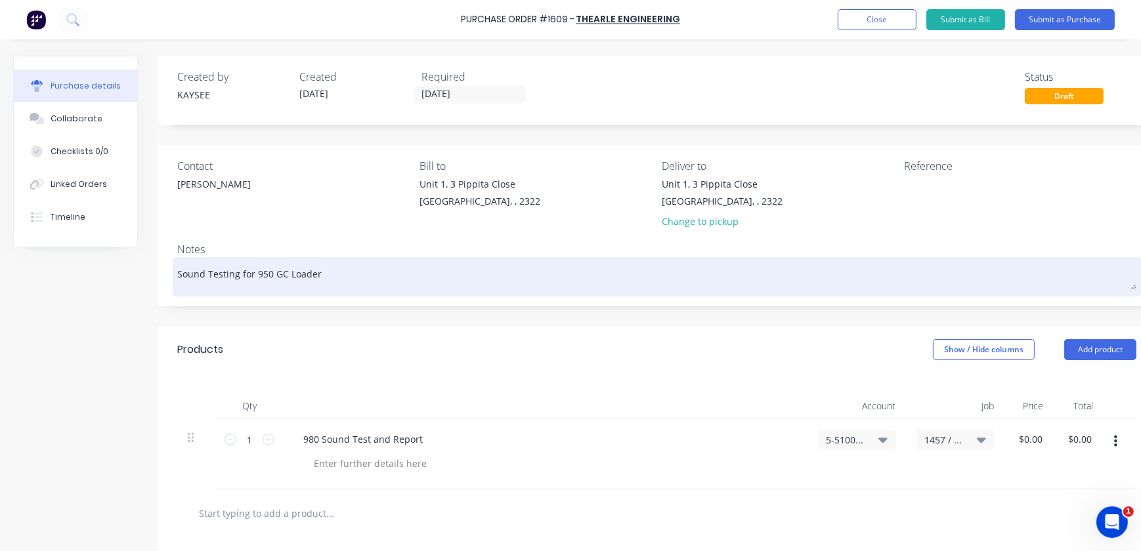
type textarea "x"
type textarea "Sound Testing for 950 GC Loader"
type textarea "x"
type textarea "Sound Testing for 950 GC Loader J"
type textarea "x"
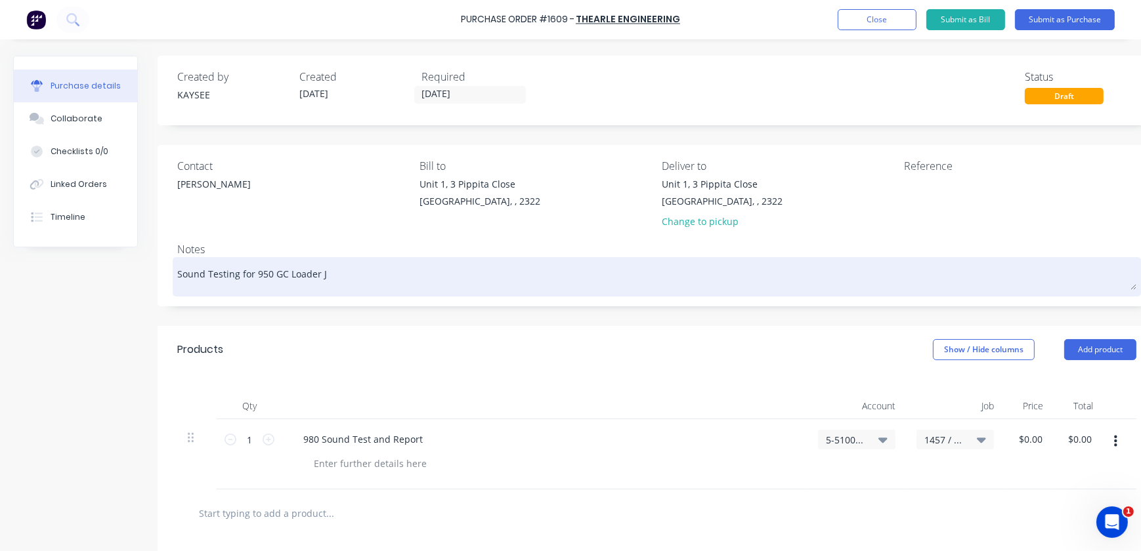
type textarea "Sound Testing for 950 GC Loader J/"
type textarea "x"
type textarea "Sound Testing for 950 GC Loader J/N"
type textarea "x"
type textarea "Sound Testing for 950 GC Loader J/N"
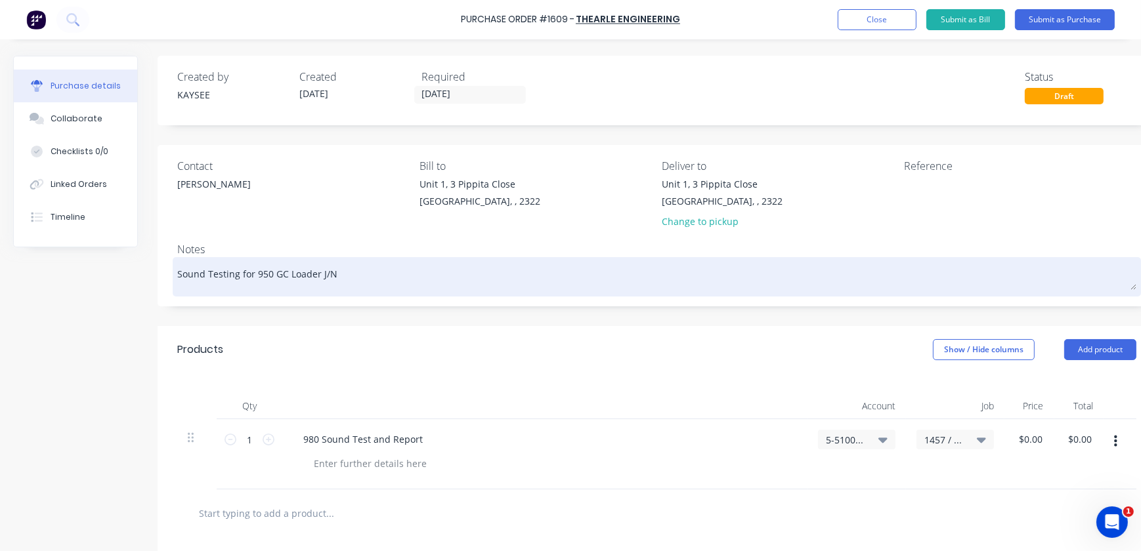
type textarea "x"
type textarea "Sound Testing for 950 GC Loader J/N 1"
type textarea "x"
type textarea "Sound Testing for [STREET_ADDRESS]"
type textarea "x"
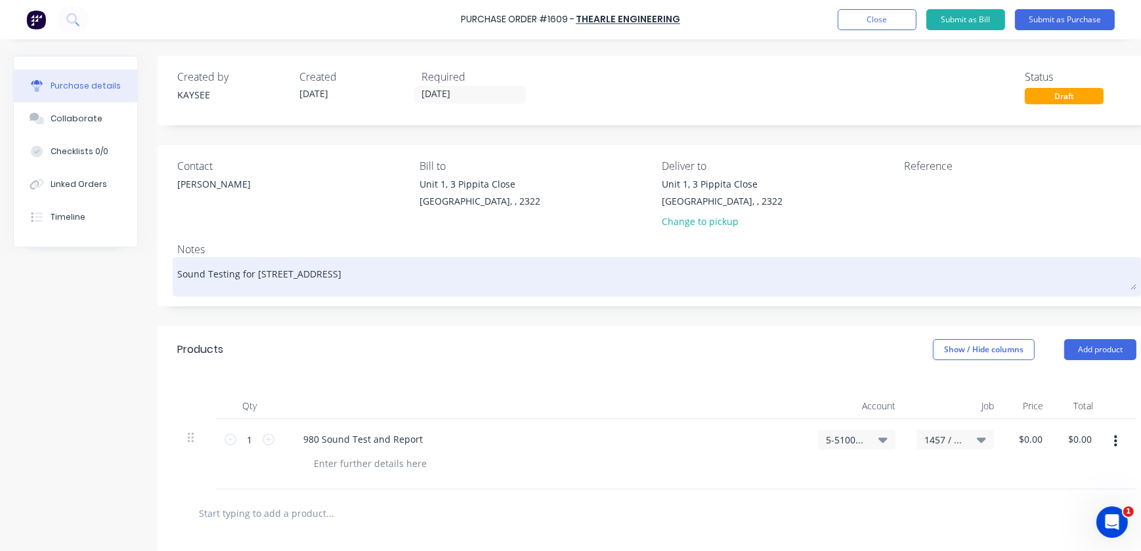
type textarea "Sound Testing for [STREET_ADDRESS]"
type textarea "x"
type textarea "Sound Testing for 950 GC Loader J/N 1457"
type textarea "x"
type textarea "Sound Testing for 950 GC Loader J/N 1457"
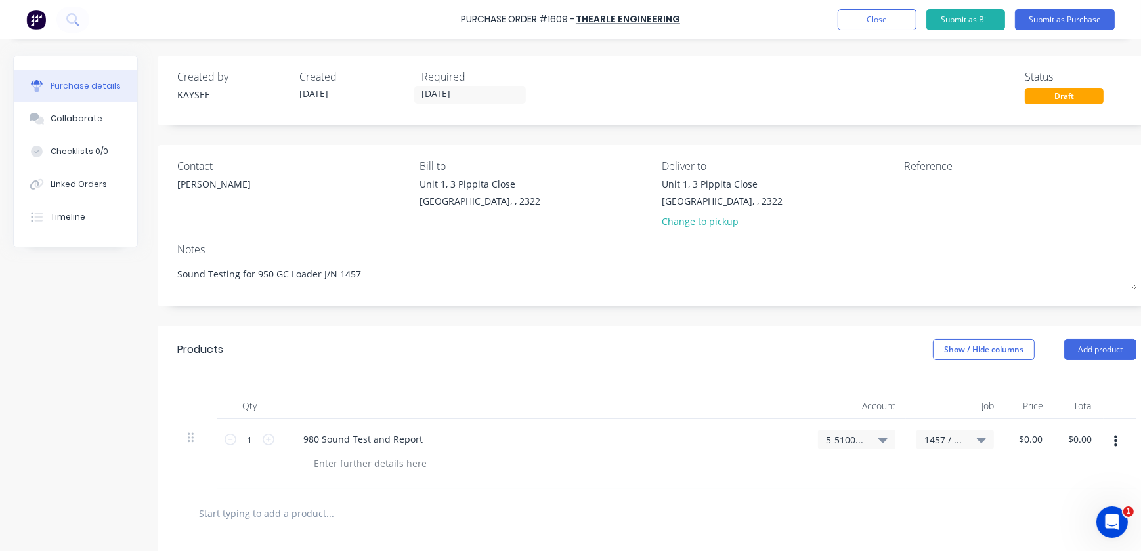
drag, startPoint x: 356, startPoint y: 274, endPoint x: 165, endPoint y: 274, distance: 190.3
click at [165, 274] on div "Contact [PERSON_NAME] Bill to [STREET_ADDRESS] Deliver to [STREET_ADDRESS] Chan…" at bounding box center [657, 225] width 998 height 161
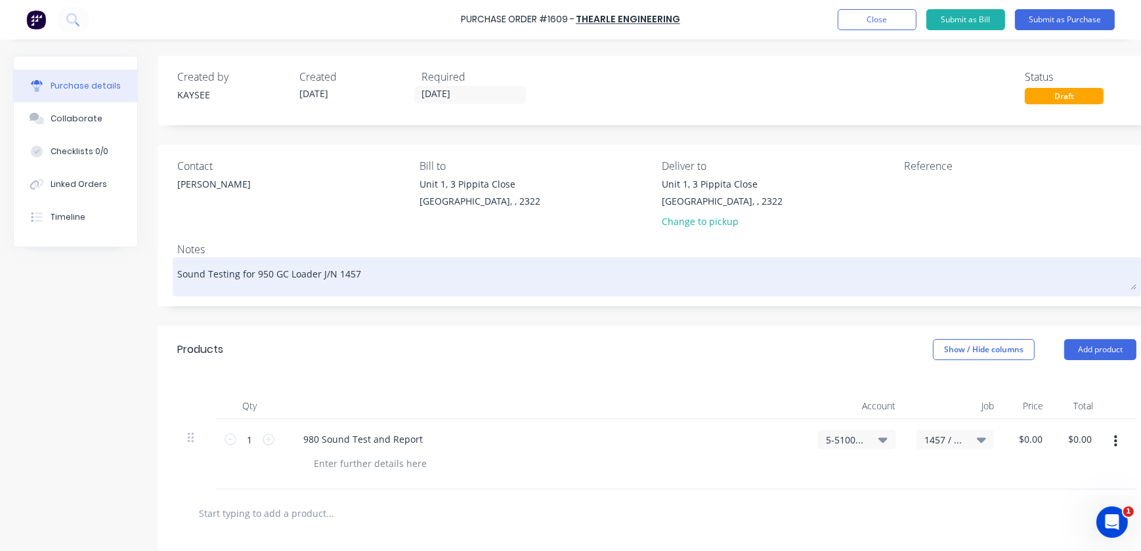
click at [487, 289] on textarea "Sound Testing for 950 GC Loader J/N 1457" at bounding box center [656, 276] width 959 height 30
click at [455, 280] on textarea "Sound Testing for 950 GC Loader J/N 1457" at bounding box center [656, 276] width 959 height 30
type textarea "x"
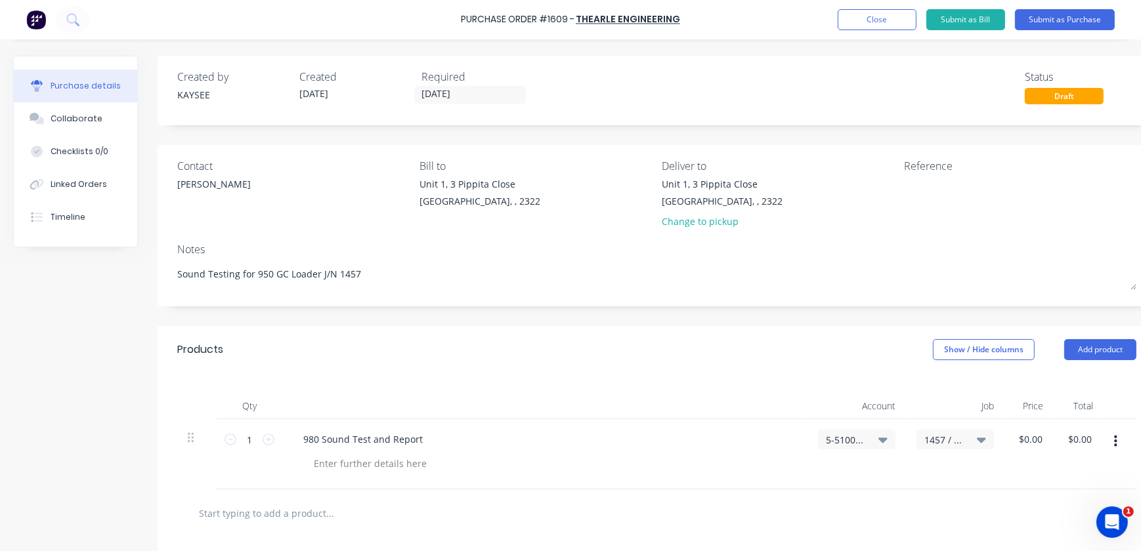
type textarea "Sound Testing for 950 GC Loader J/N 1457"
type textarea "x"
type textarea "Sound Testing for 950 GC Loader J/N 1457"
click at [449, 334] on div "Products Show / Hide columns Add product" at bounding box center [657, 349] width 998 height 47
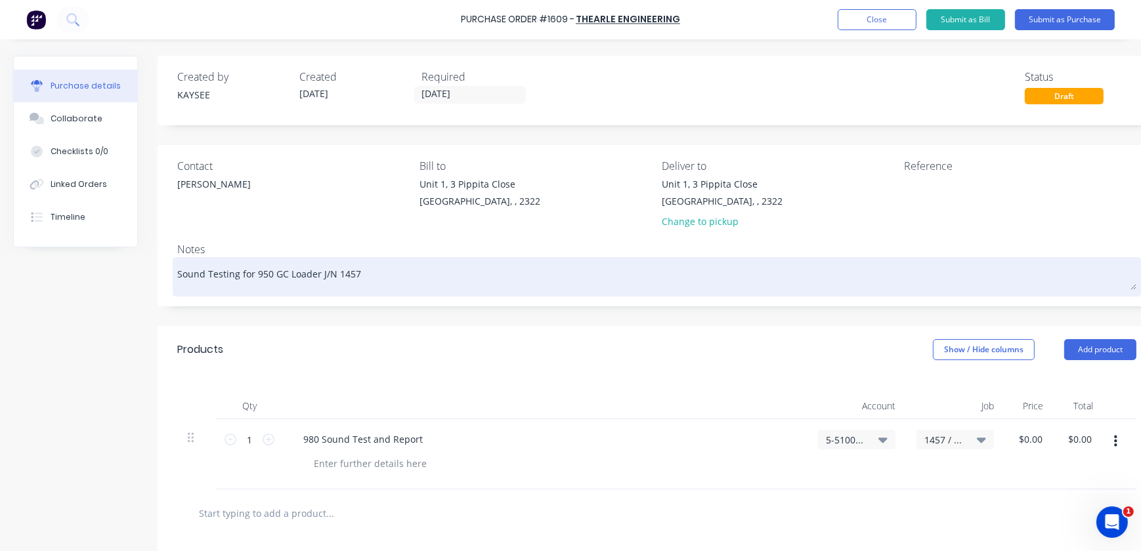
click at [416, 272] on textarea "Sound Testing for 950 GC Loader J/N 1457" at bounding box center [656, 276] width 959 height 30
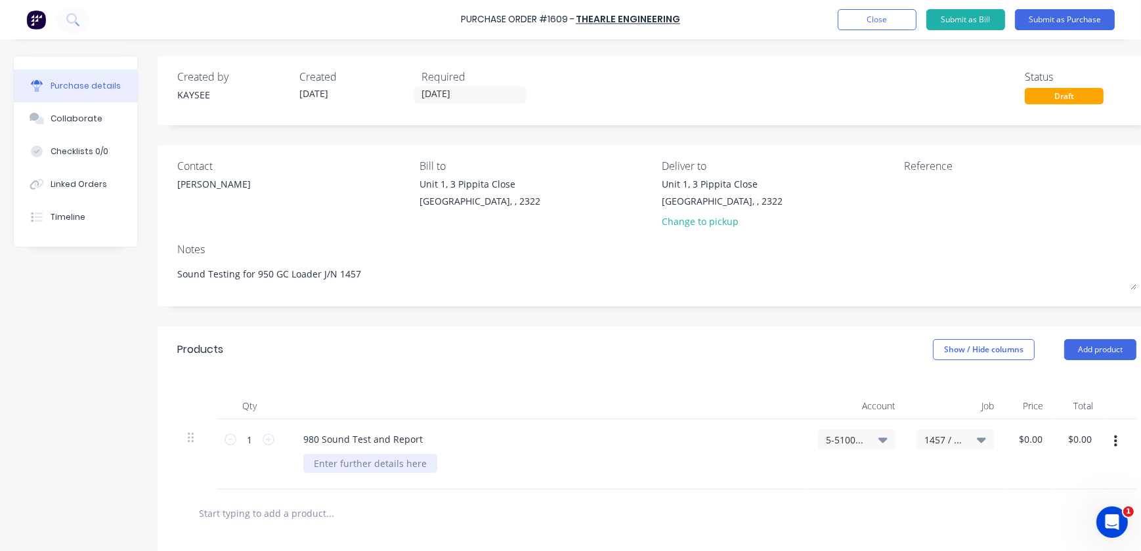
type textarea "x"
click at [420, 460] on div at bounding box center [370, 463] width 134 height 19
type textarea "x"
type input "0.00"
type textarea "x"
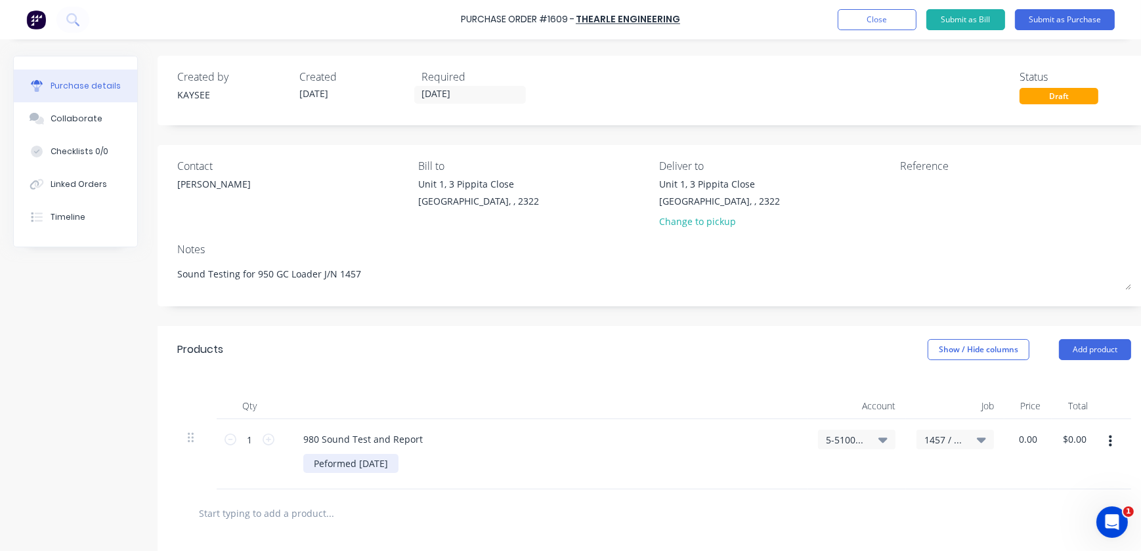
type input "$0.00"
click at [324, 466] on div "Peformed [DATE]" at bounding box center [350, 463] width 95 height 19
click at [378, 482] on div "980 Sound Test and Report Performed [DATE]" at bounding box center [544, 454] width 525 height 70
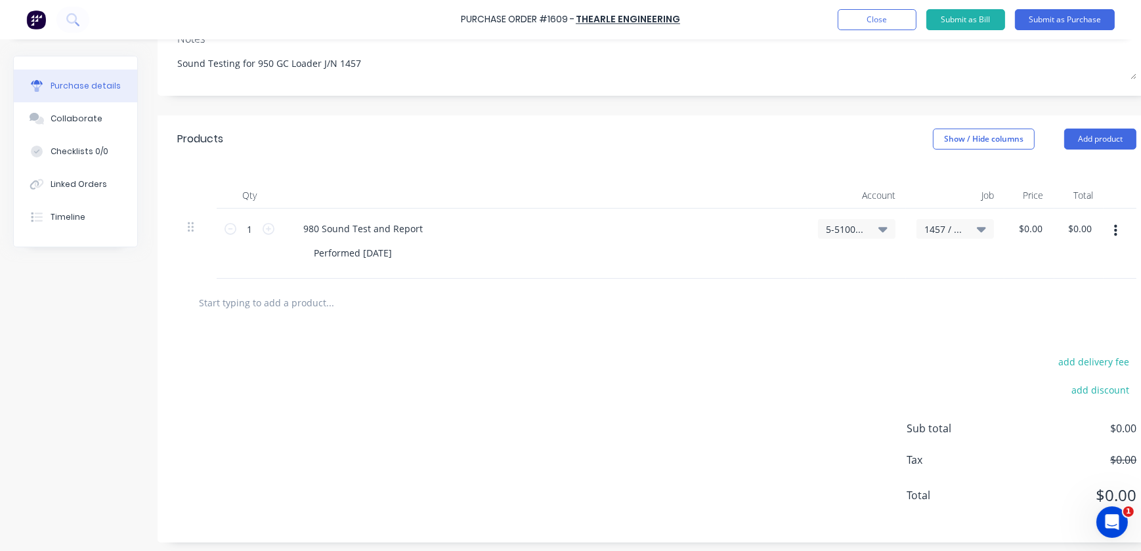
scroll to position [224, 0]
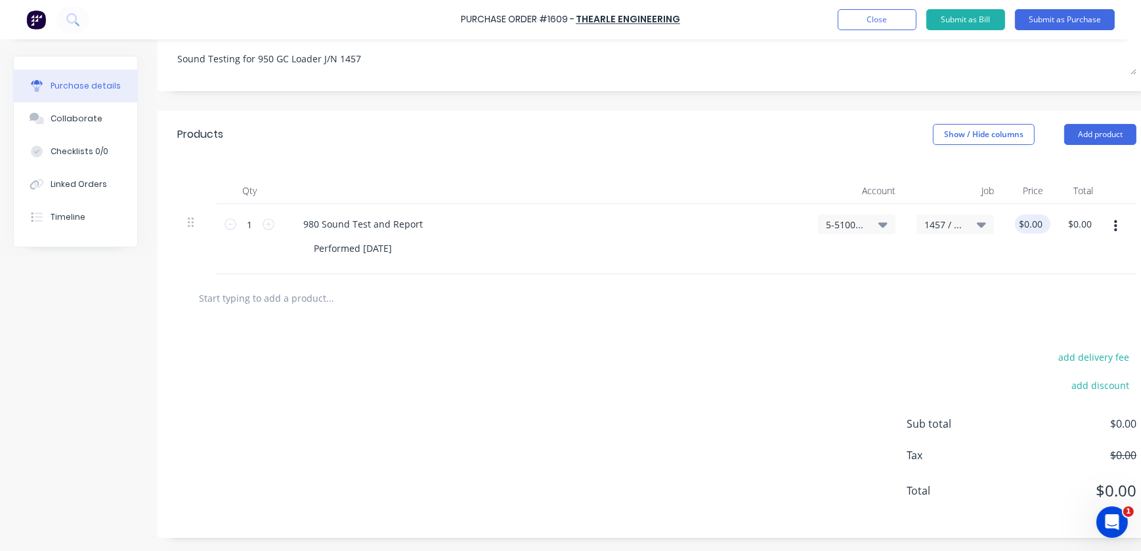
type textarea "x"
click at [1037, 219] on input "0.00" at bounding box center [1030, 224] width 30 height 19
type input "0"
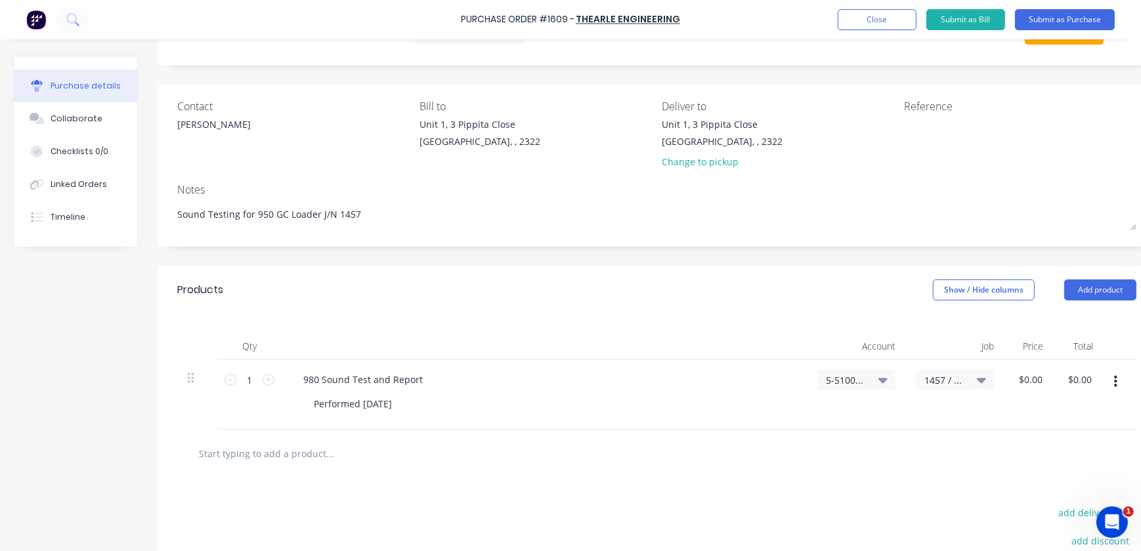
scroll to position [0, 0]
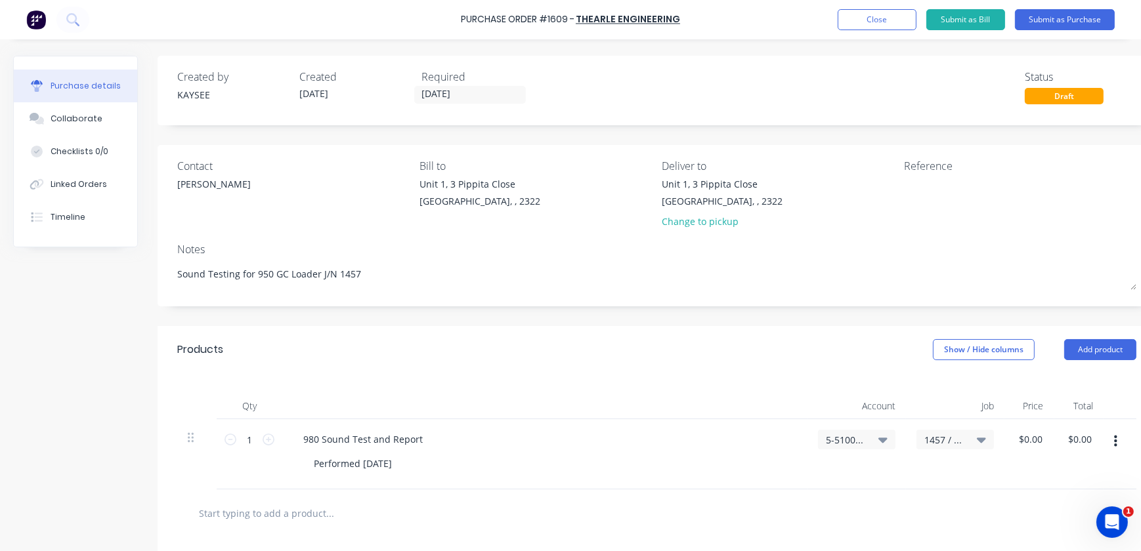
type input "0.00"
type textarea "x"
type input "$0.00"
